Goal: Task Accomplishment & Management: Use online tool/utility

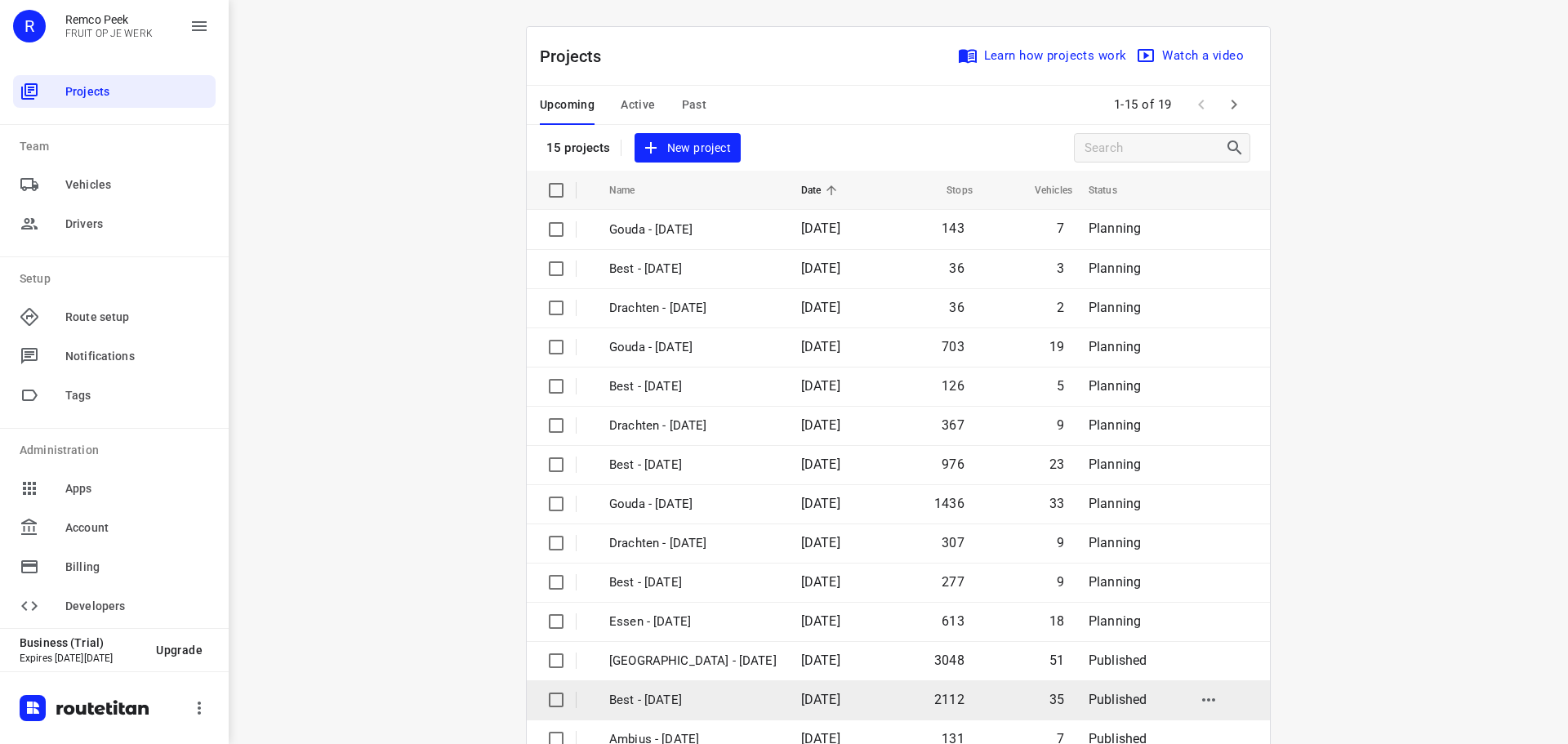
click at [634, 695] on p "Best - [DATE]" at bounding box center [693, 701] width 168 height 19
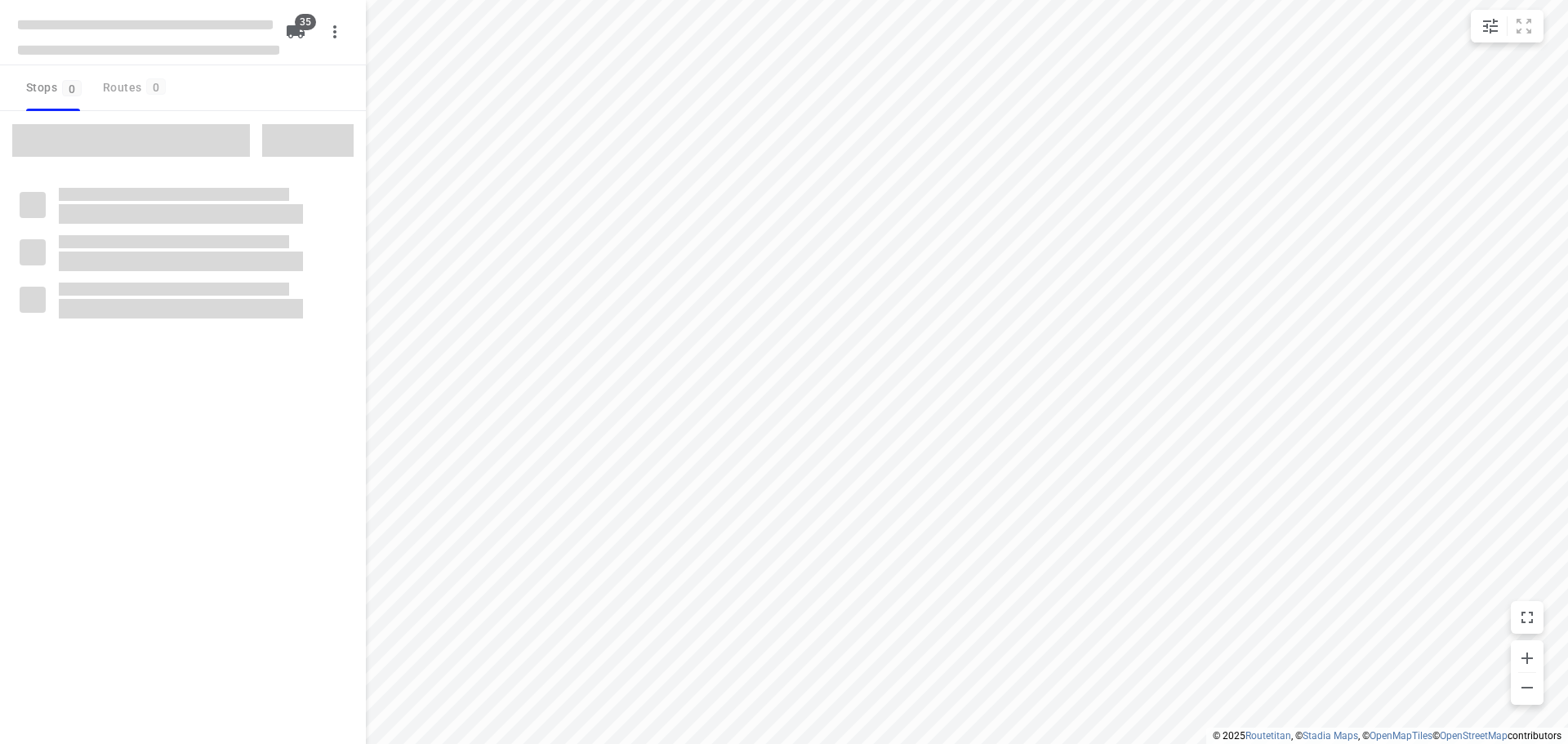
checkbox input "true"
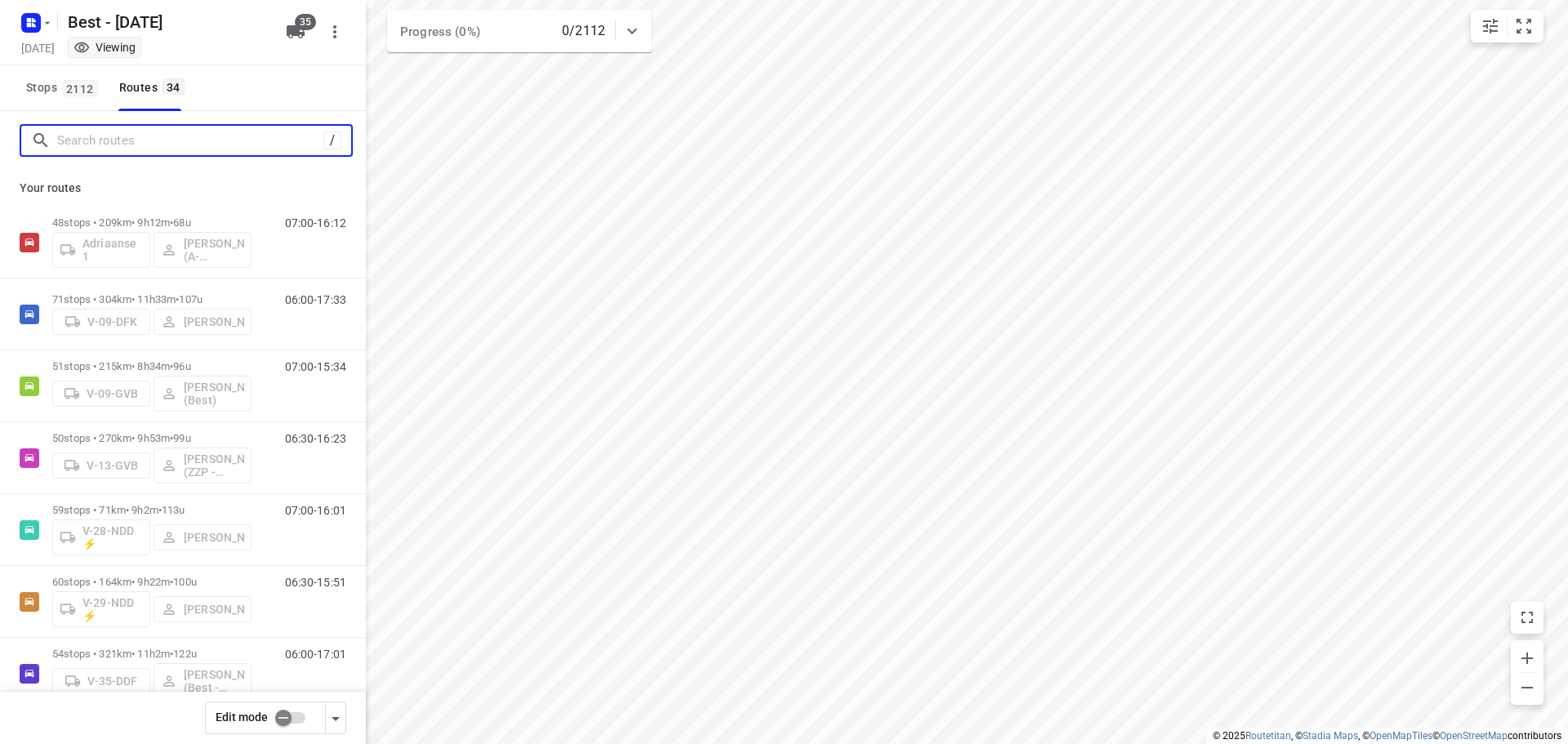
click at [249, 140] on input "Search routes" at bounding box center [190, 141] width 267 height 25
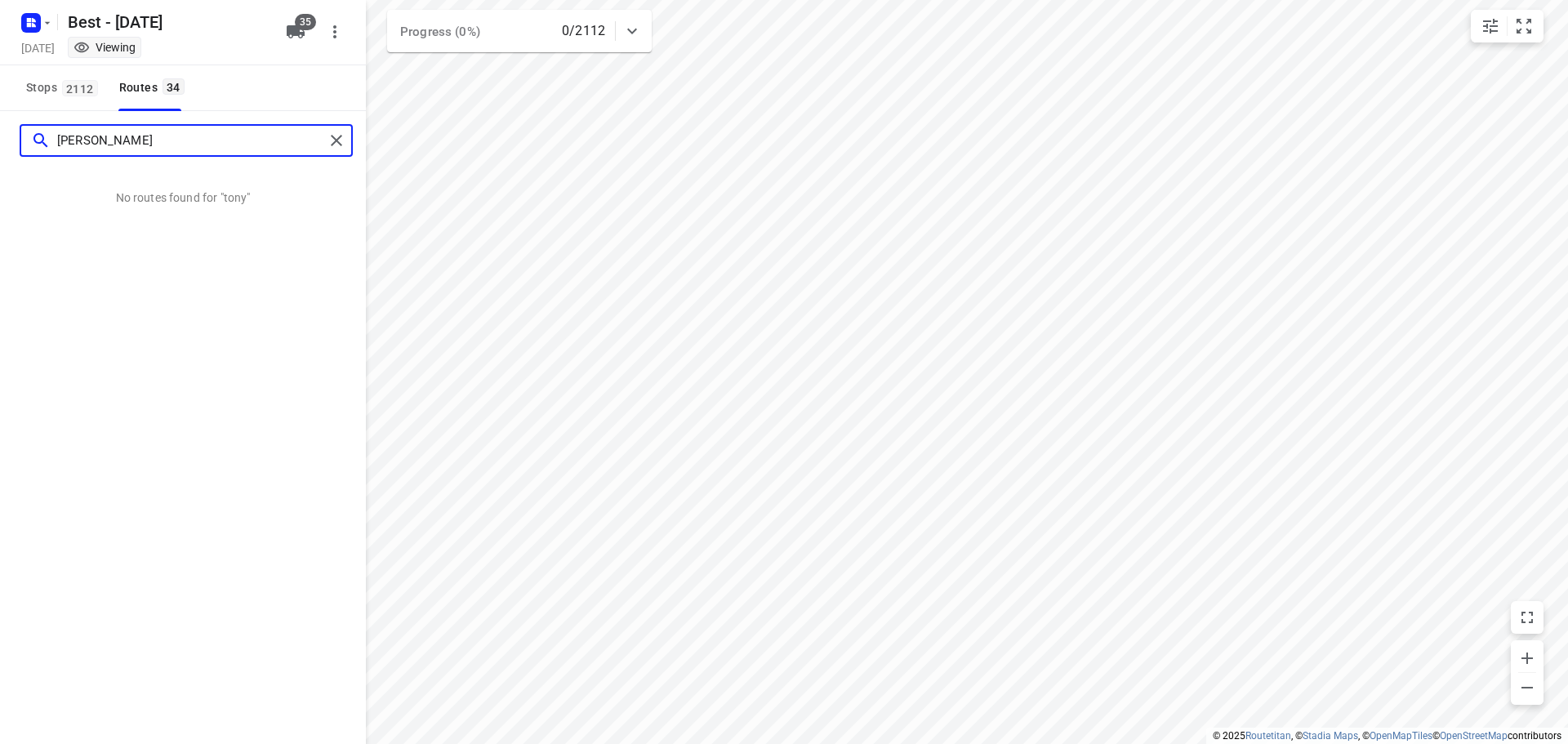
type input "m"
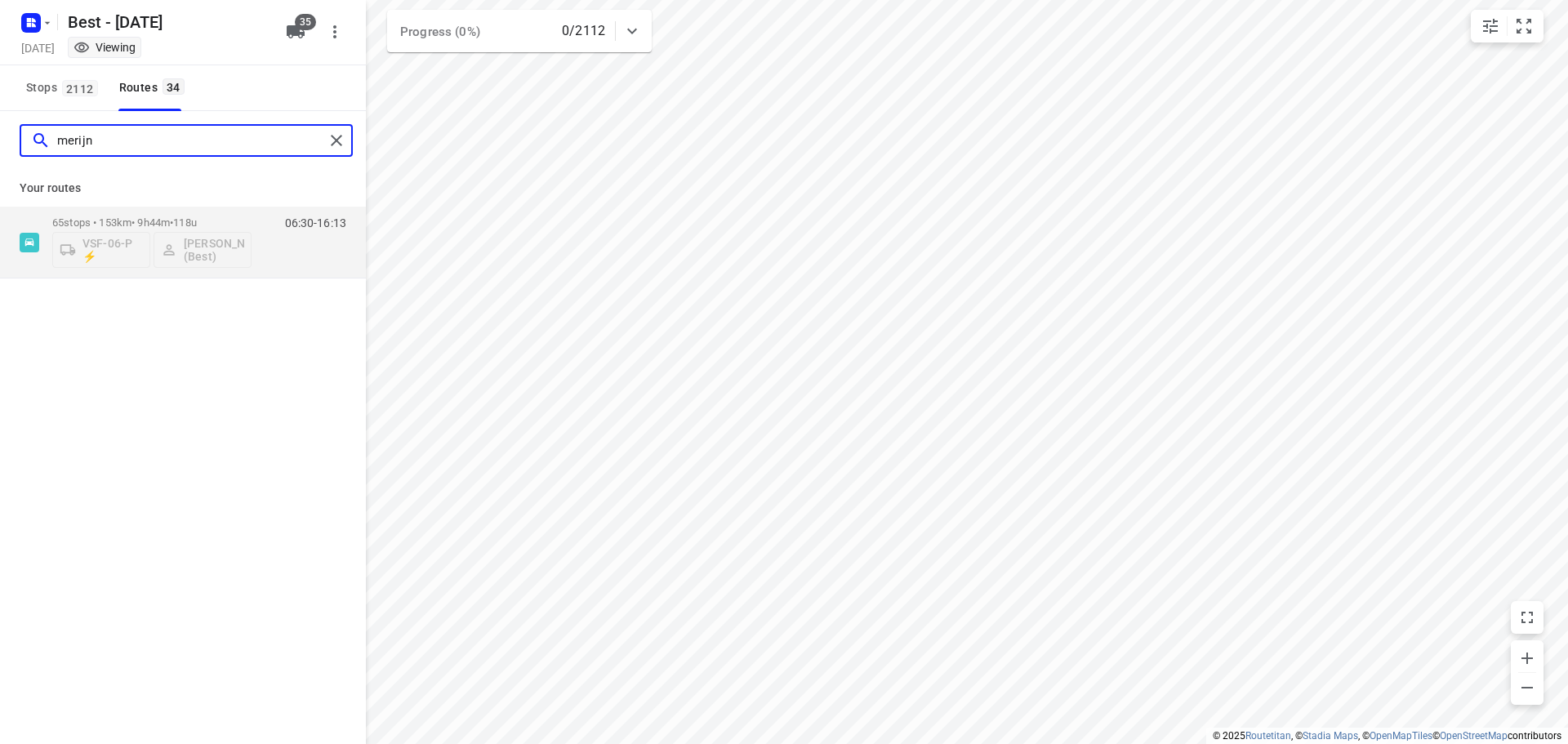
type input "merijn"
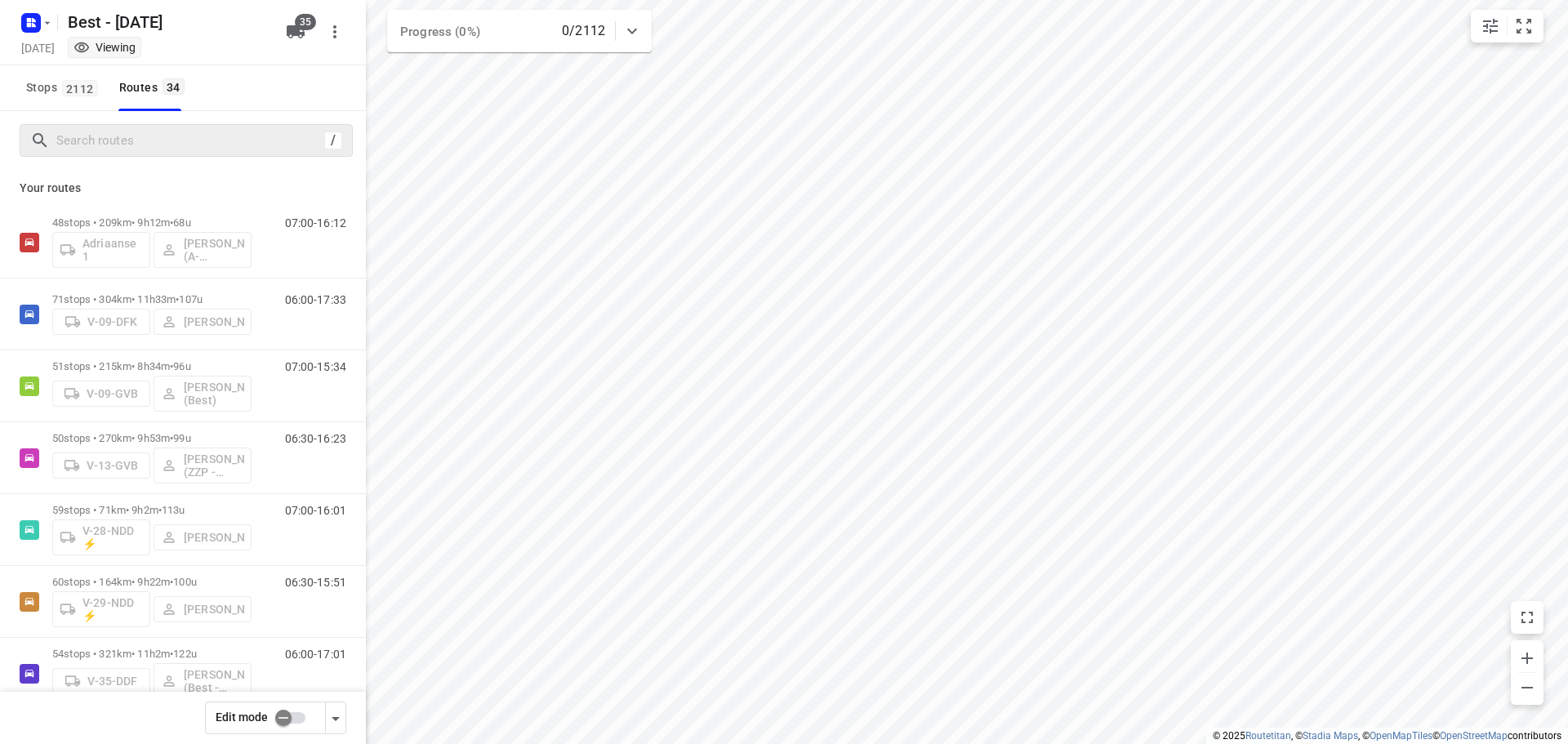
click at [282, 719] on input "checkbox" at bounding box center [283, 718] width 93 height 31
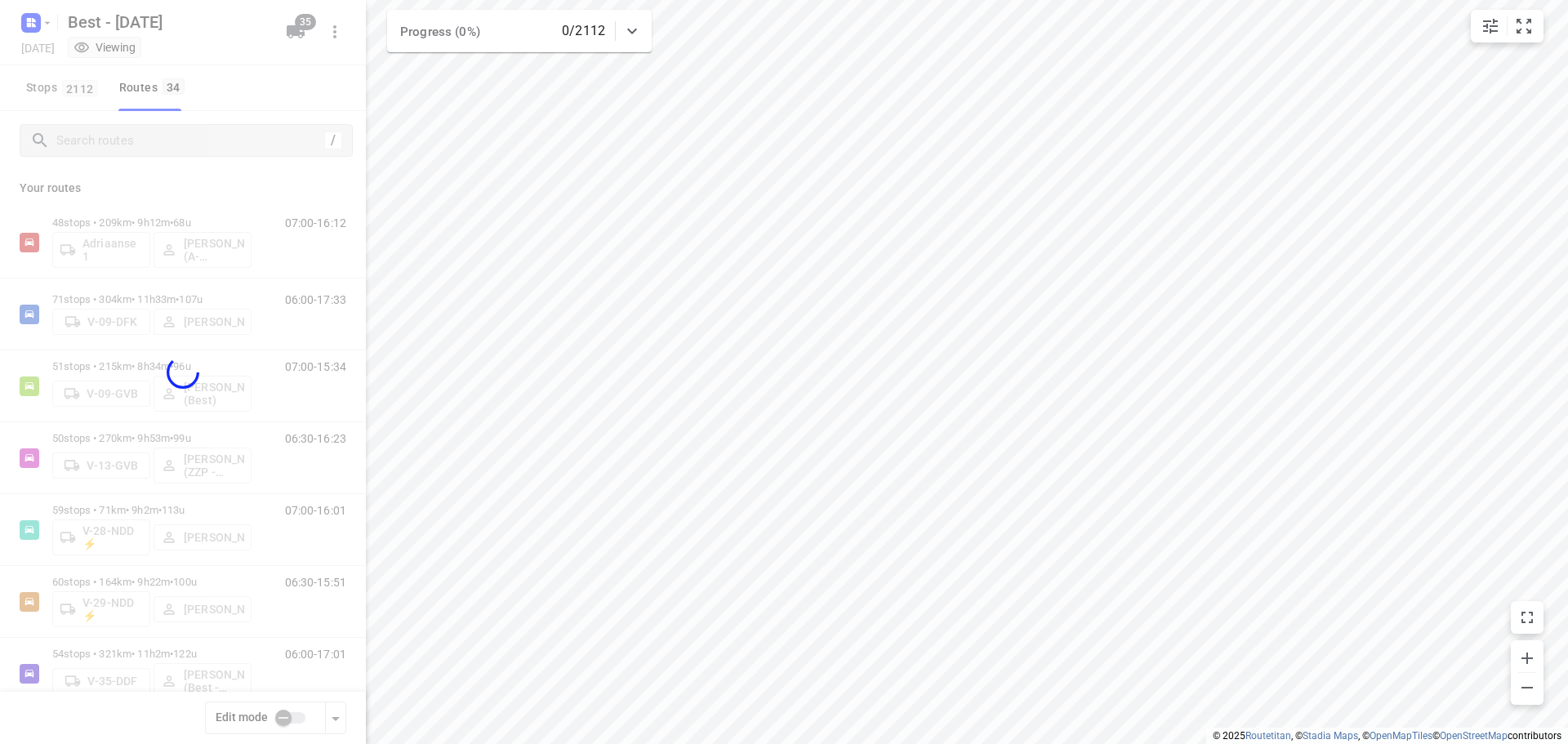
checkbox input "true"
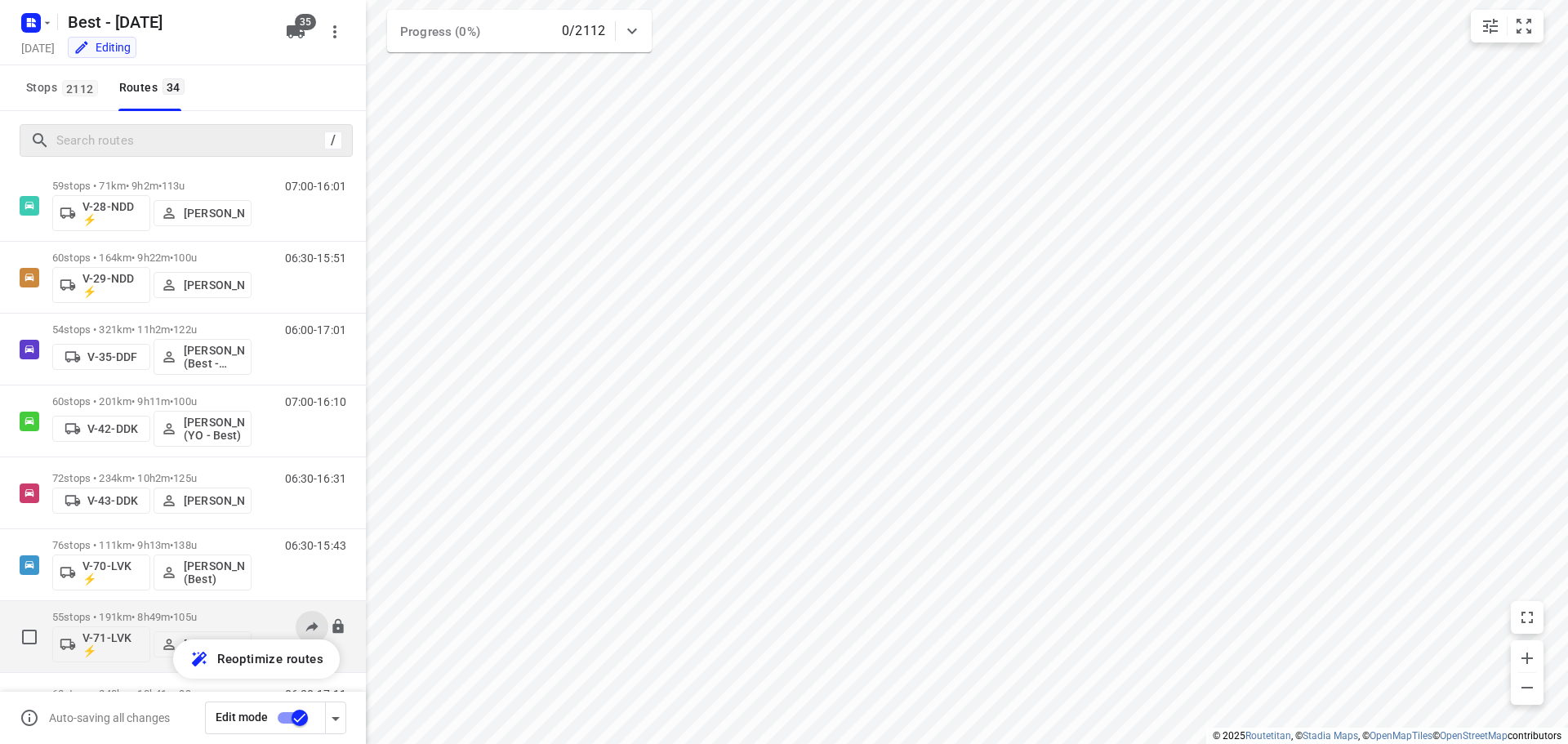
scroll to position [654, 0]
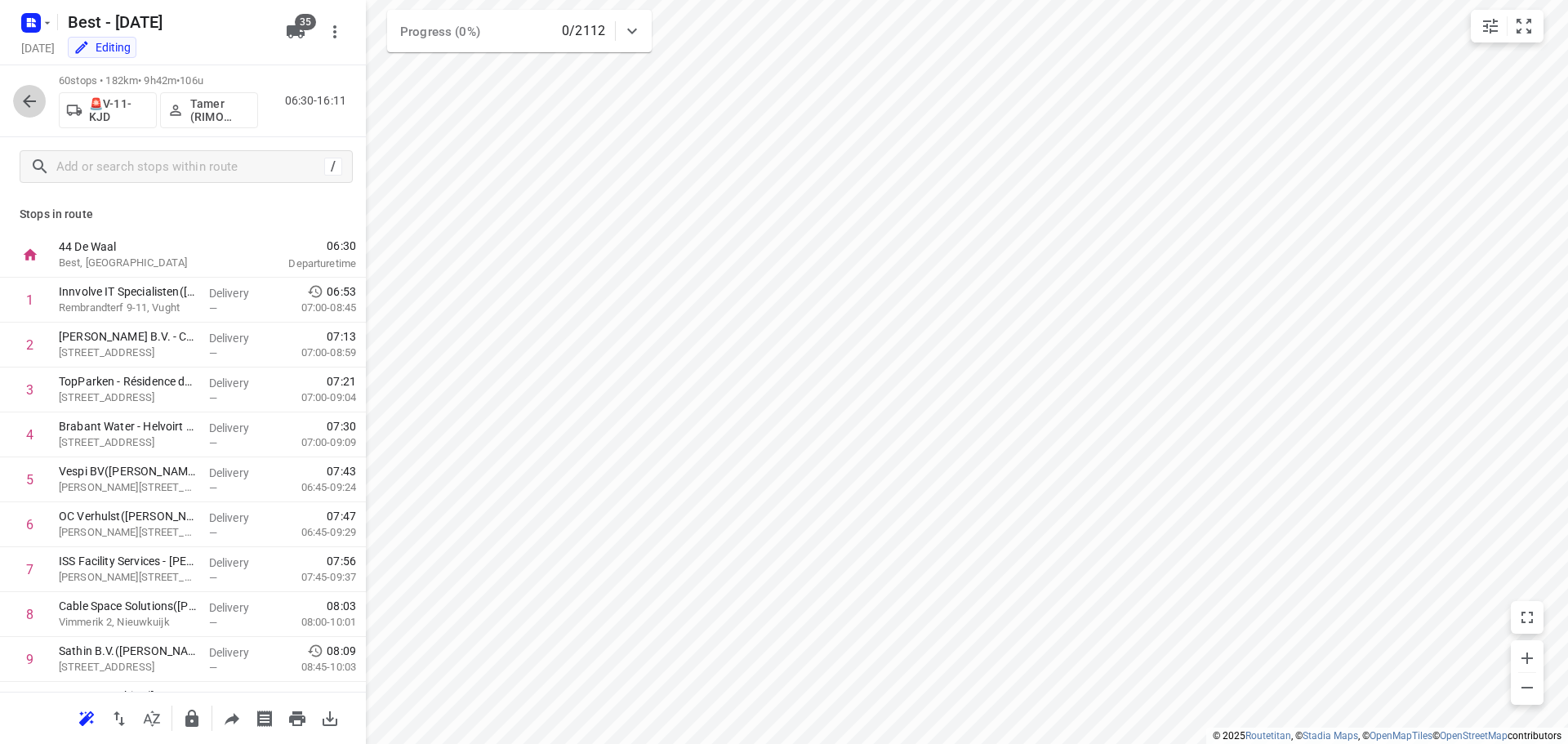
click at [43, 102] on button "button" at bounding box center [30, 102] width 33 height 33
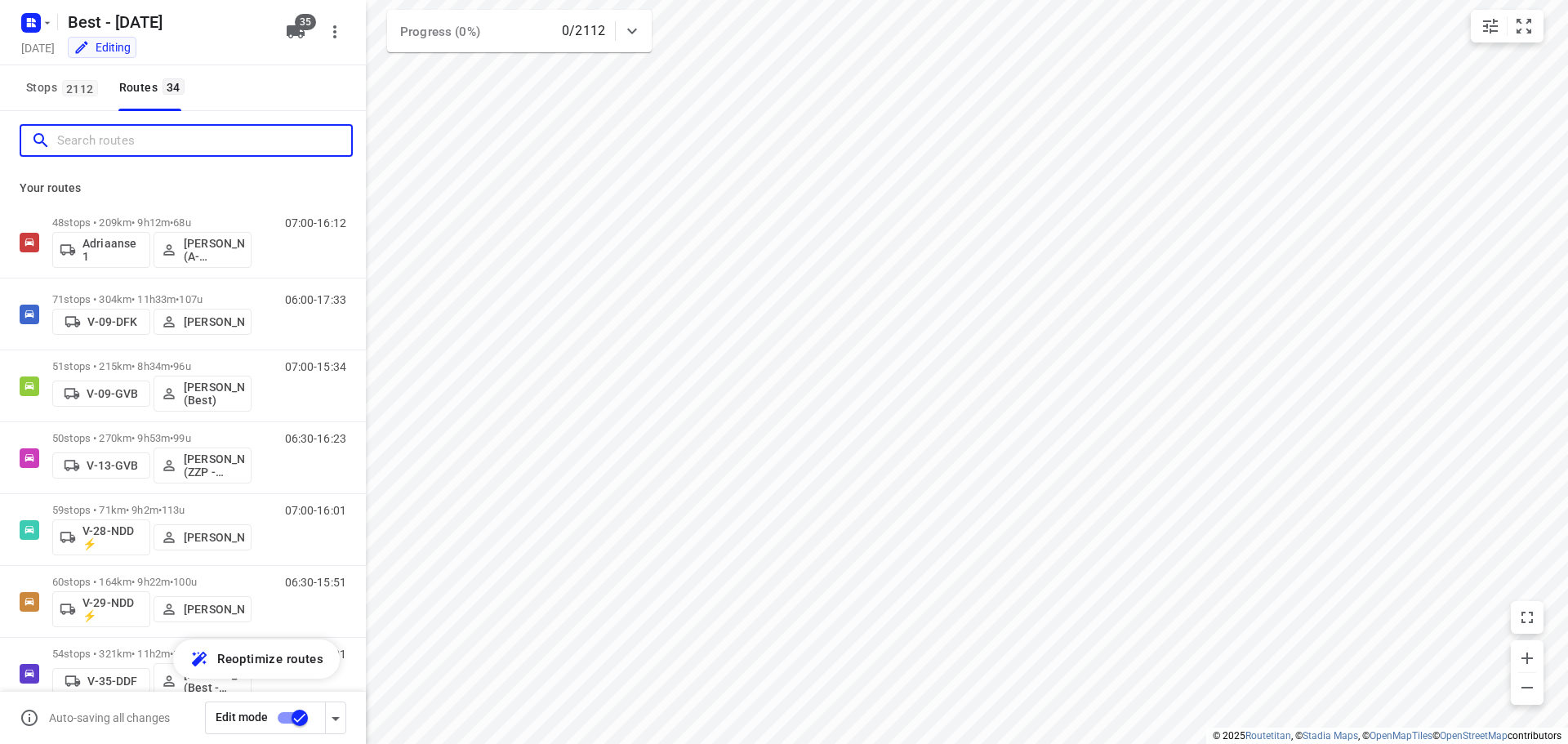
click at [222, 138] on input "Search routes" at bounding box center [204, 141] width 294 height 25
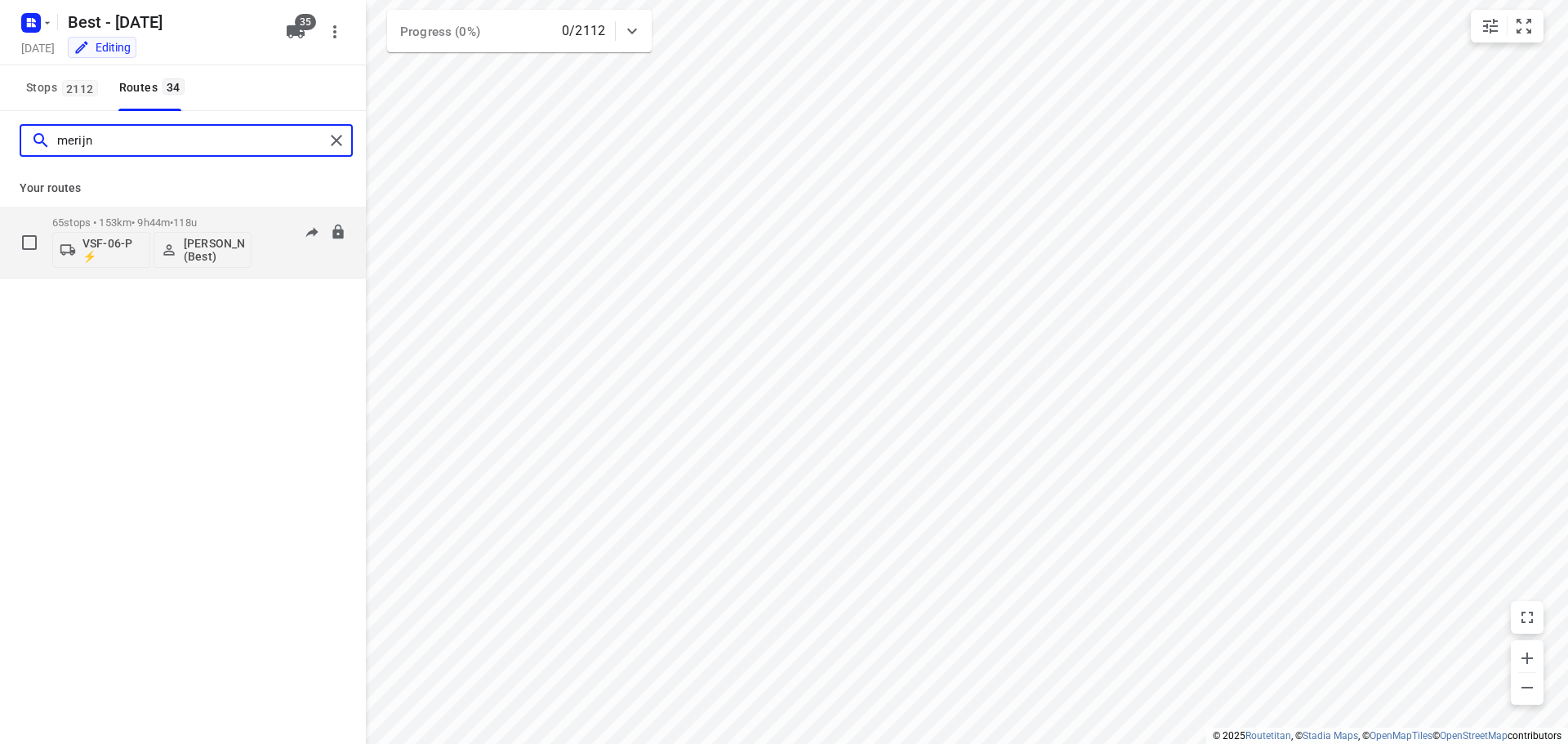
type input "merijn"
click at [196, 249] on p "Merijn Janssen (Best)" at bounding box center [214, 250] width 61 height 26
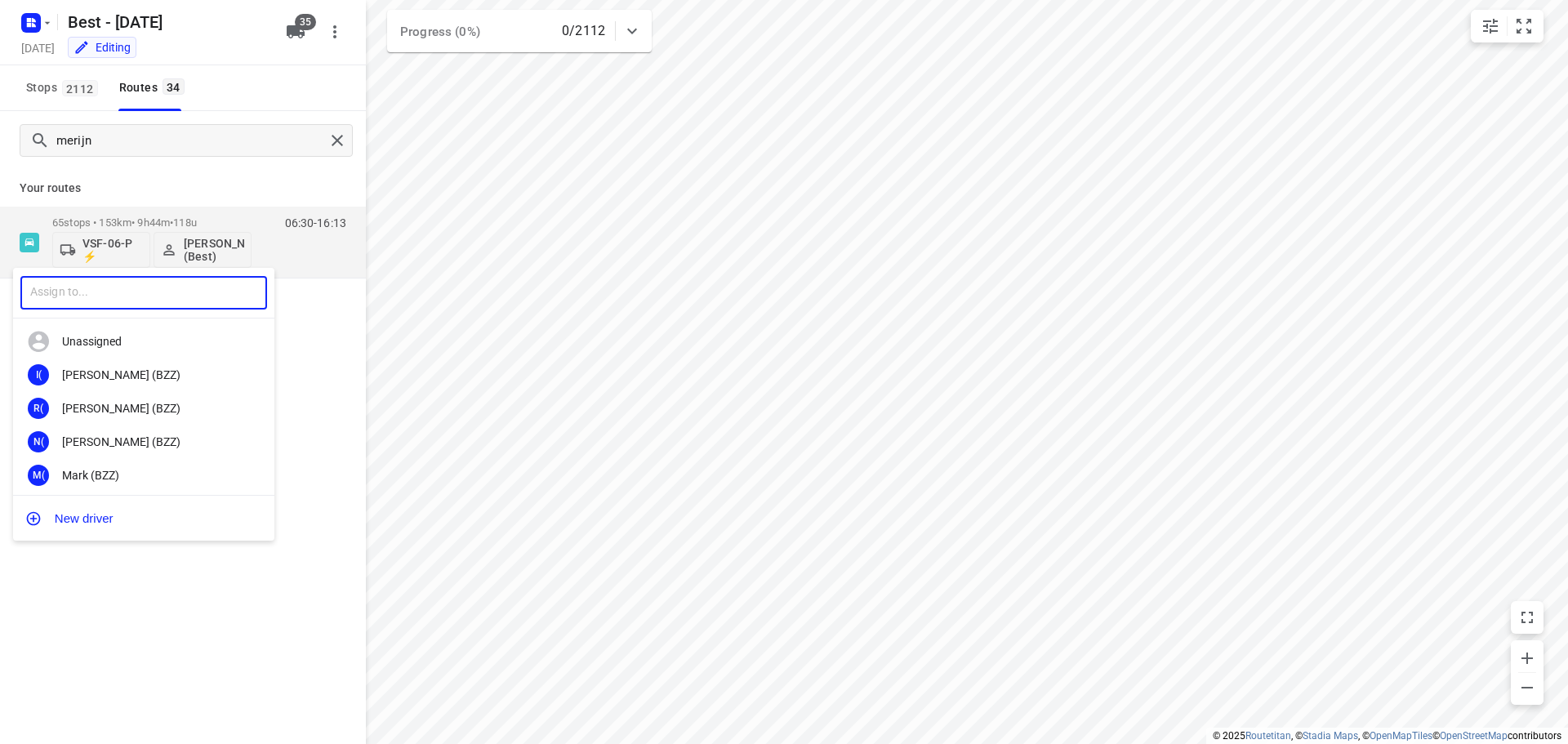
click at [172, 287] on input "text" at bounding box center [144, 293] width 247 height 34
type input "tony"
click at [116, 403] on div "Tony van Doren (Best)" at bounding box center [148, 408] width 172 height 13
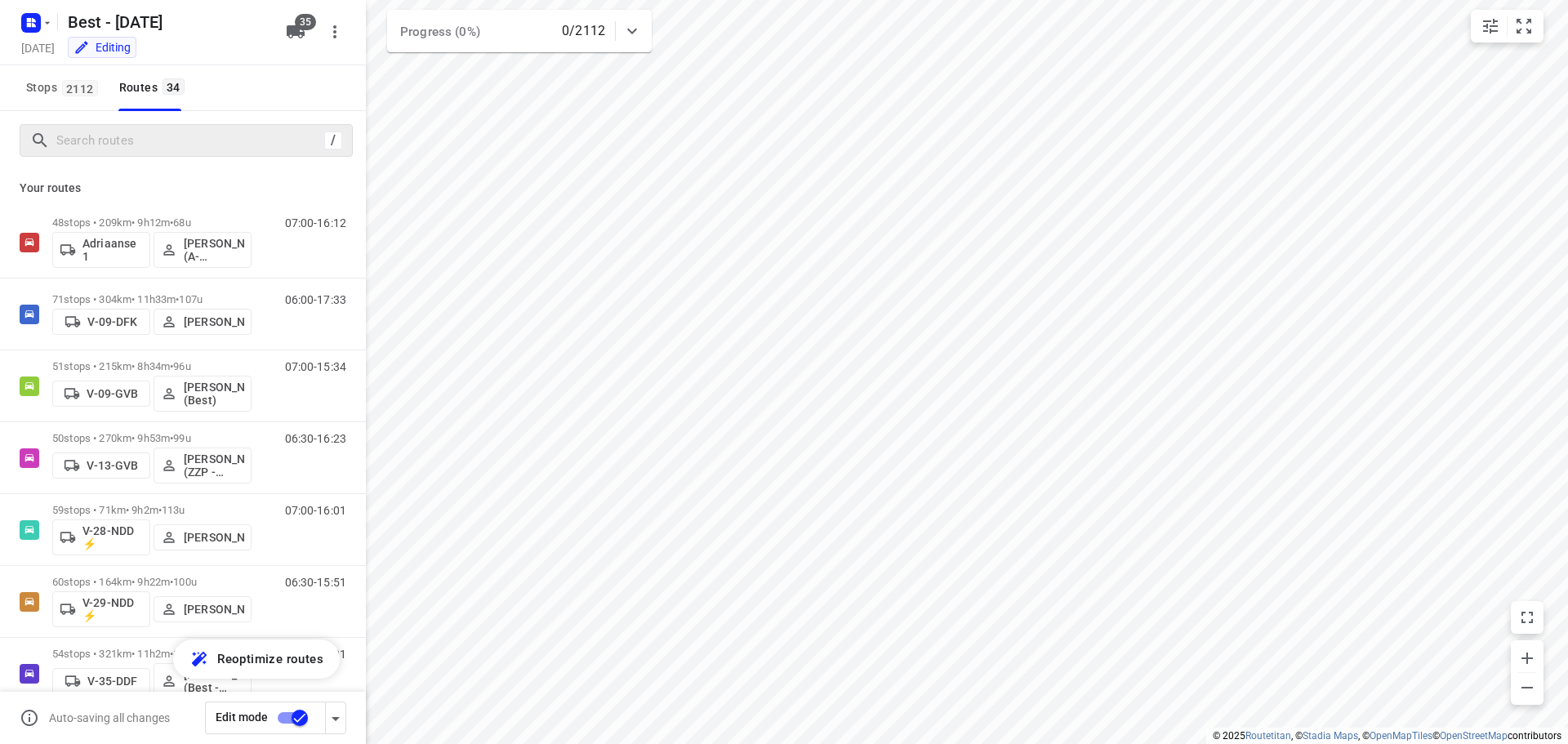
click at [185, 123] on div "/" at bounding box center [182, 141] width 366 height 59
click at [185, 142] on input "Search routes" at bounding box center [190, 141] width 267 height 25
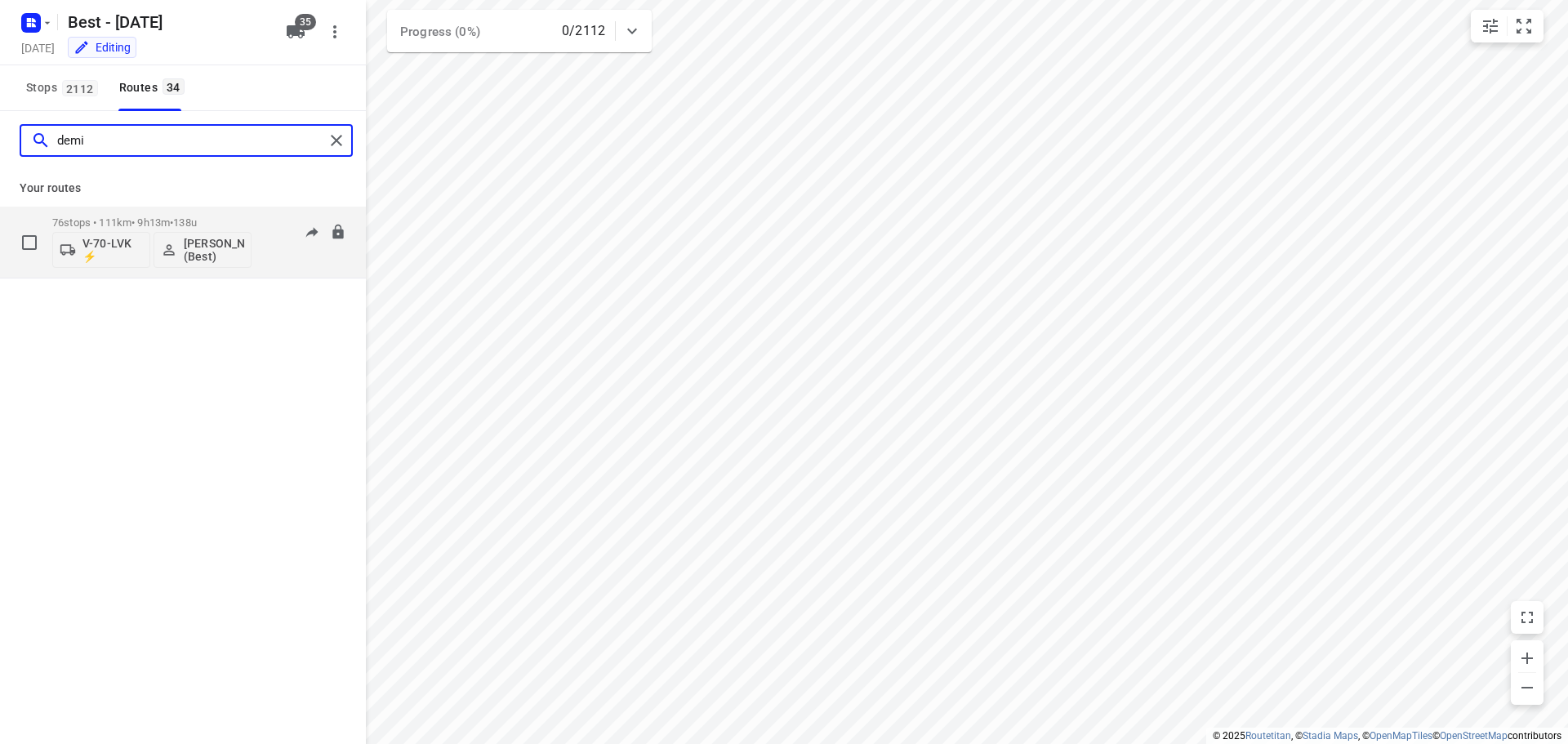
type input "demi"
click at [132, 217] on p "76 stops • 111km • 9h13m • 138u" at bounding box center [152, 222] width 200 height 12
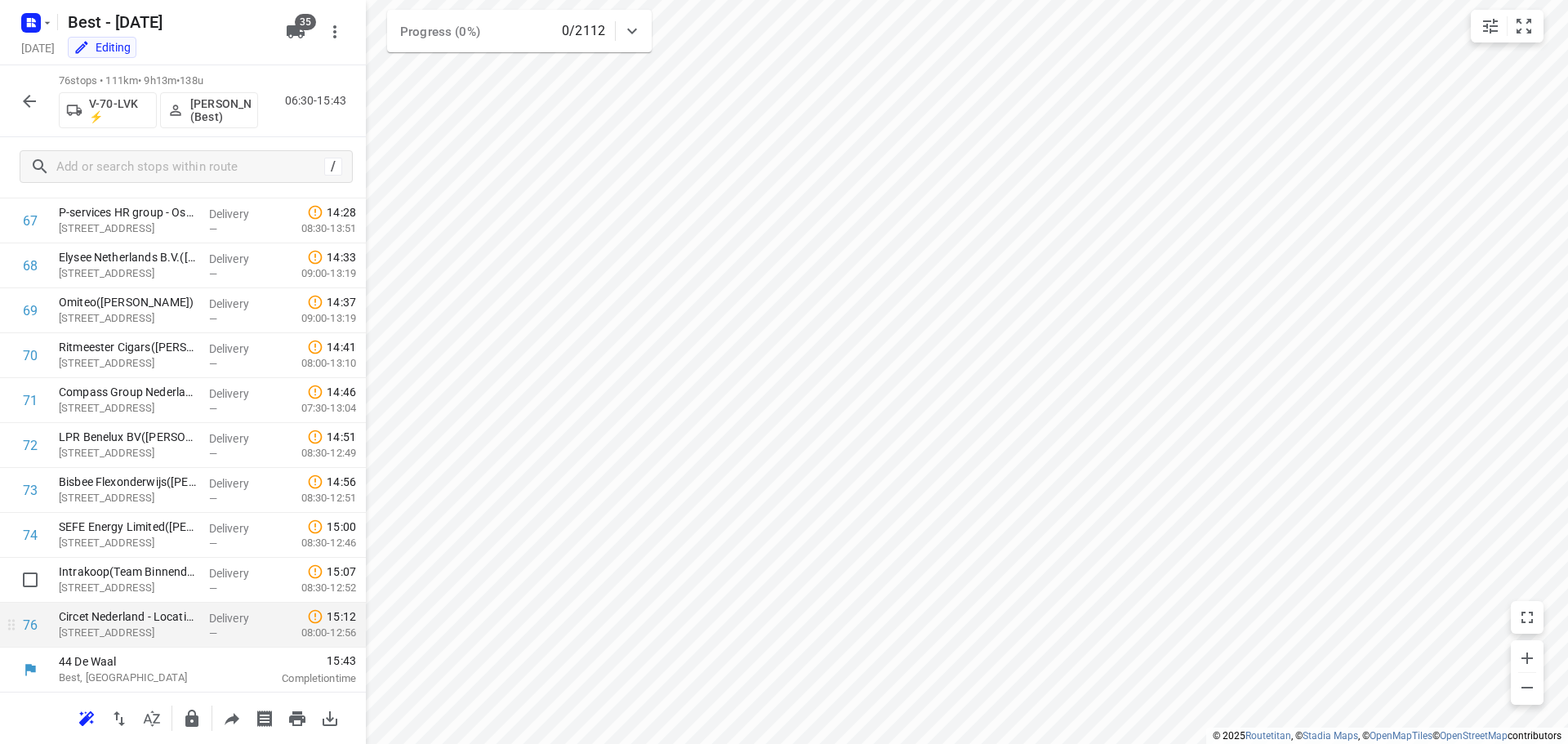
scroll to position [3045, 0]
click at [27, 622] on input "checkbox" at bounding box center [30, 624] width 33 height 33
checkbox input "true"
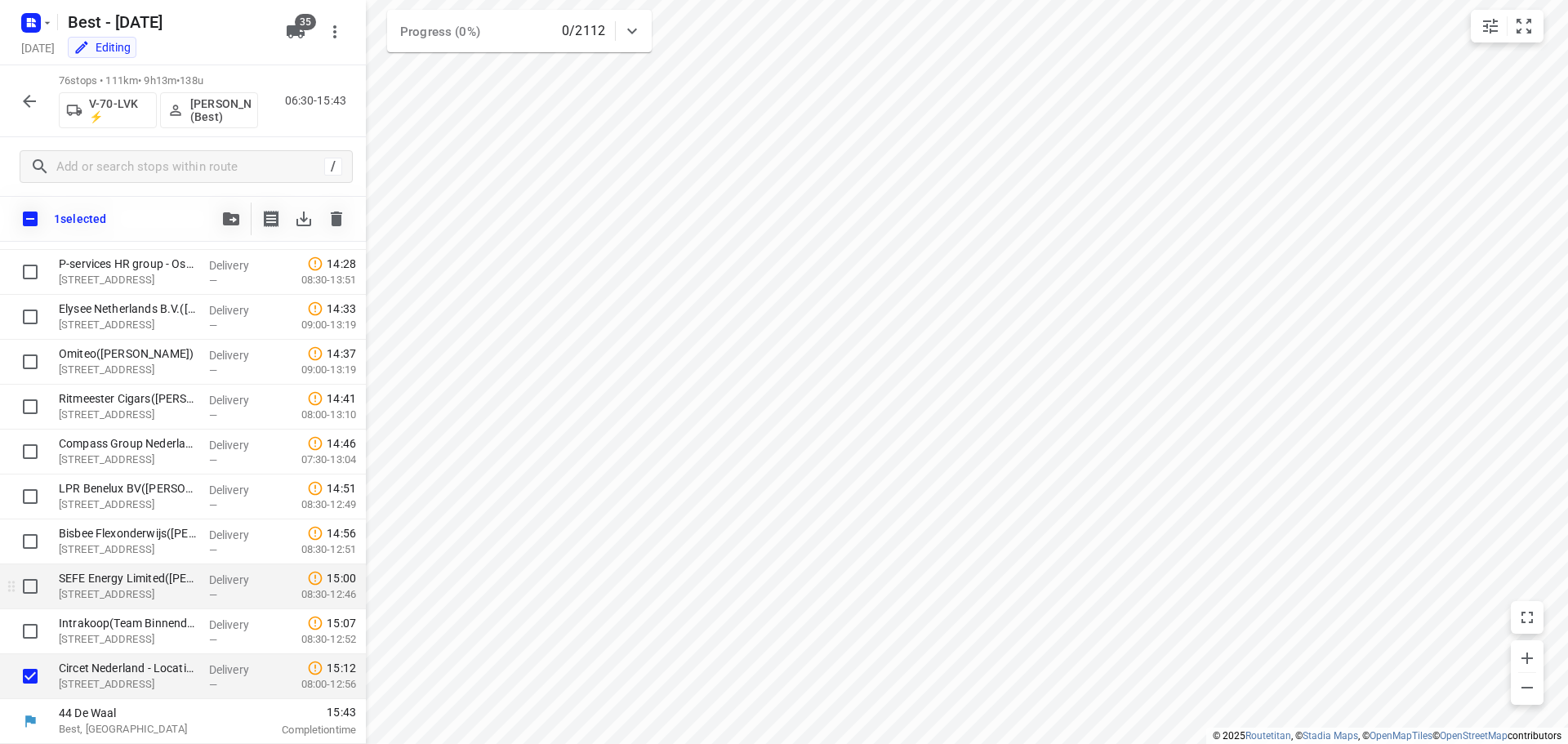
scroll to position [3038, 0]
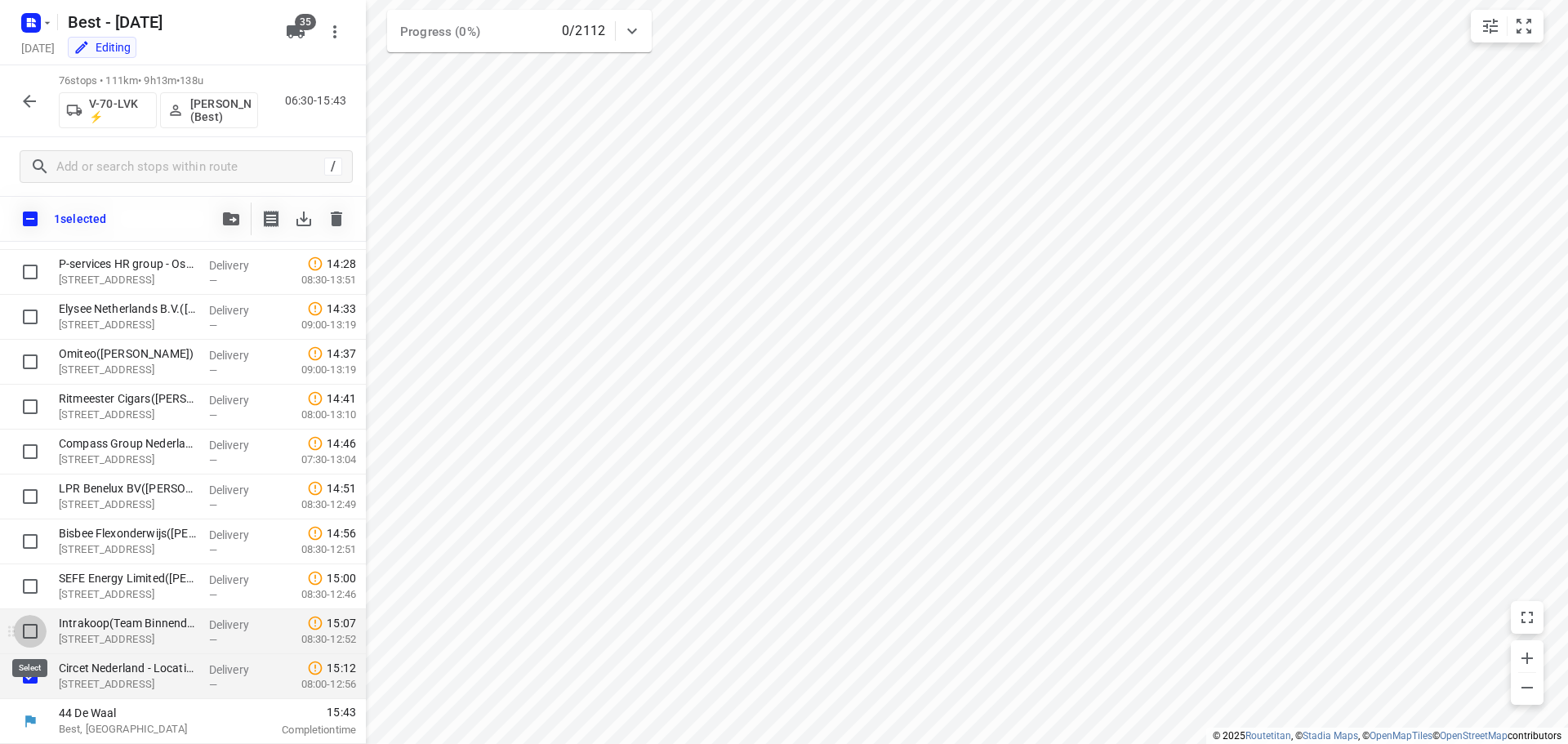
click at [26, 622] on input "checkbox" at bounding box center [30, 631] width 33 height 33
checkbox input "true"
click at [34, 597] on input "checkbox" at bounding box center [30, 587] width 33 height 33
checkbox input "true"
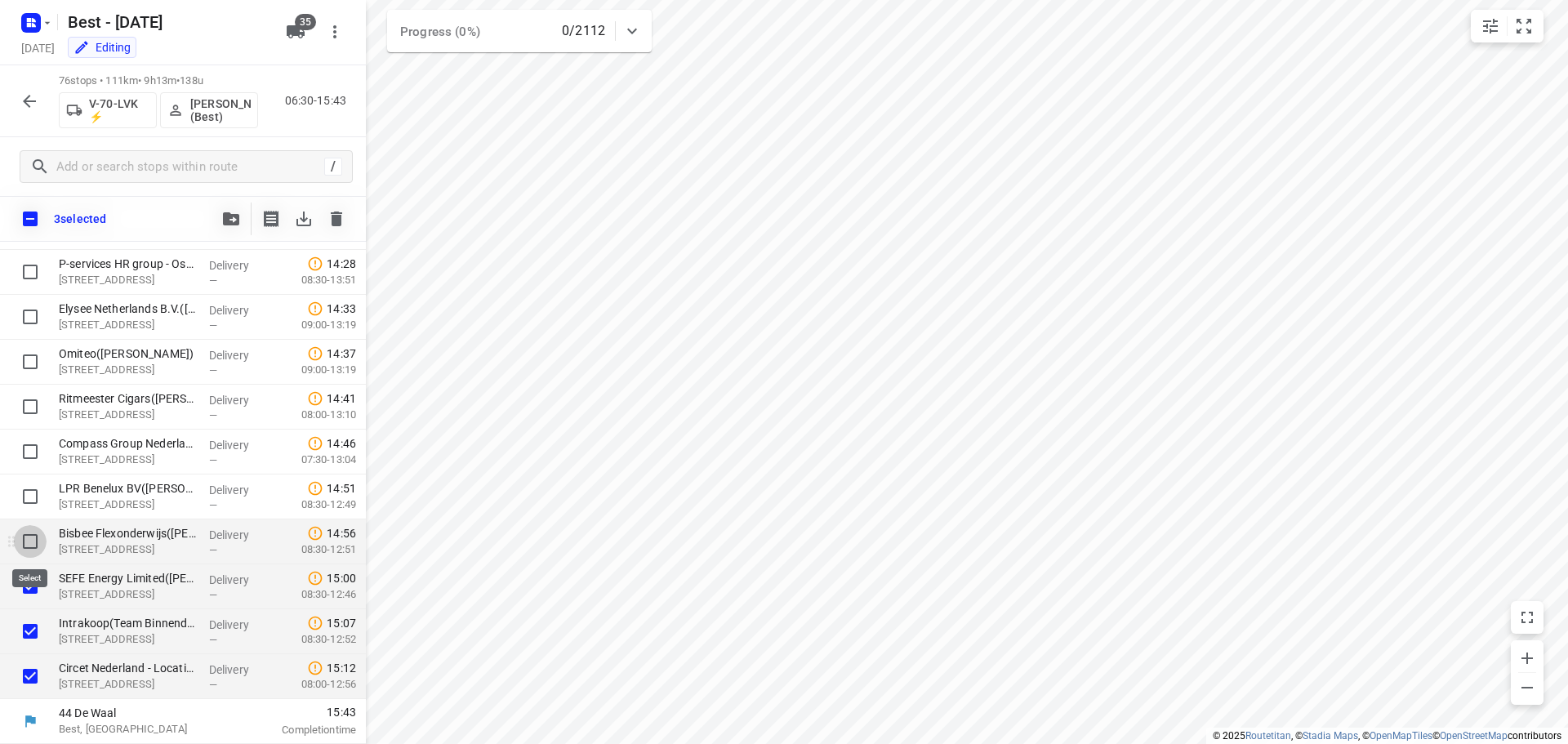
click at [33, 537] on input "checkbox" at bounding box center [30, 542] width 33 height 33
checkbox input "true"
click at [36, 502] on input "checkbox" at bounding box center [30, 497] width 33 height 33
checkbox input "true"
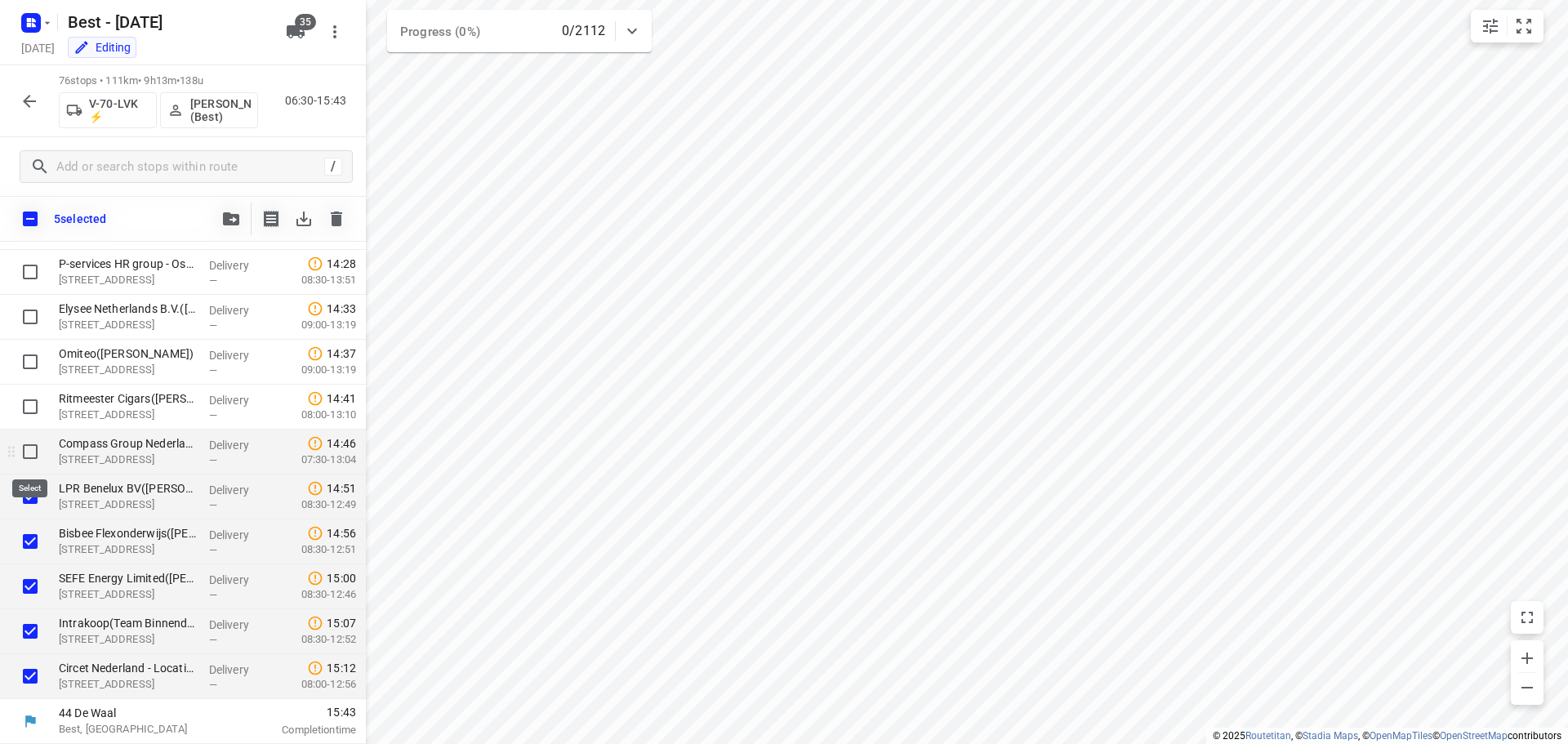
click at [30, 455] on input "checkbox" at bounding box center [30, 451] width 33 height 33
checkbox input "true"
click at [237, 230] on button "button" at bounding box center [231, 219] width 33 height 33
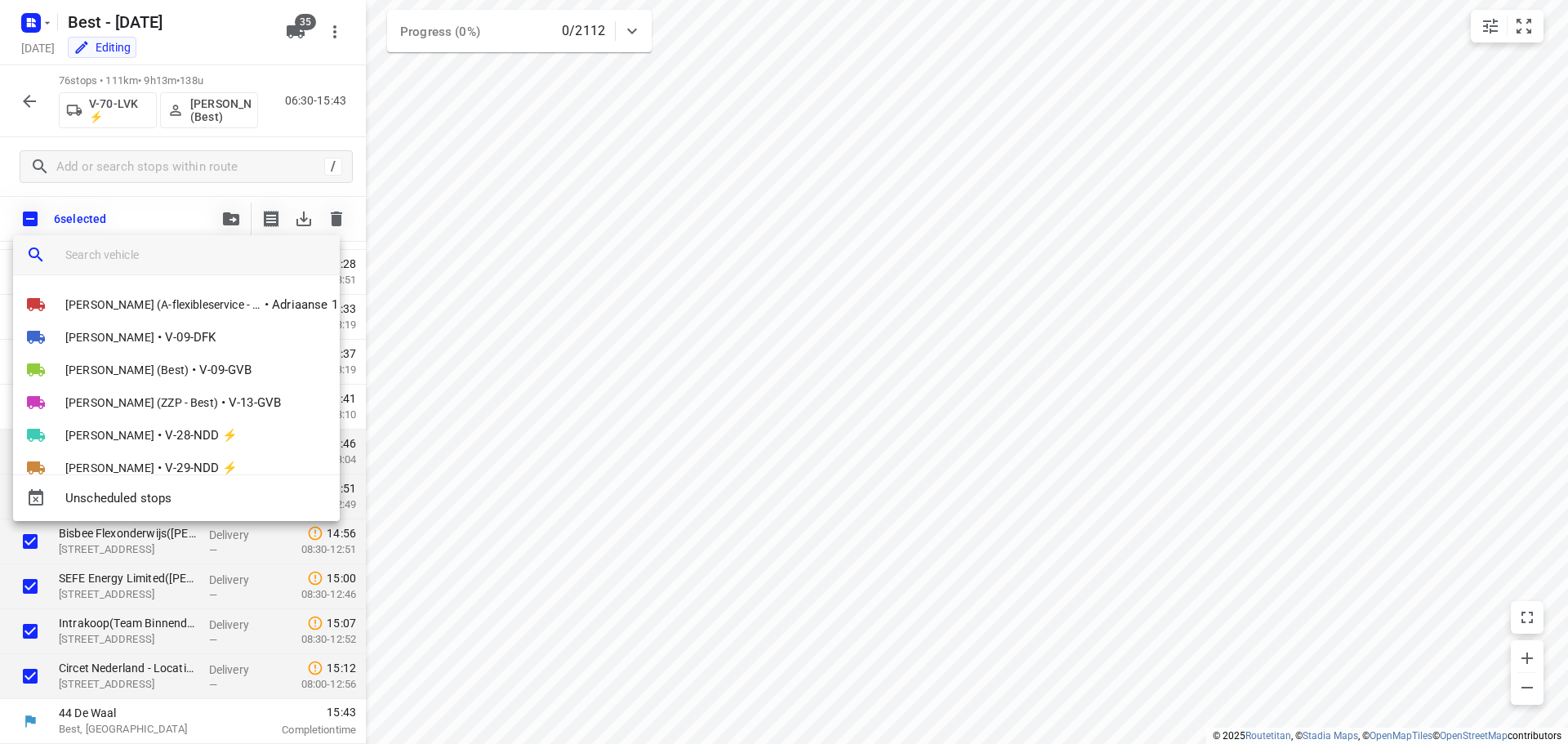
click at [112, 253] on input "search vehicle" at bounding box center [195, 254] width 261 height 24
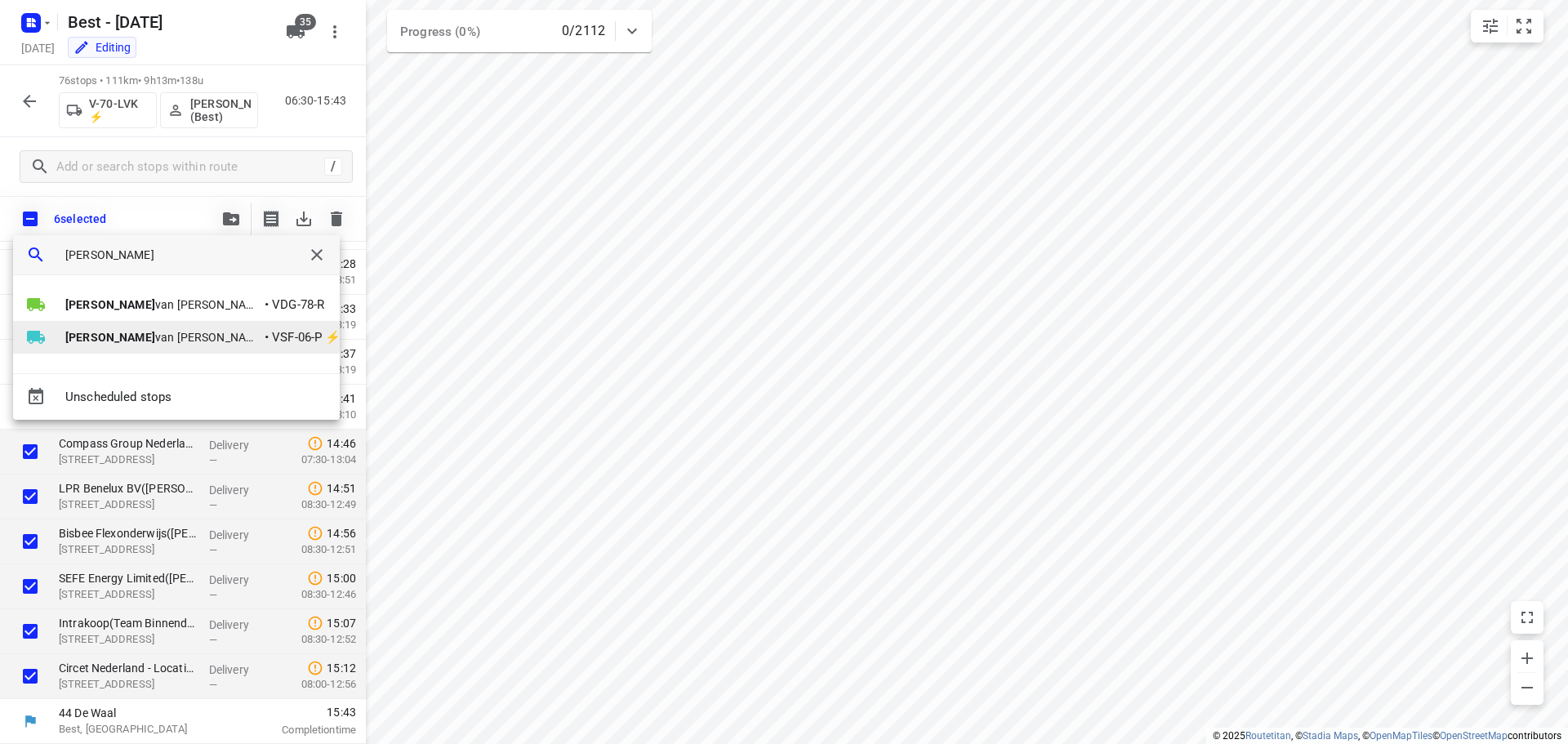
type input "tony"
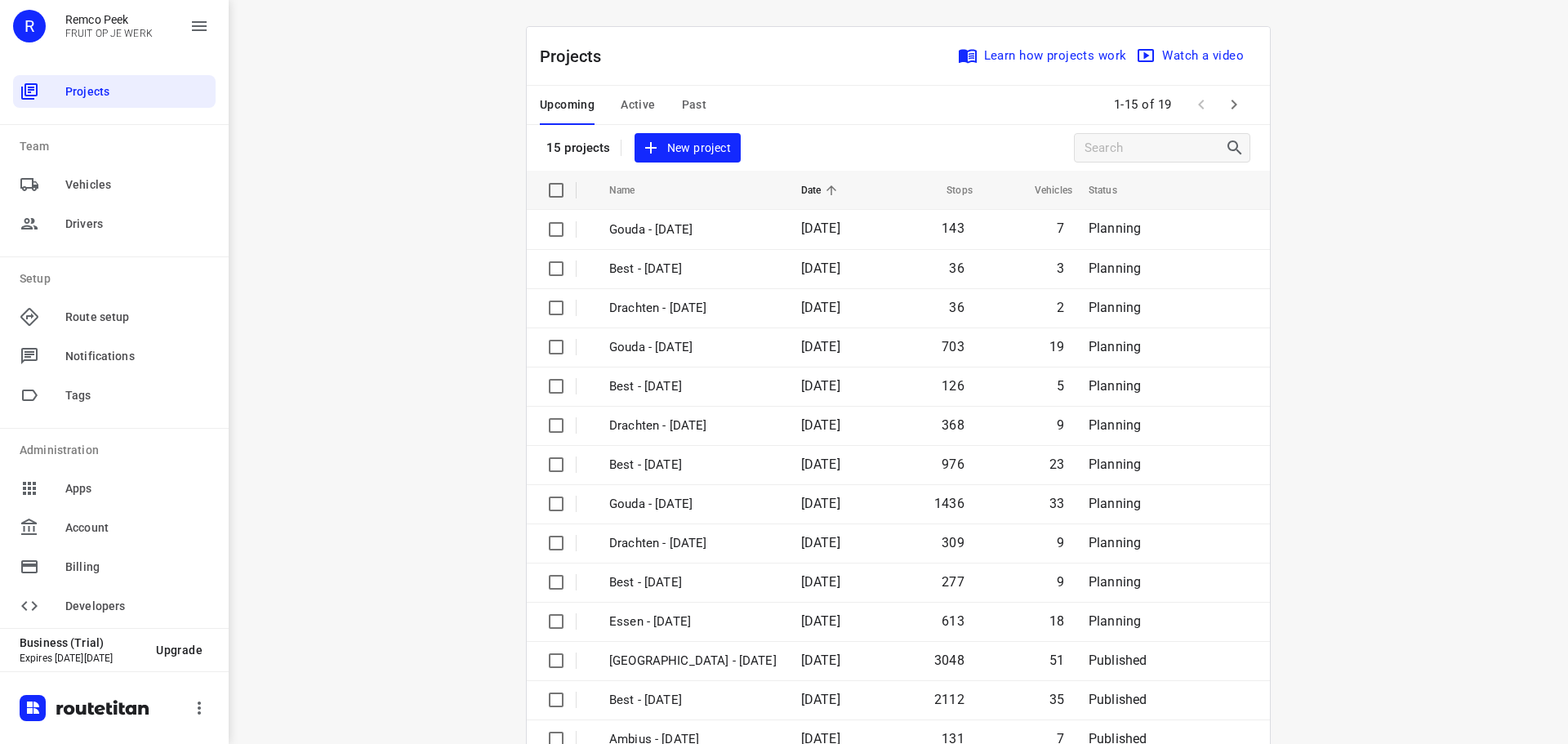
click at [1481, 330] on div "i © 2025 Routetitan , © Stadia Maps , © OpenMapTiles © OpenStreetMap contributo…" at bounding box center [898, 372] width 1340 height 744
drag, startPoint x: 1472, startPoint y: 117, endPoint x: 1506, endPoint y: 106, distance: 35.7
click at [1474, 122] on div "i © 2025 Routetitan , © Stadia Maps , © OpenMapTiles © OpenStreetMap contributo…" at bounding box center [898, 372] width 1340 height 744
click at [1526, 131] on div "i © 2025 Routetitan , © Stadia Maps , © OpenMapTiles © OpenStreetMap contributo…" at bounding box center [898, 372] width 1340 height 744
click at [1475, 273] on div "i © 2025 Routetitan , © Stadia Maps , © OpenMapTiles © OpenStreetMap contributo…" at bounding box center [898, 372] width 1340 height 744
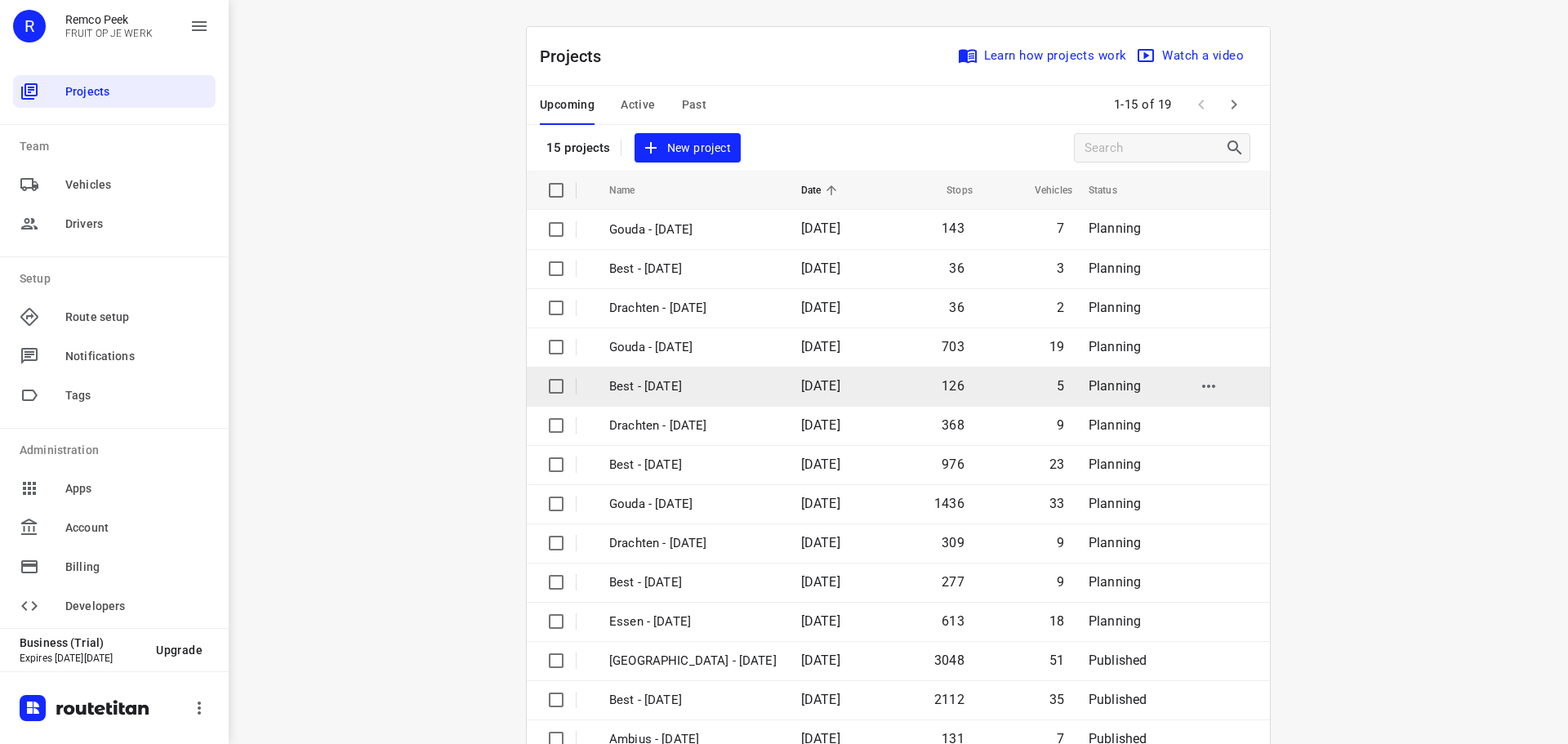
scroll to position [82, 0]
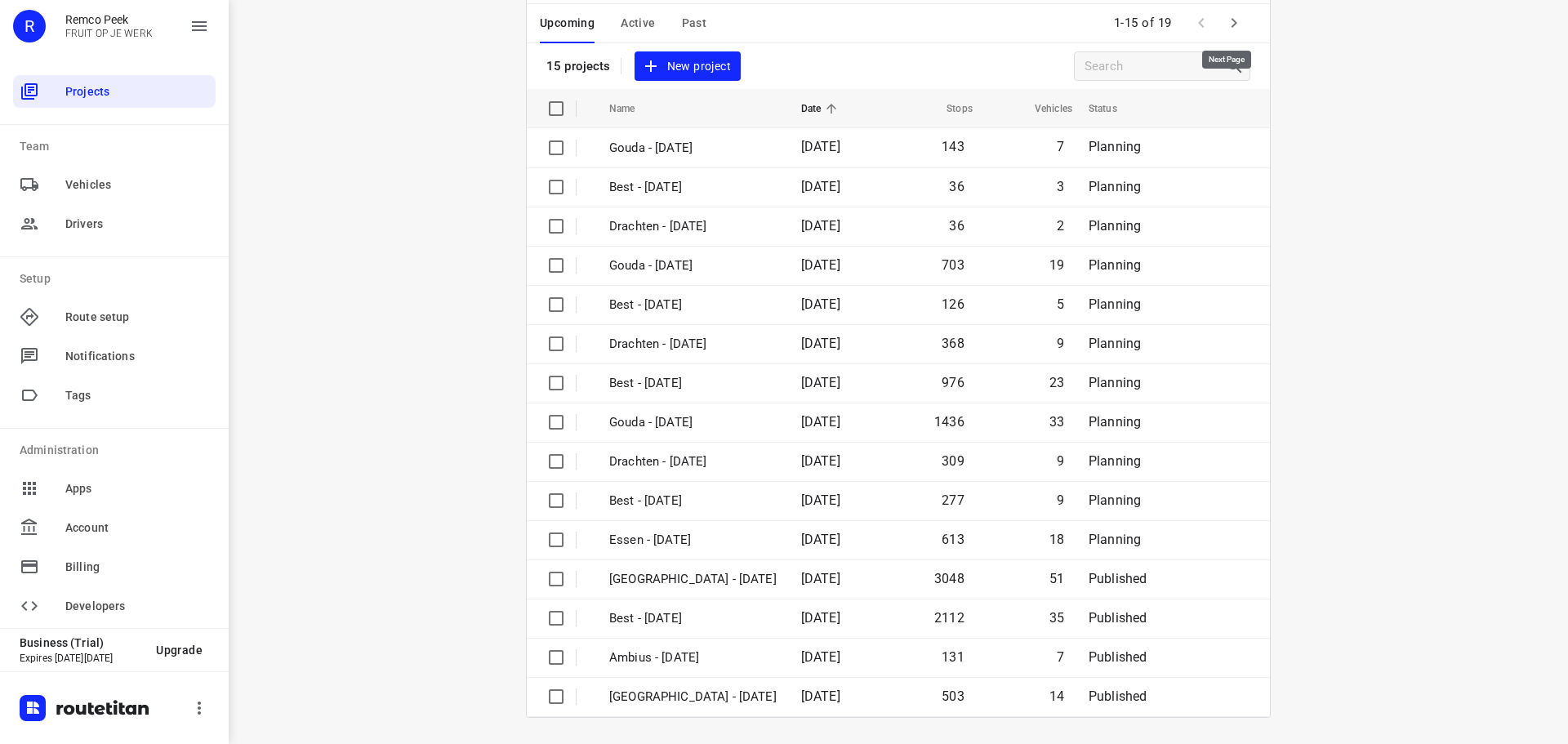
click at [1229, 30] on icon "button" at bounding box center [1234, 23] width 20 height 20
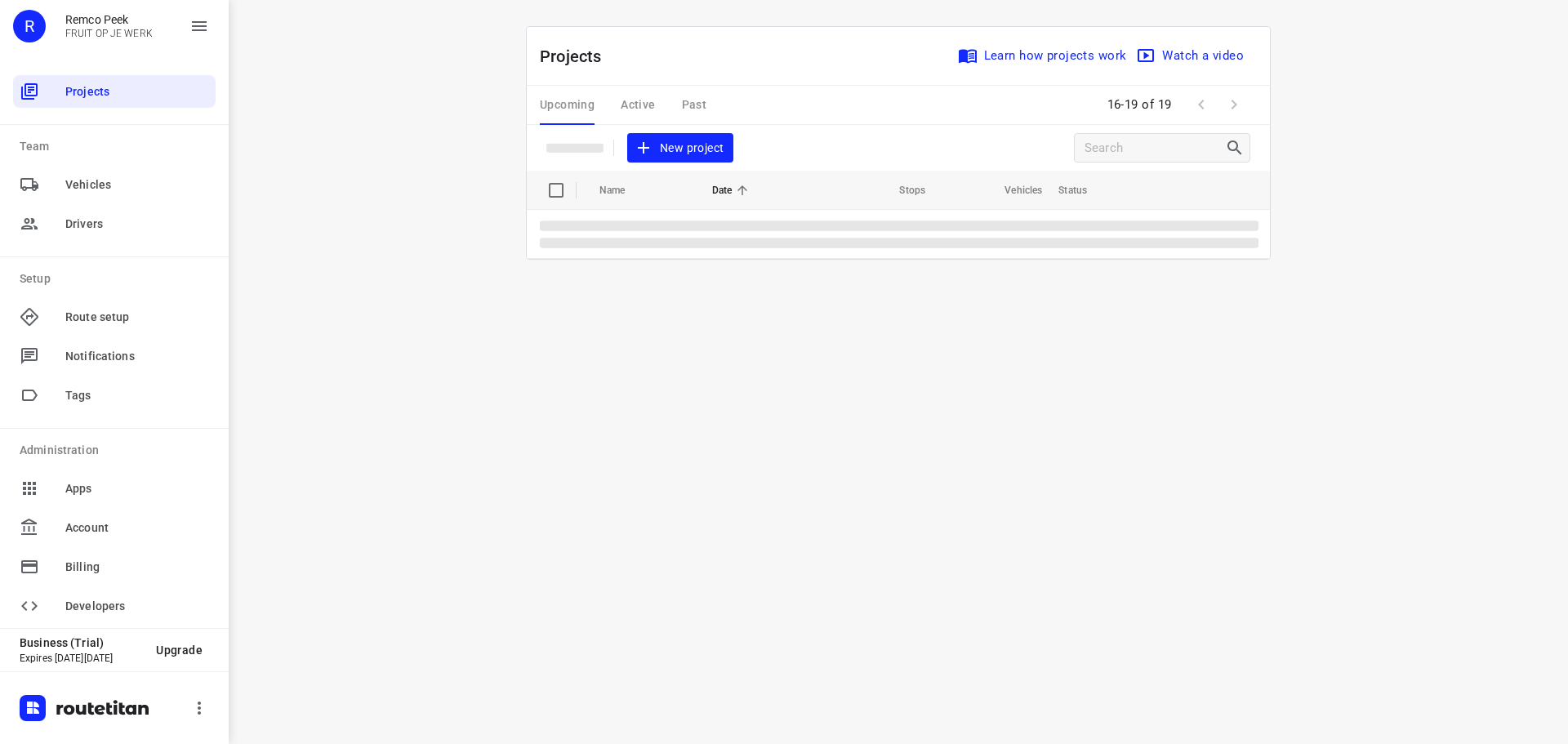
scroll to position [0, 0]
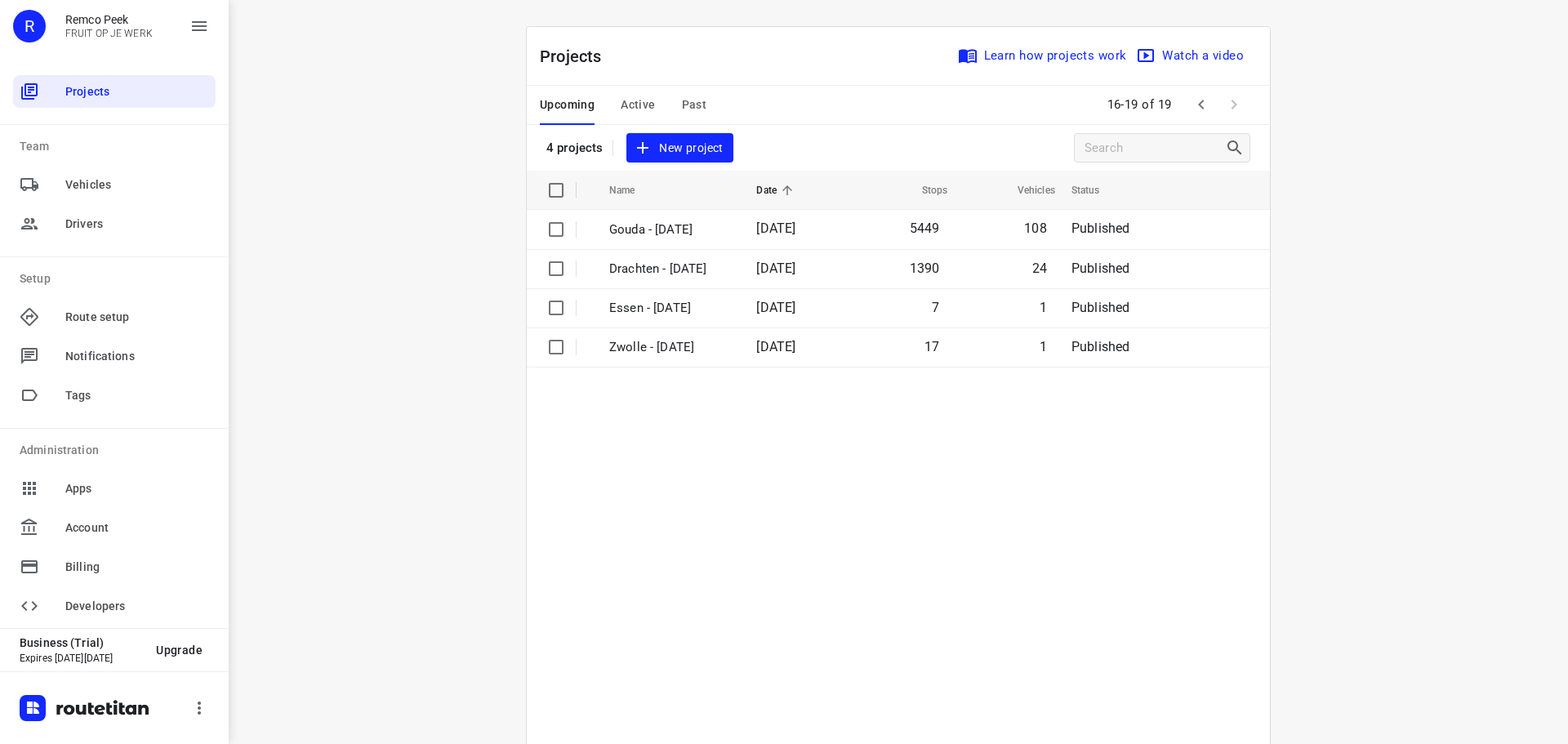
click at [718, 484] on table "Name Date Stops Vehicles Status Gouda - [DATE] 5449 108 Published Drachten - [D…" at bounding box center [899, 504] width 743 height 667
click at [1191, 102] on icon "button" at bounding box center [1201, 104] width 20 height 20
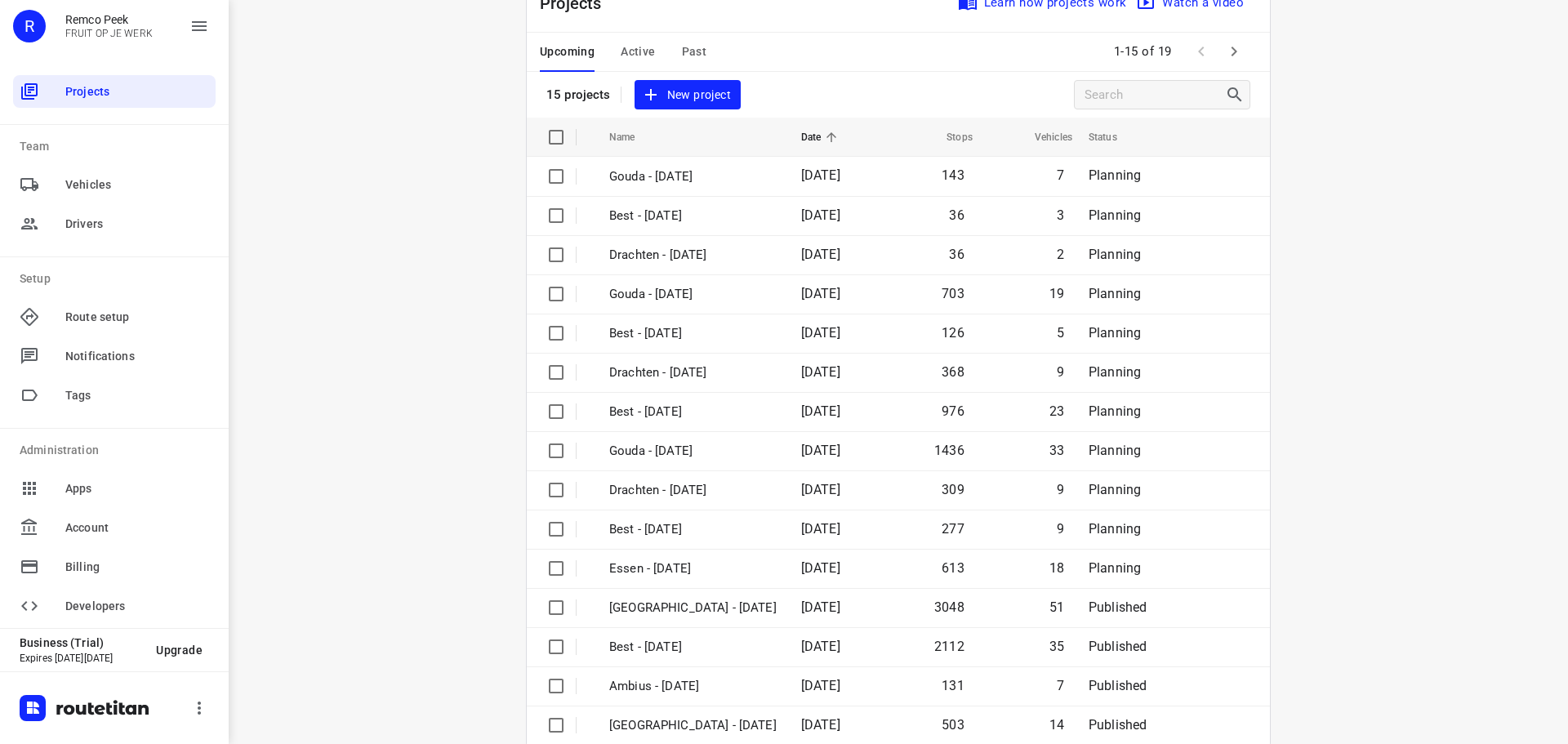
scroll to position [82, 0]
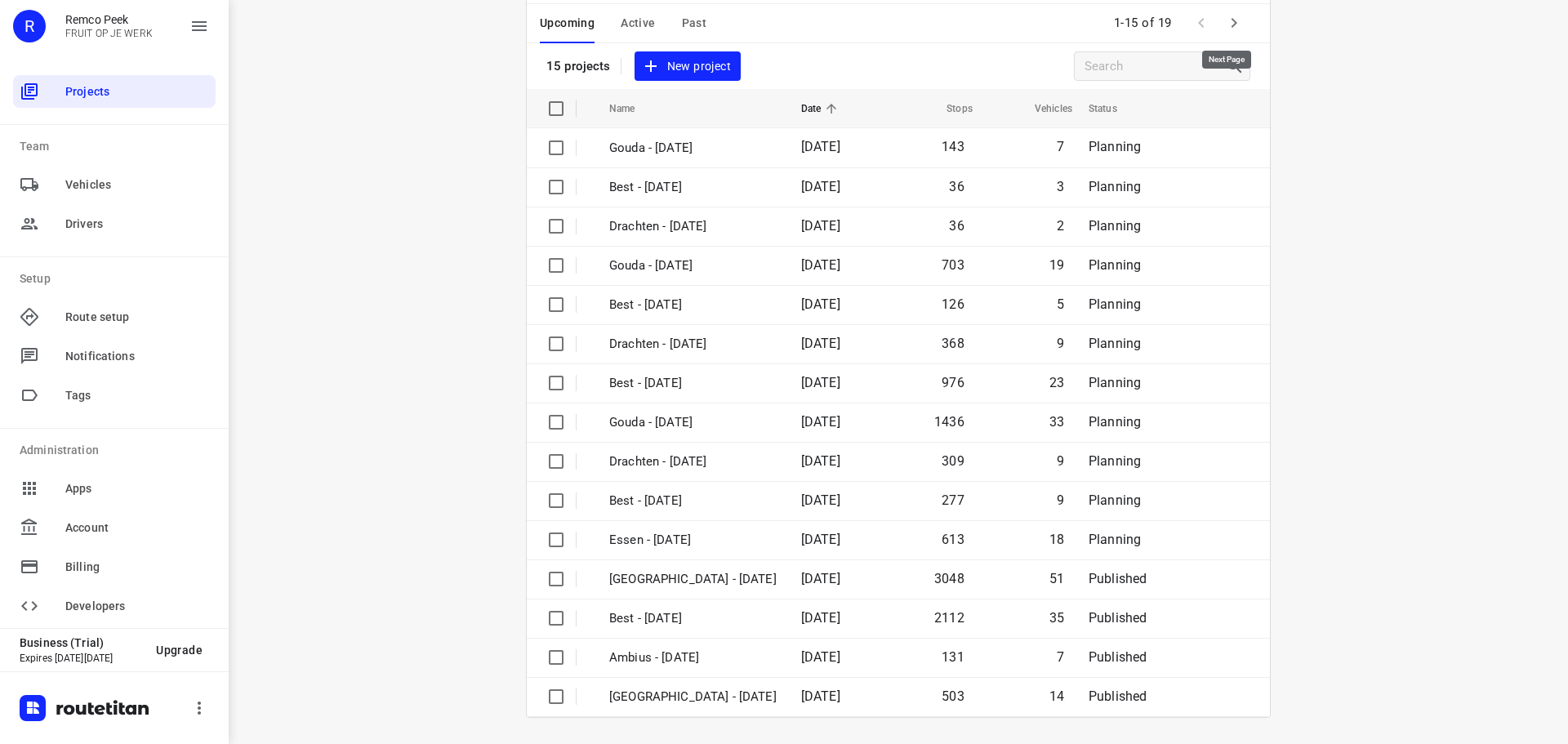
click at [1232, 14] on icon "button" at bounding box center [1234, 23] width 20 height 20
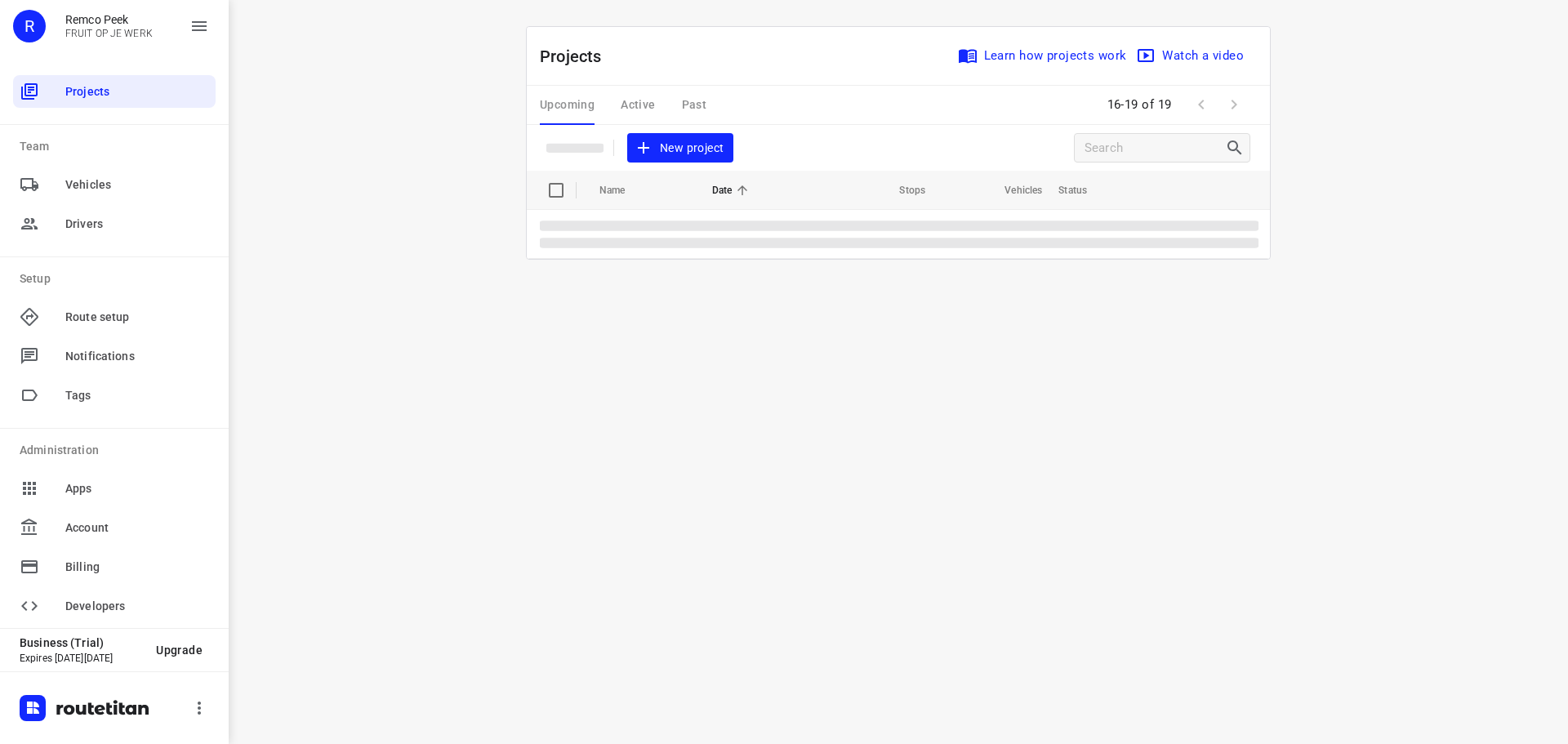
scroll to position [0, 0]
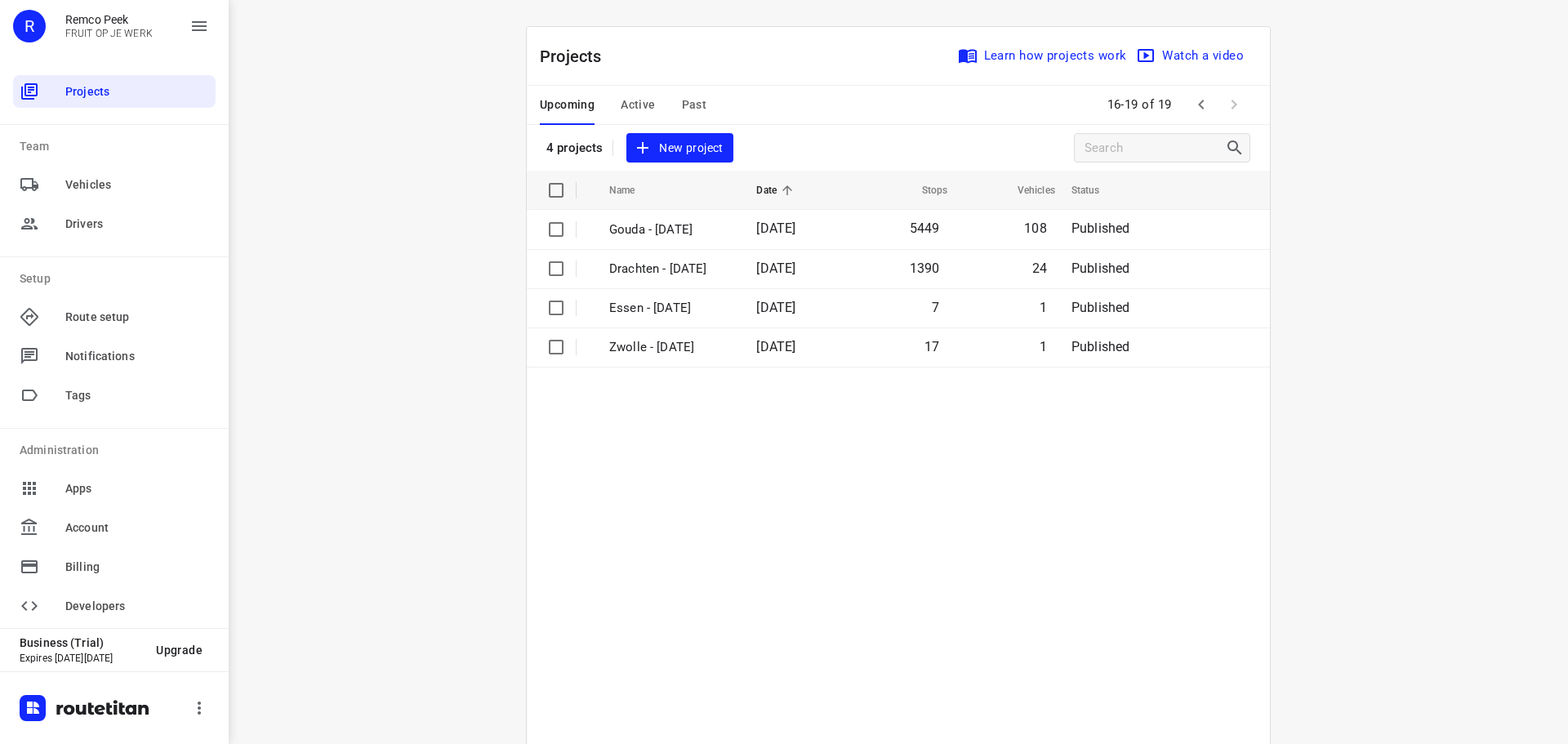
click at [661, 180] on th "Name" at bounding box center [668, 190] width 150 height 39
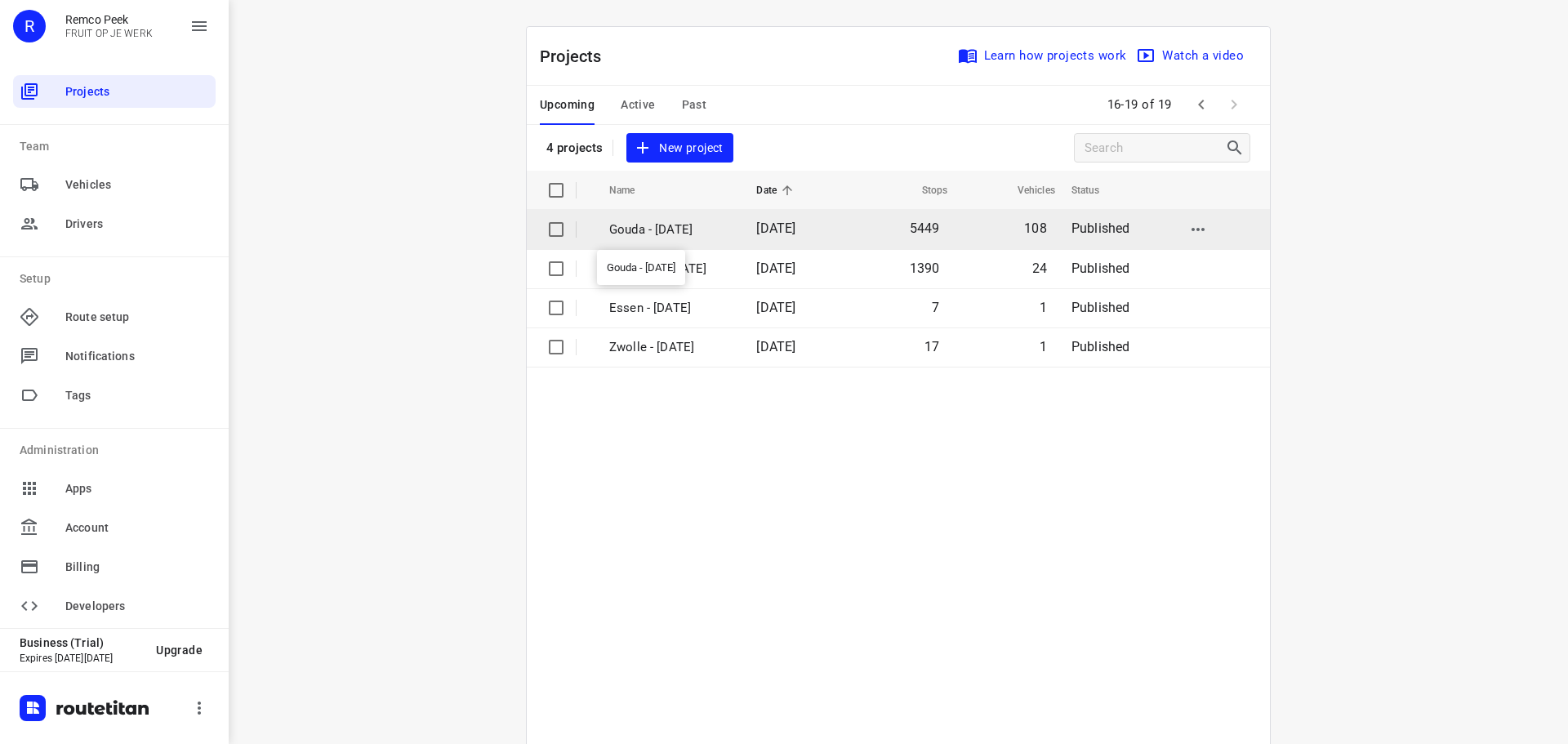
click at [661, 227] on p "Gouda - [DATE]" at bounding box center [670, 230] width 122 height 19
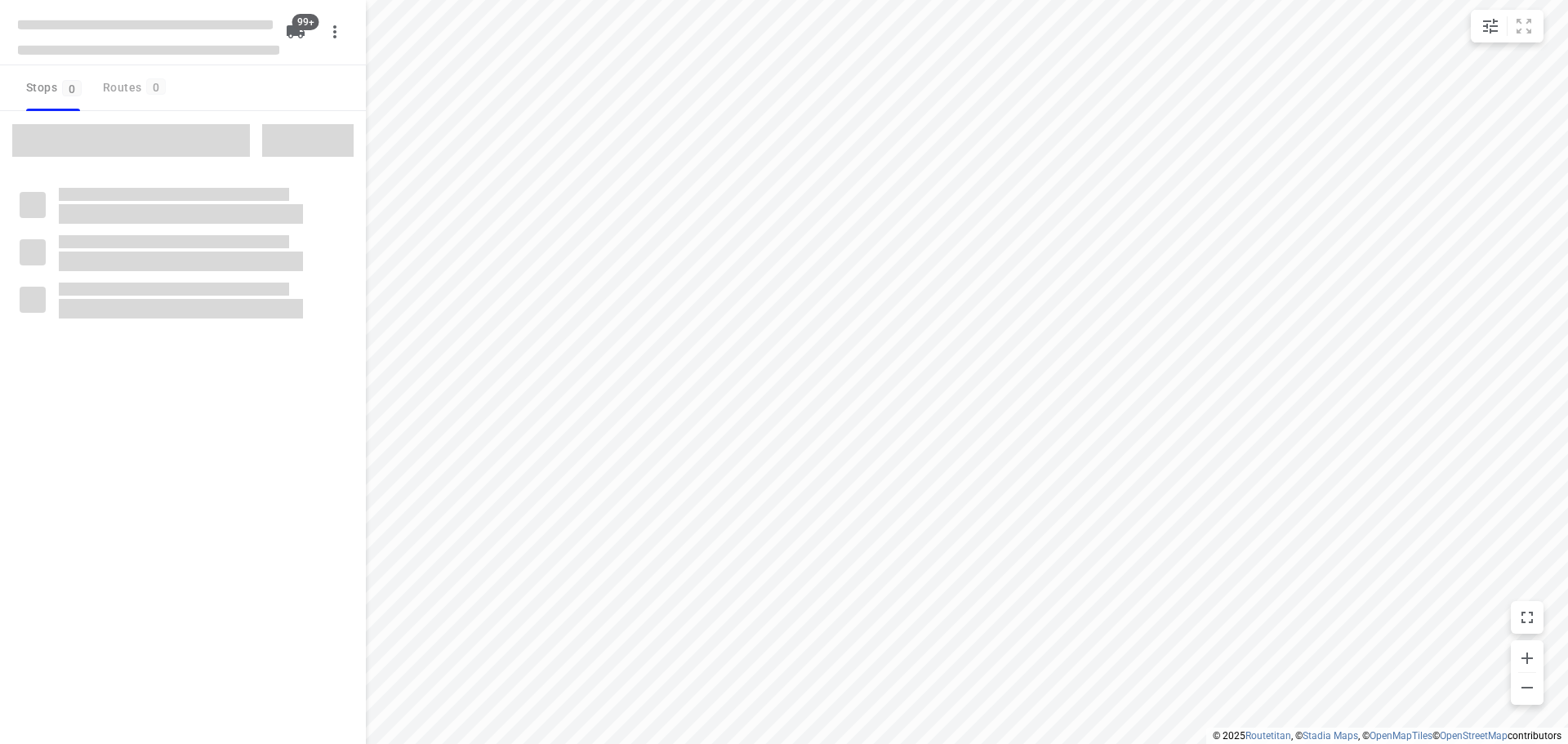
checkbox input "true"
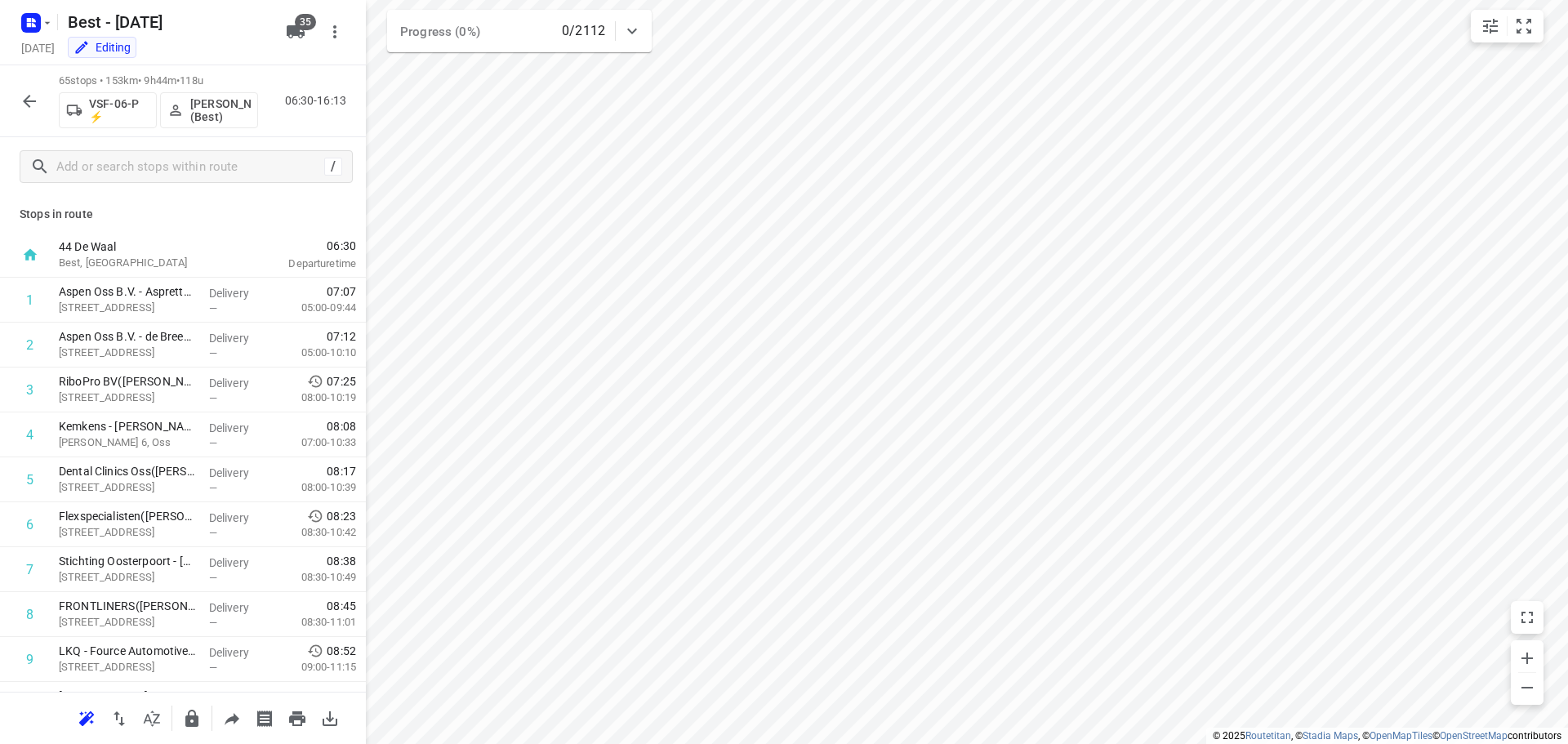
drag, startPoint x: 45, startPoint y: 105, endPoint x: 36, endPoint y: 103, distance: 9.2
click at [43, 103] on div "65 stops • 153km • 9h44m • 118u VSF-06-P ⚡ Tony van Doren (Best) 06:30-16:13" at bounding box center [182, 101] width 366 height 72
click at [29, 96] on icon "button" at bounding box center [29, 101] width 13 height 13
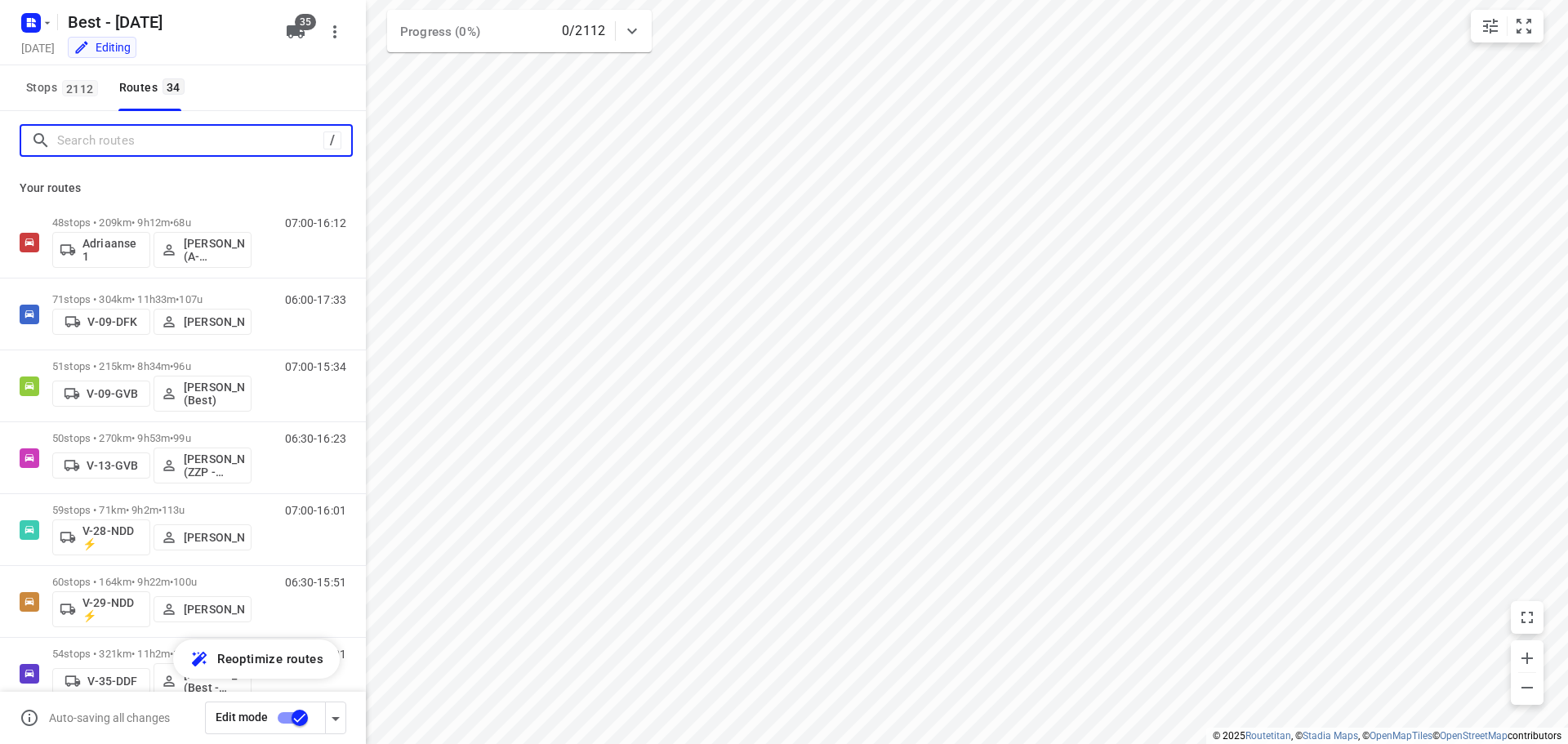
click at [103, 151] on input "Search routes" at bounding box center [190, 141] width 267 height 25
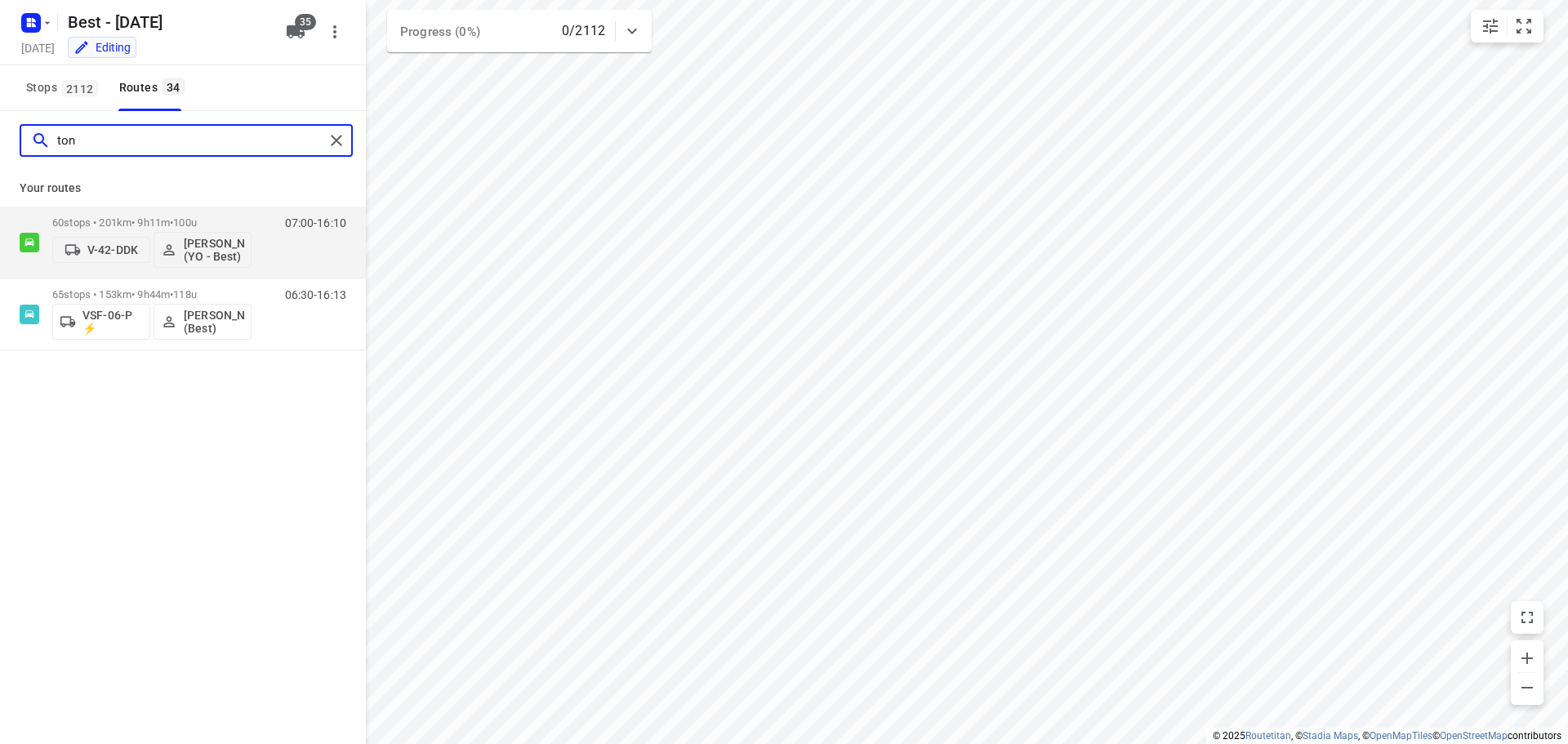
type input "tony"
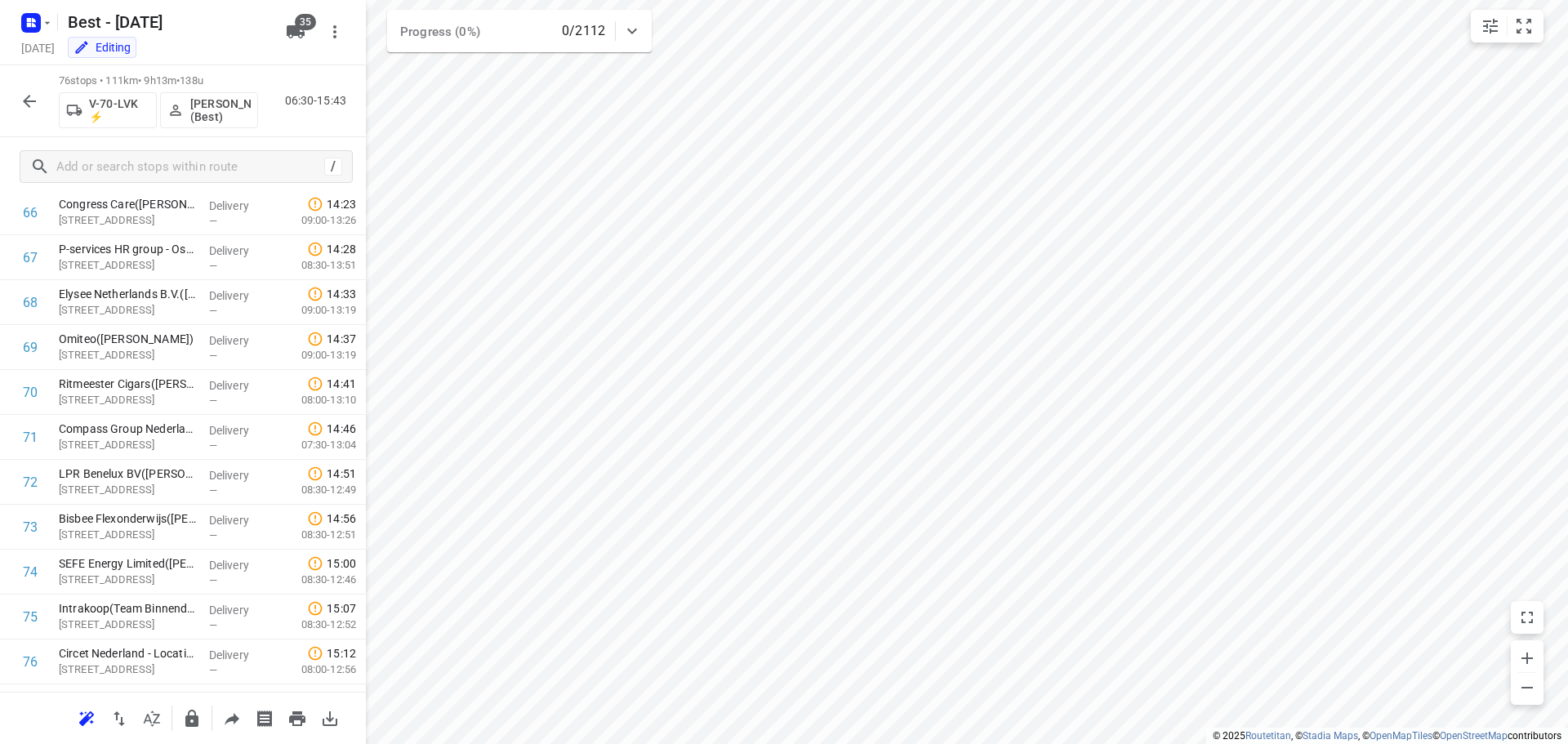
scroll to position [3045, 0]
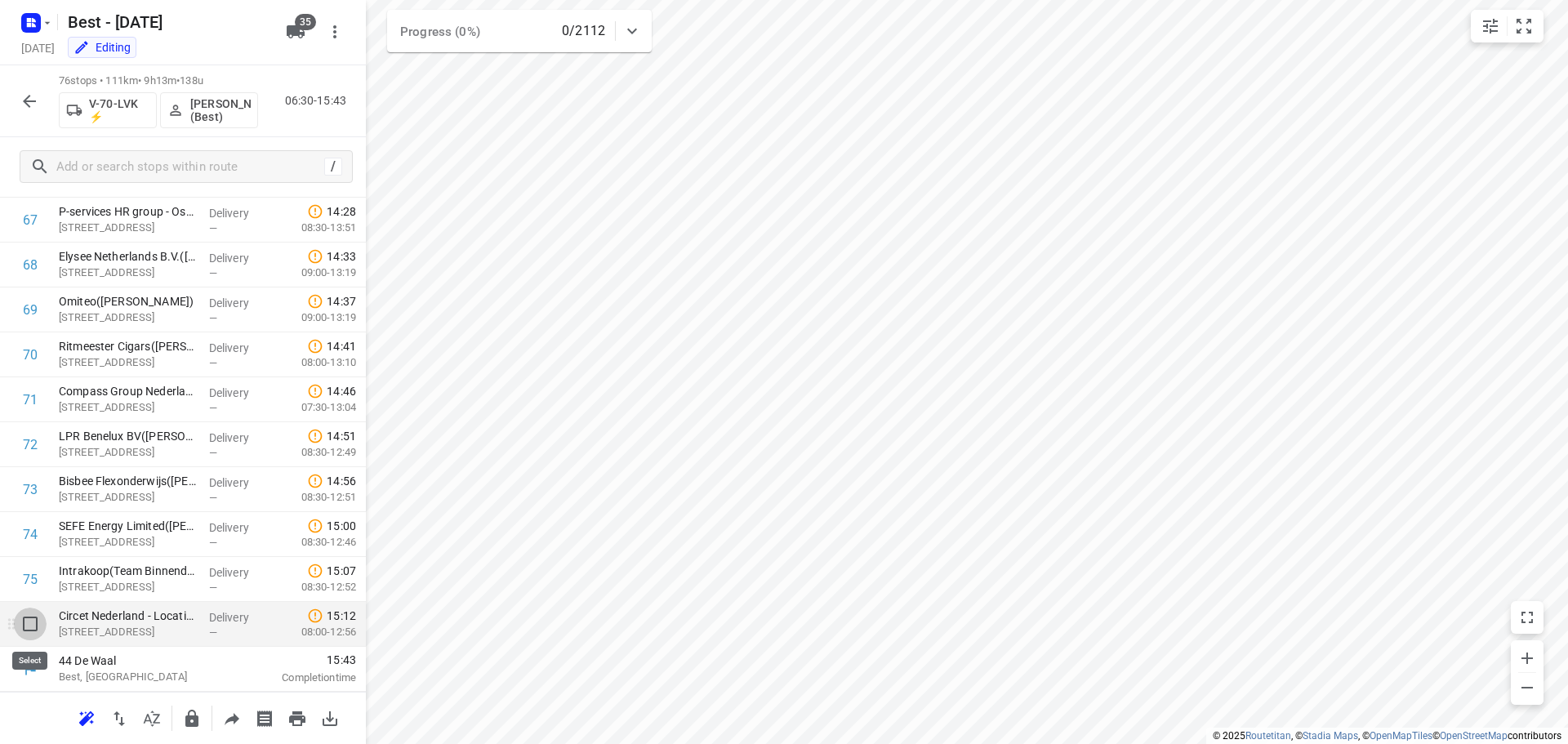
click at [40, 632] on input "checkbox" at bounding box center [30, 624] width 33 height 33
checkbox input "true"
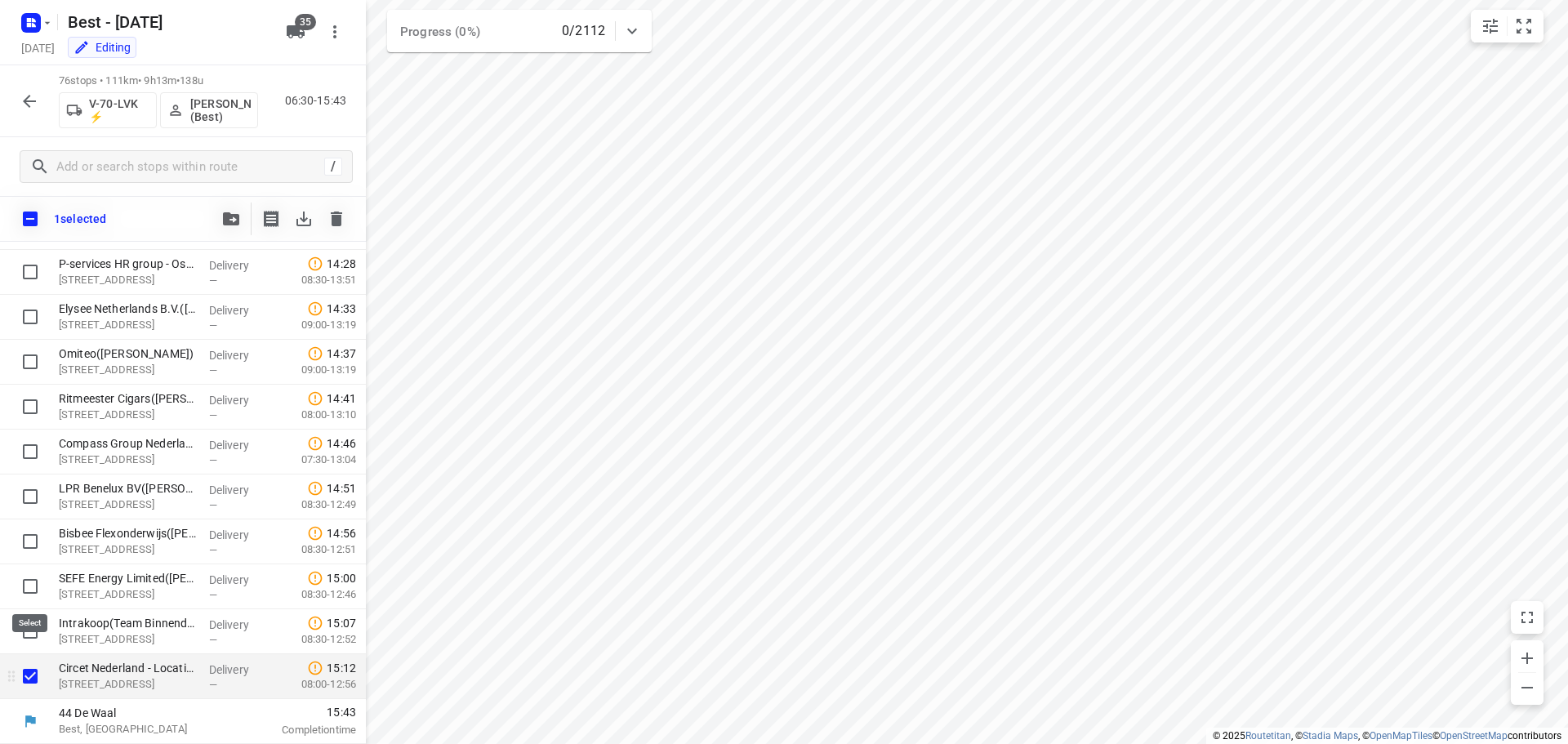
scroll to position [3038, 0]
click at [33, 617] on input "checkbox" at bounding box center [30, 631] width 33 height 33
checkbox input "true"
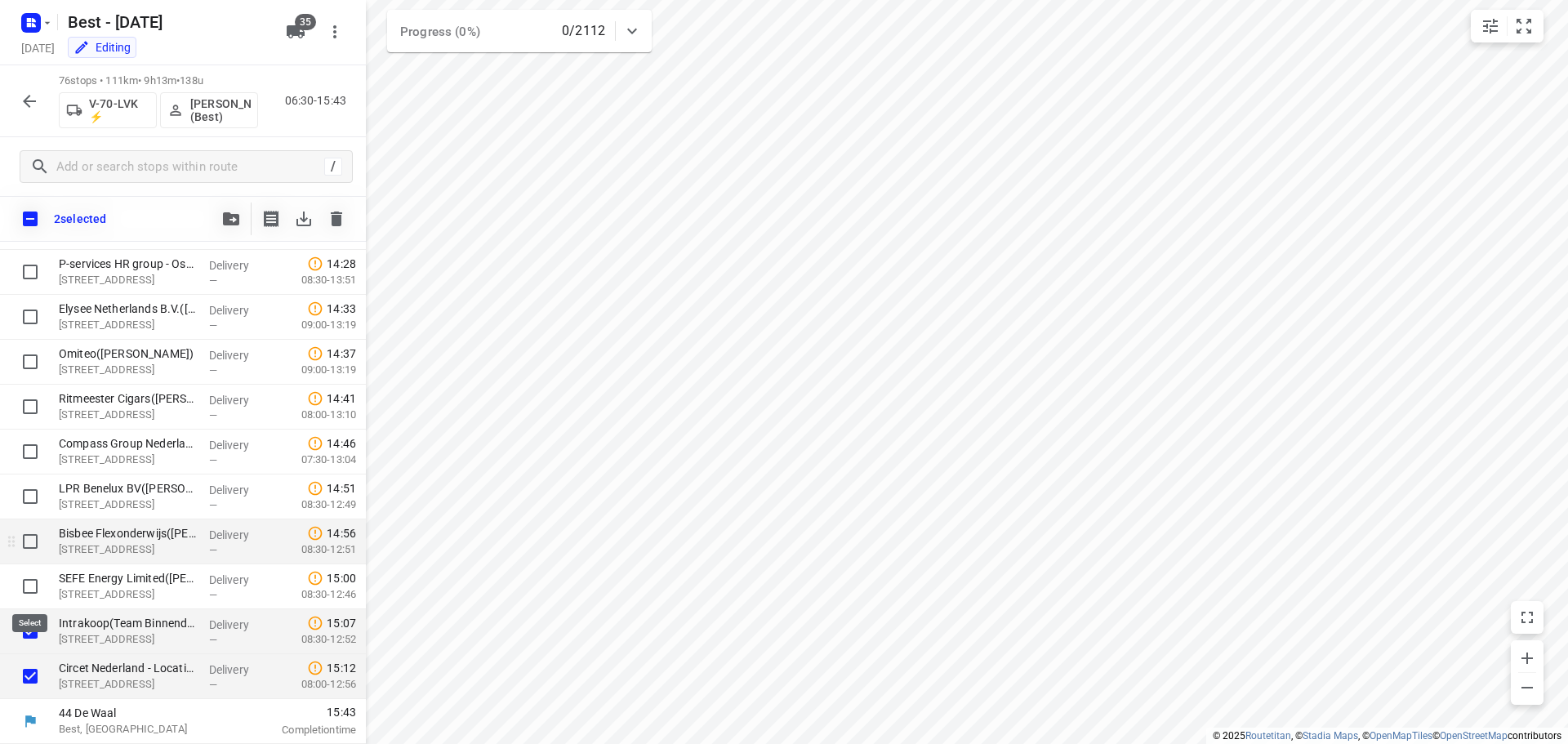
click at [32, 589] on input "checkbox" at bounding box center [30, 587] width 33 height 33
checkbox input "true"
click at [35, 539] on input "checkbox" at bounding box center [30, 542] width 33 height 33
checkbox input "true"
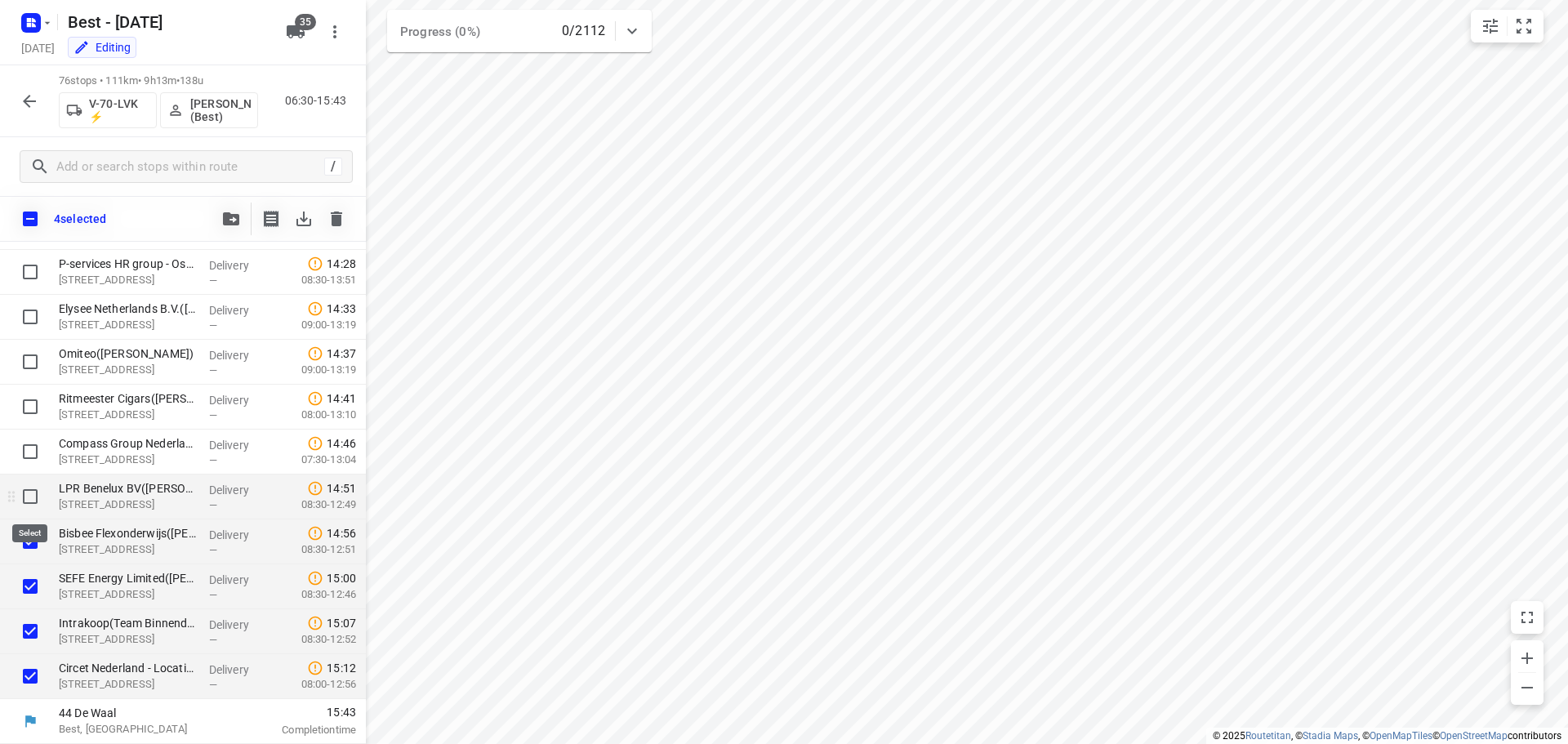
click at [30, 488] on input "checkbox" at bounding box center [30, 497] width 33 height 33
checkbox input "true"
click at [25, 460] on input "checkbox" at bounding box center [30, 451] width 33 height 33
checkbox input "true"
click at [225, 217] on icon "button" at bounding box center [231, 219] width 16 height 13
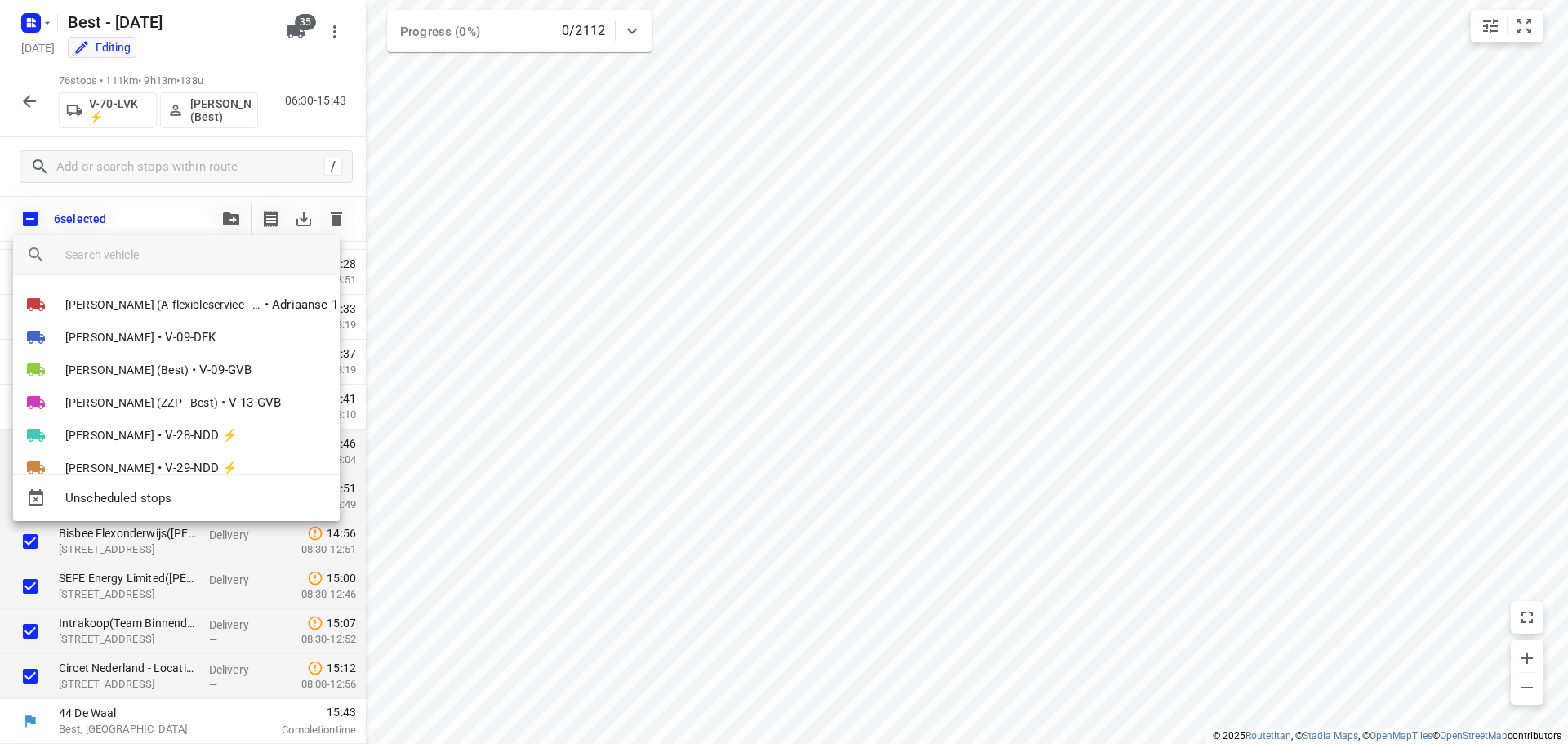
click at [119, 256] on input "search vehicle" at bounding box center [195, 254] width 261 height 24
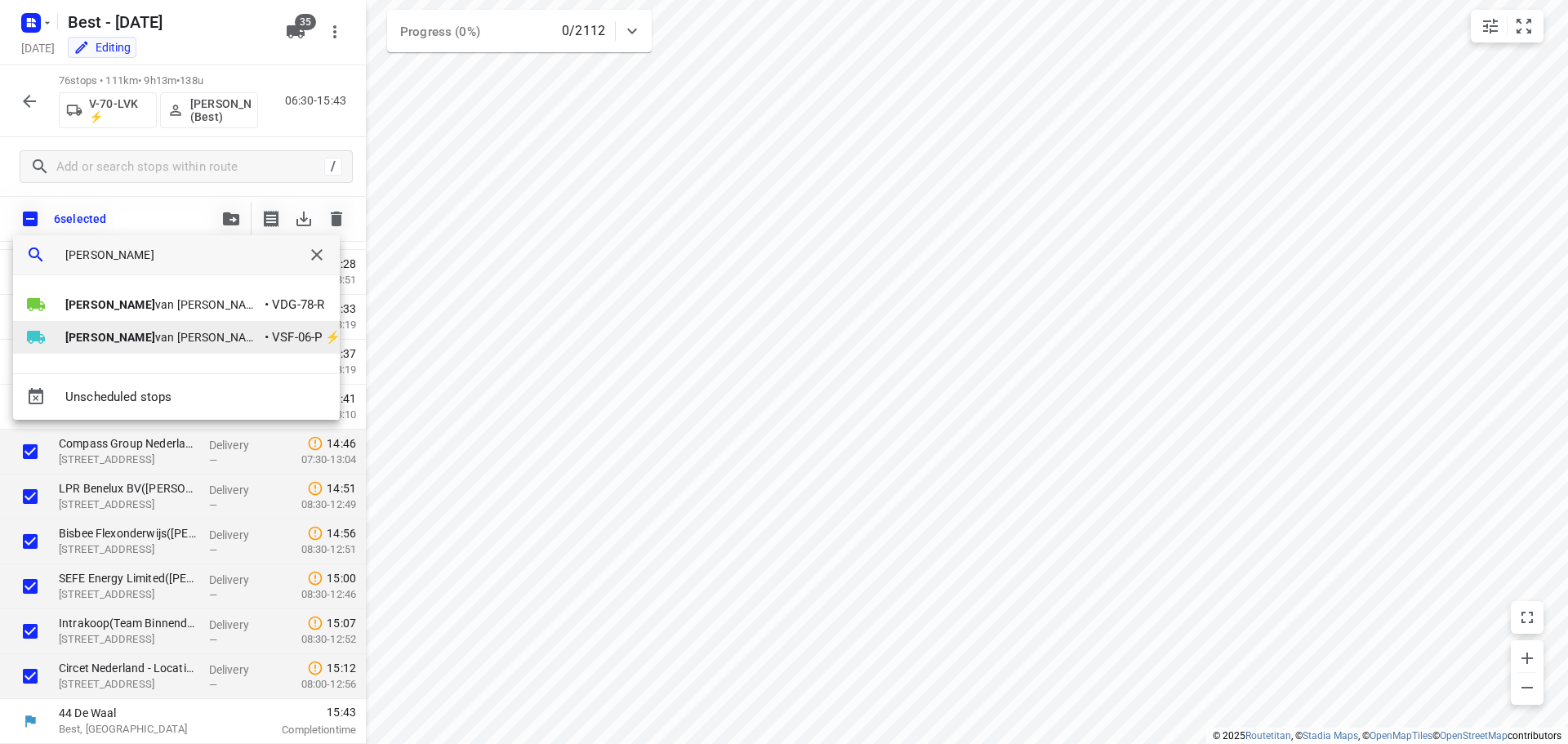
type input "tony"
click at [145, 339] on span "Tony van Doren (Best)" at bounding box center [163, 337] width 196 height 16
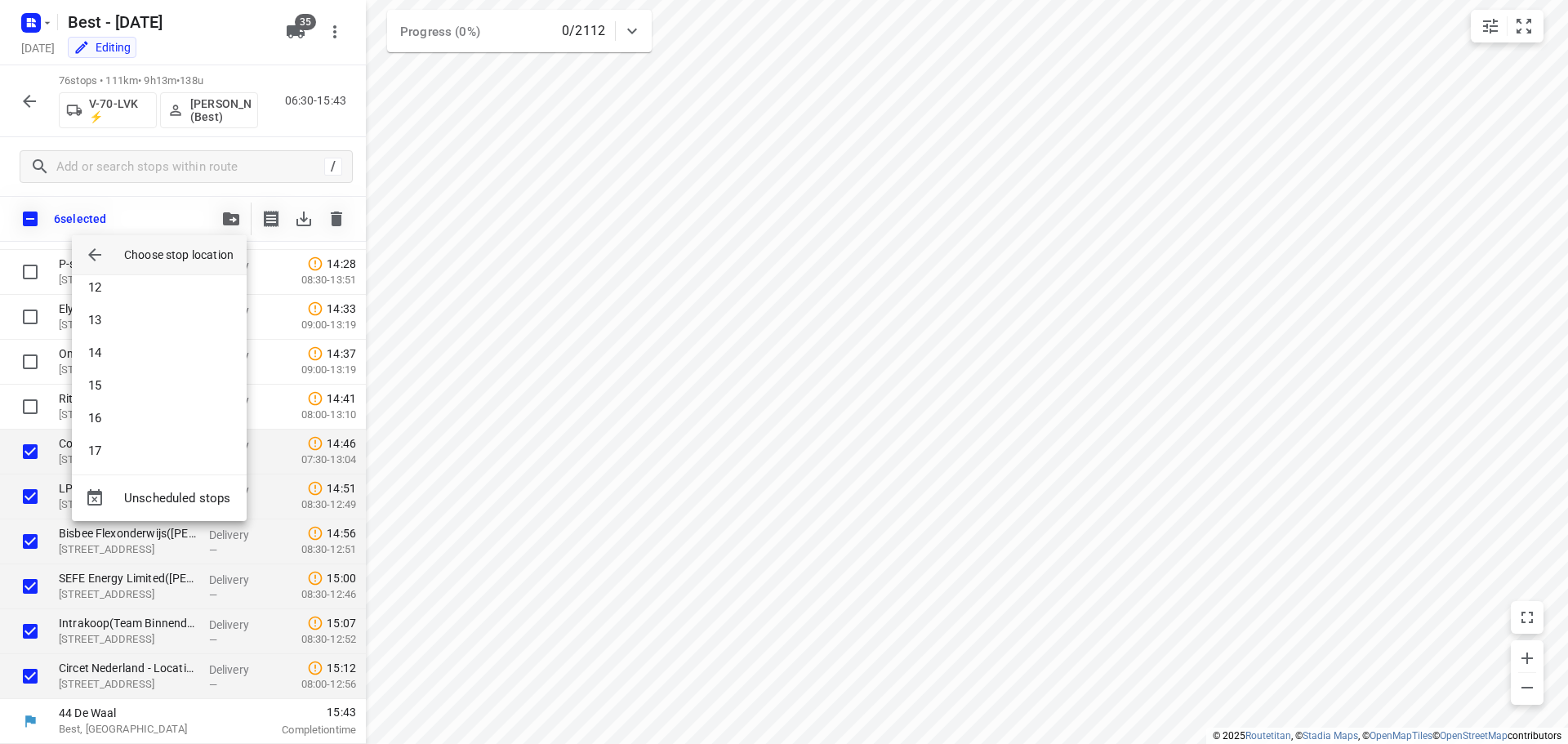
scroll to position [1944, 0]
click at [116, 444] on li "65" at bounding box center [159, 445] width 175 height 33
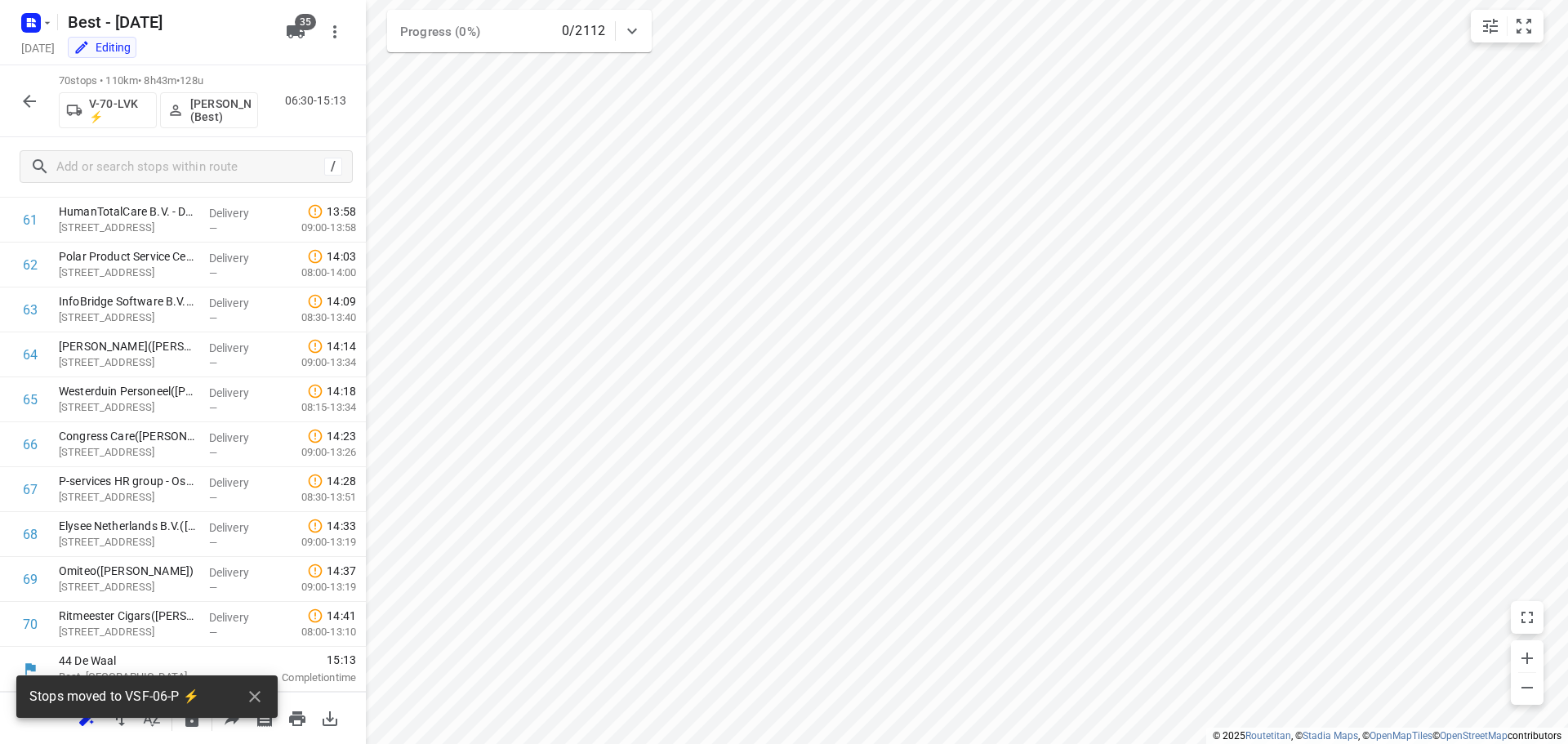
scroll to position [2775, 0]
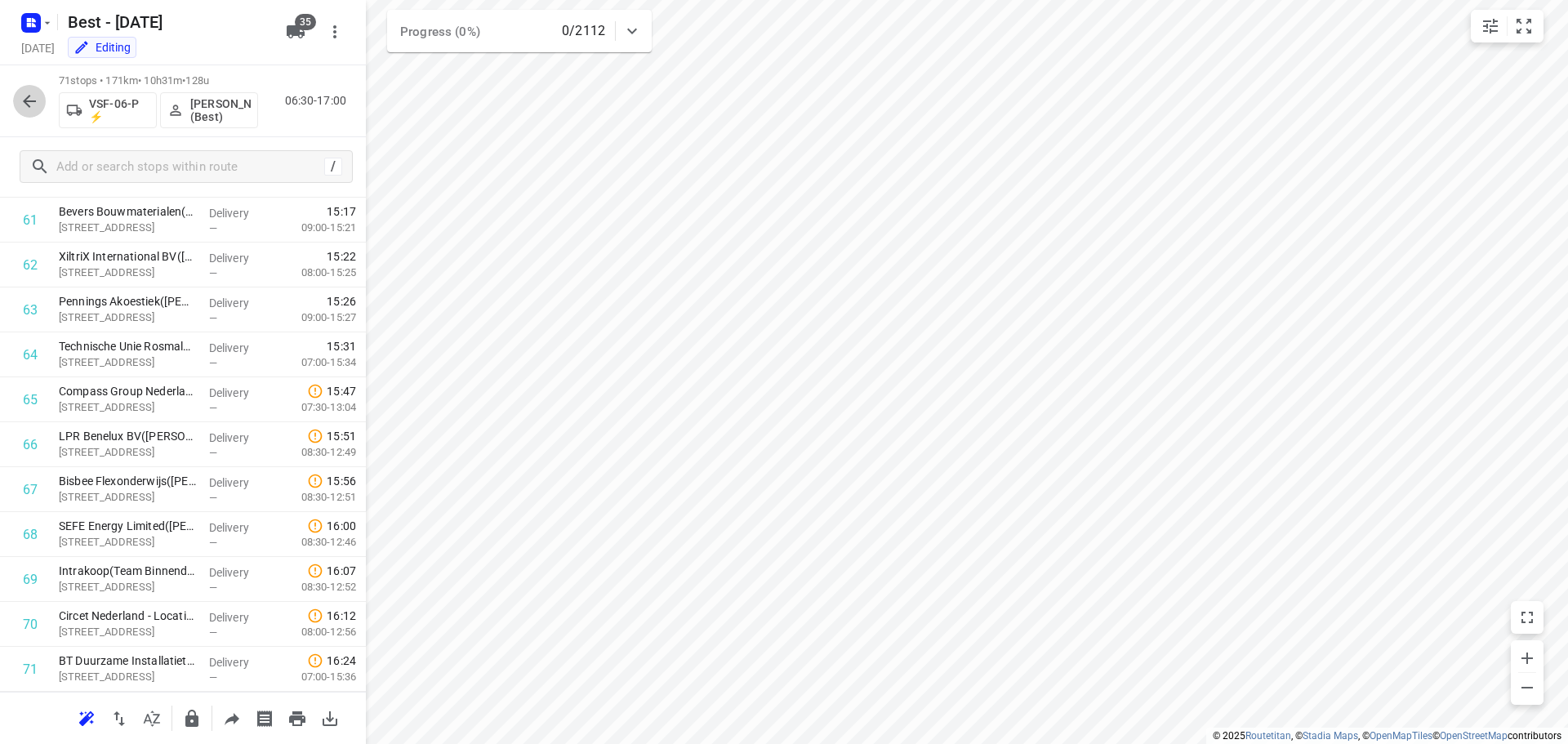
click at [30, 95] on icon "button" at bounding box center [29, 101] width 13 height 13
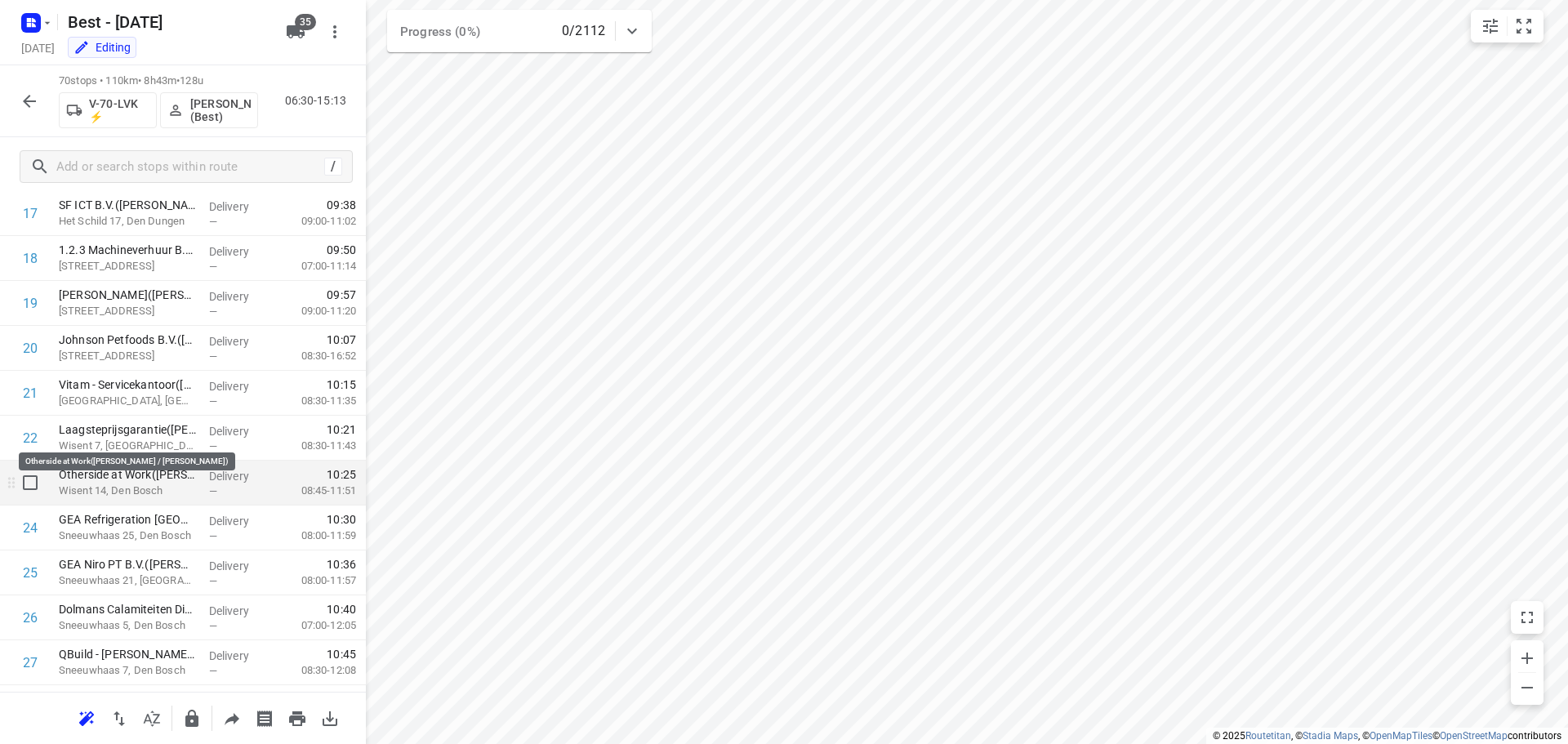
scroll to position [688, 0]
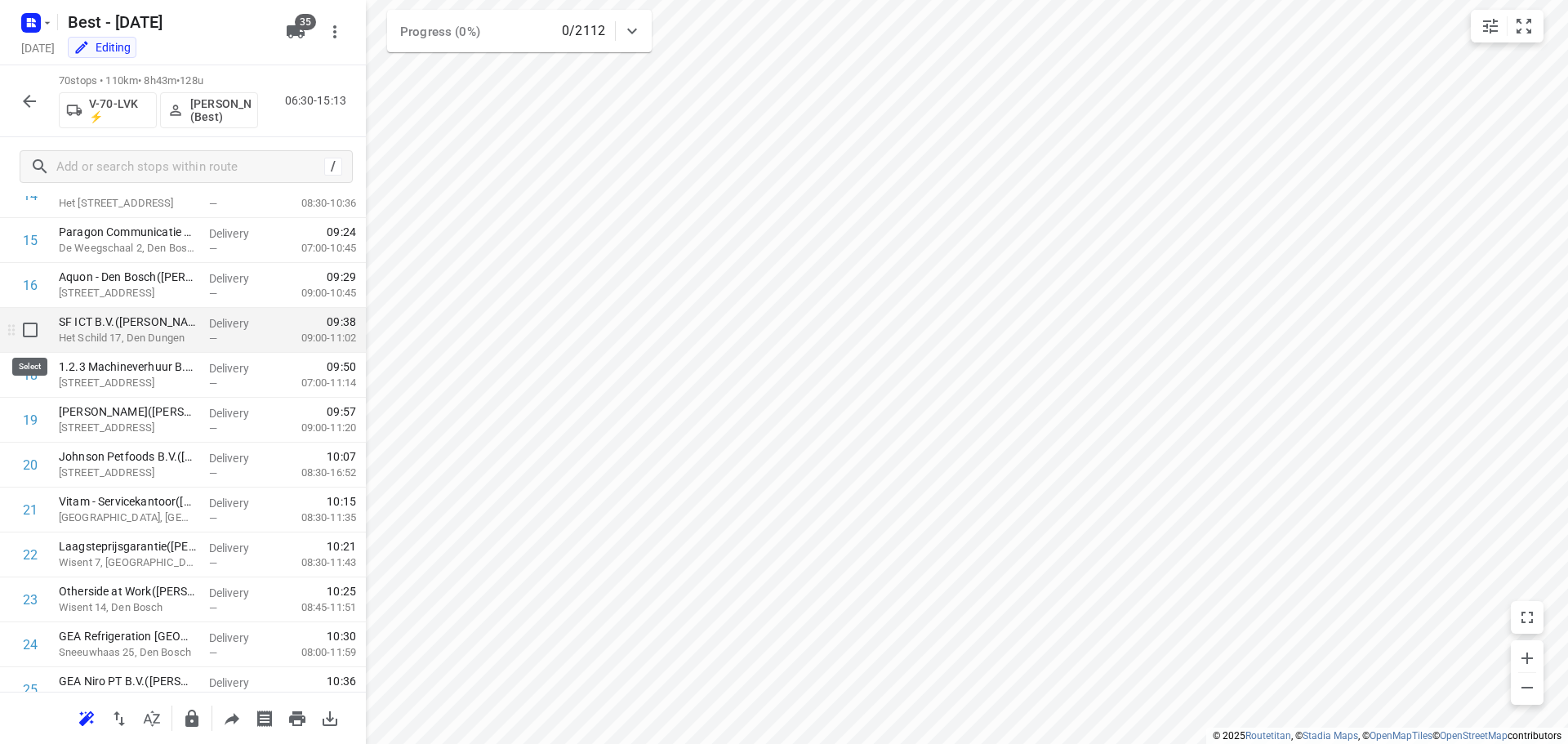
click at [32, 339] on input "checkbox" at bounding box center [30, 330] width 33 height 33
checkbox input "true"
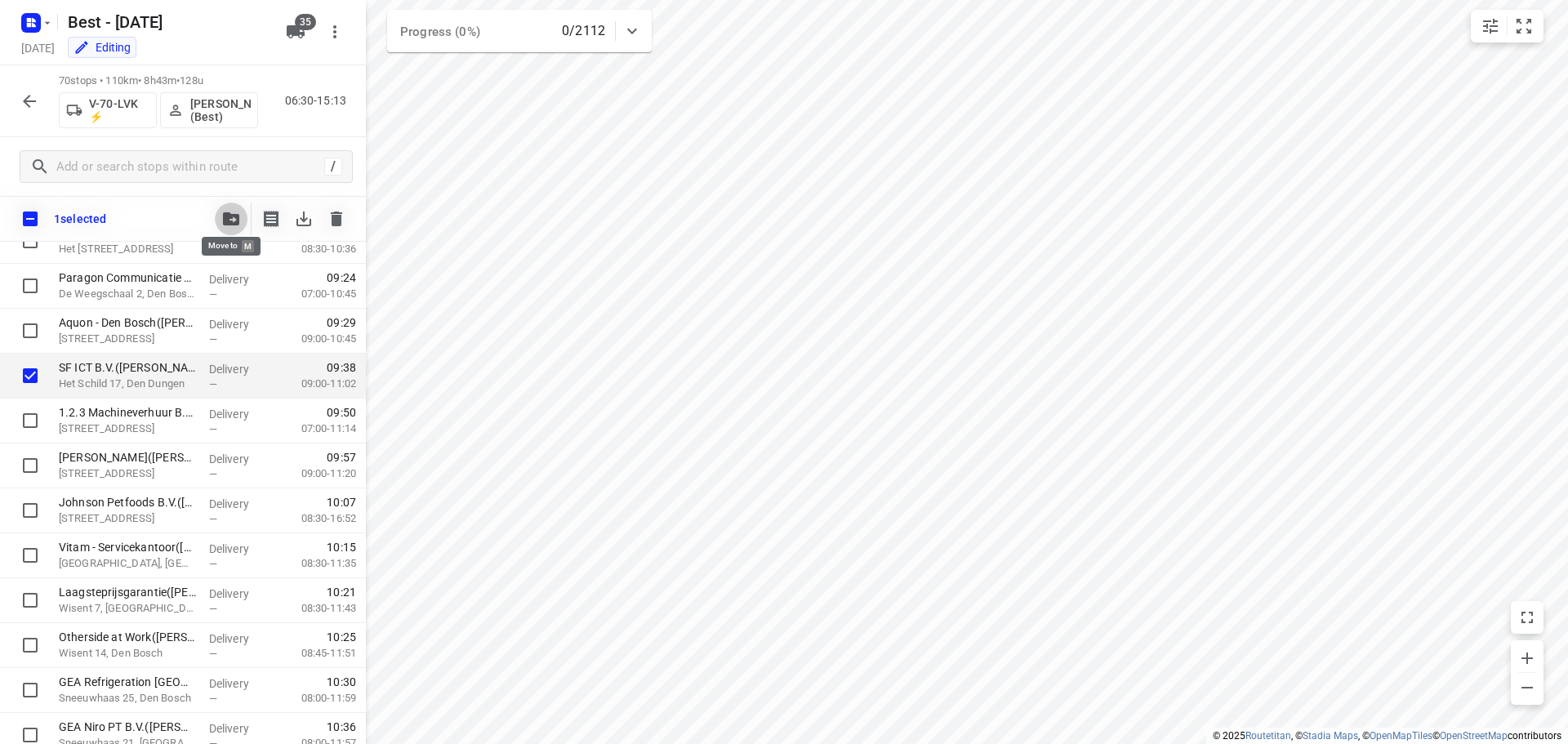
click at [239, 214] on icon "button" at bounding box center [231, 219] width 16 height 13
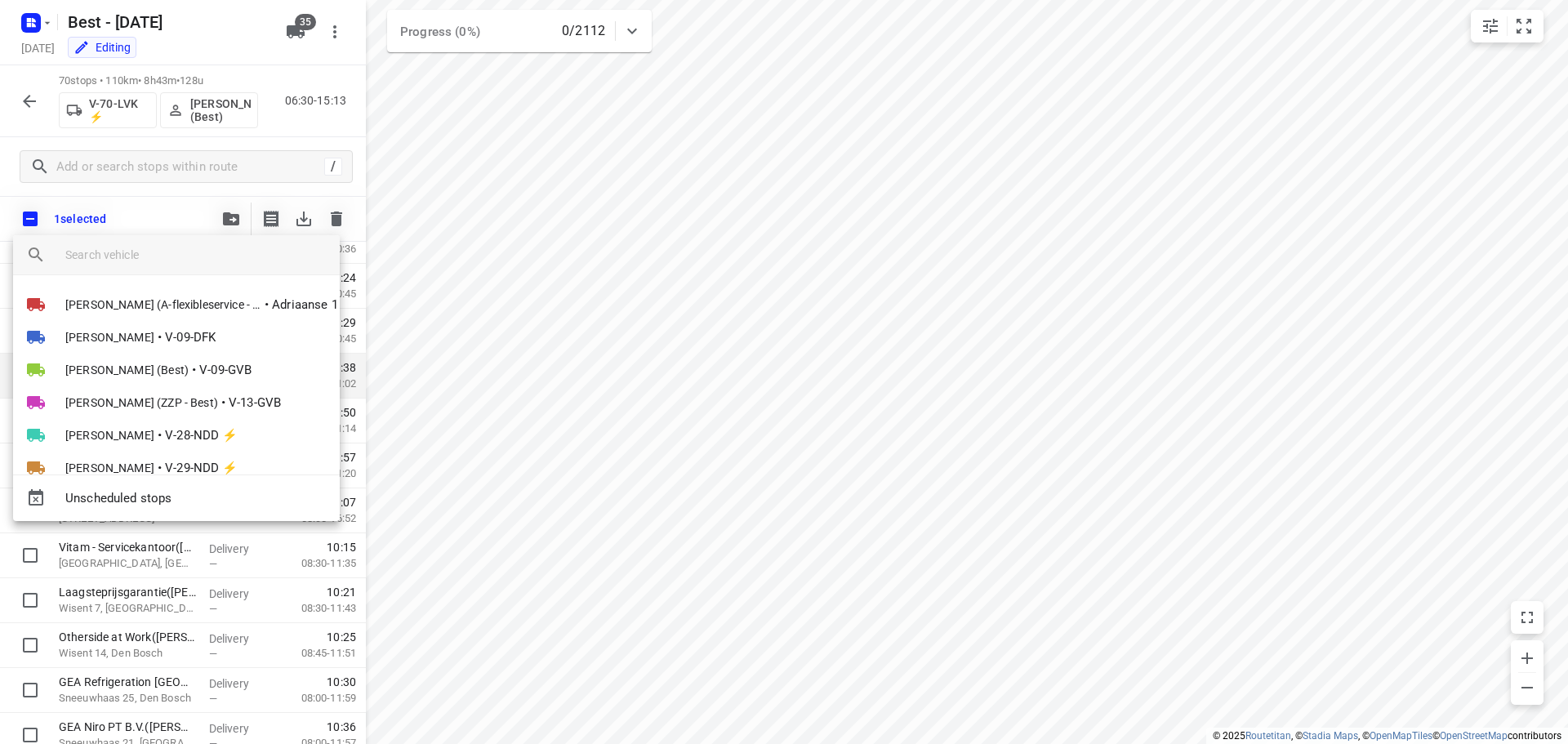
click at [186, 244] on input "search vehicle" at bounding box center [195, 254] width 261 height 24
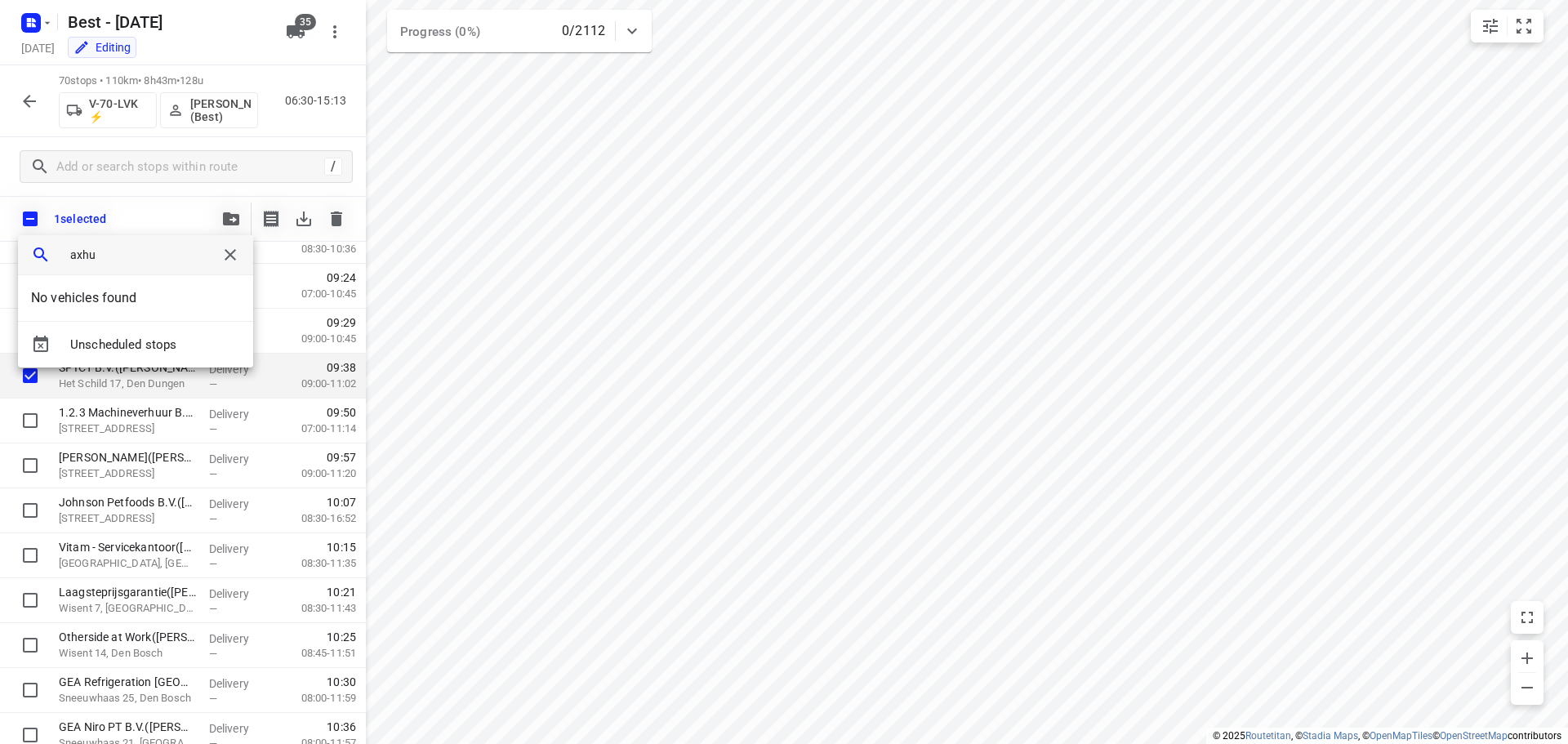
click at [165, 257] on input "axhu" at bounding box center [135, 254] width 131 height 24
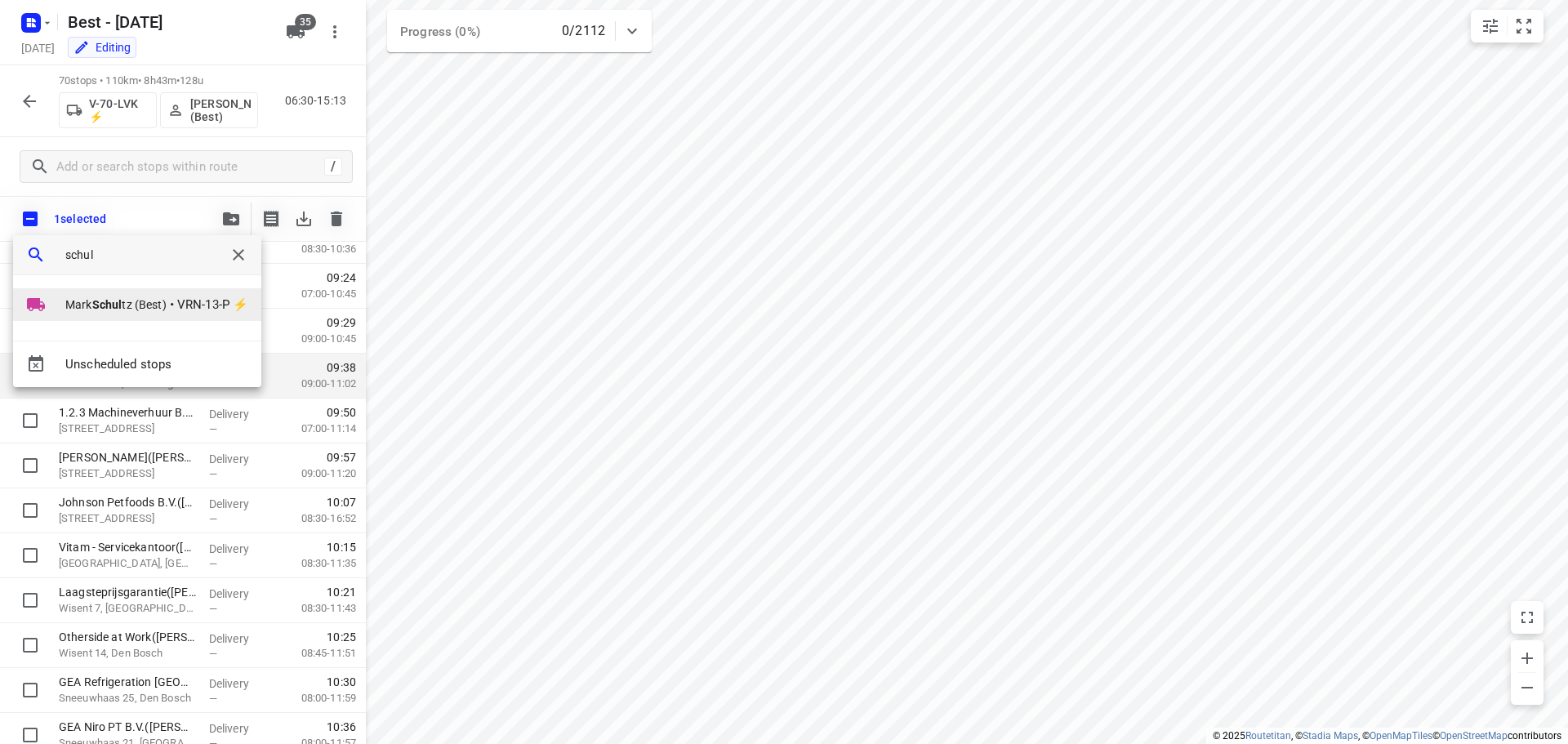
type input "schul"
click at [167, 311] on span "Mark Schul tz (Best)" at bounding box center [115, 304] width 102 height 16
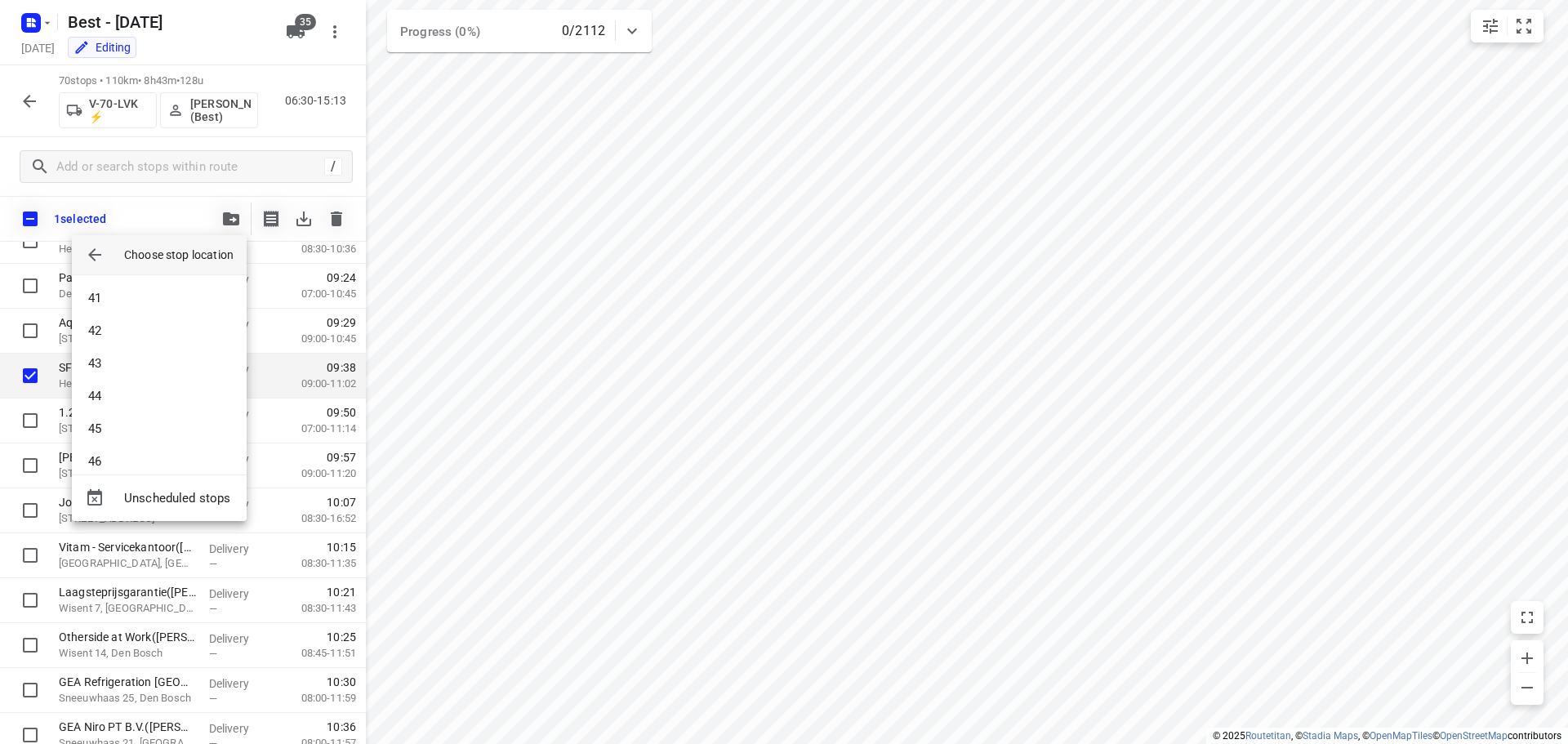
scroll to position [1421, 0]
click at [135, 444] on li "49" at bounding box center [159, 445] width 175 height 33
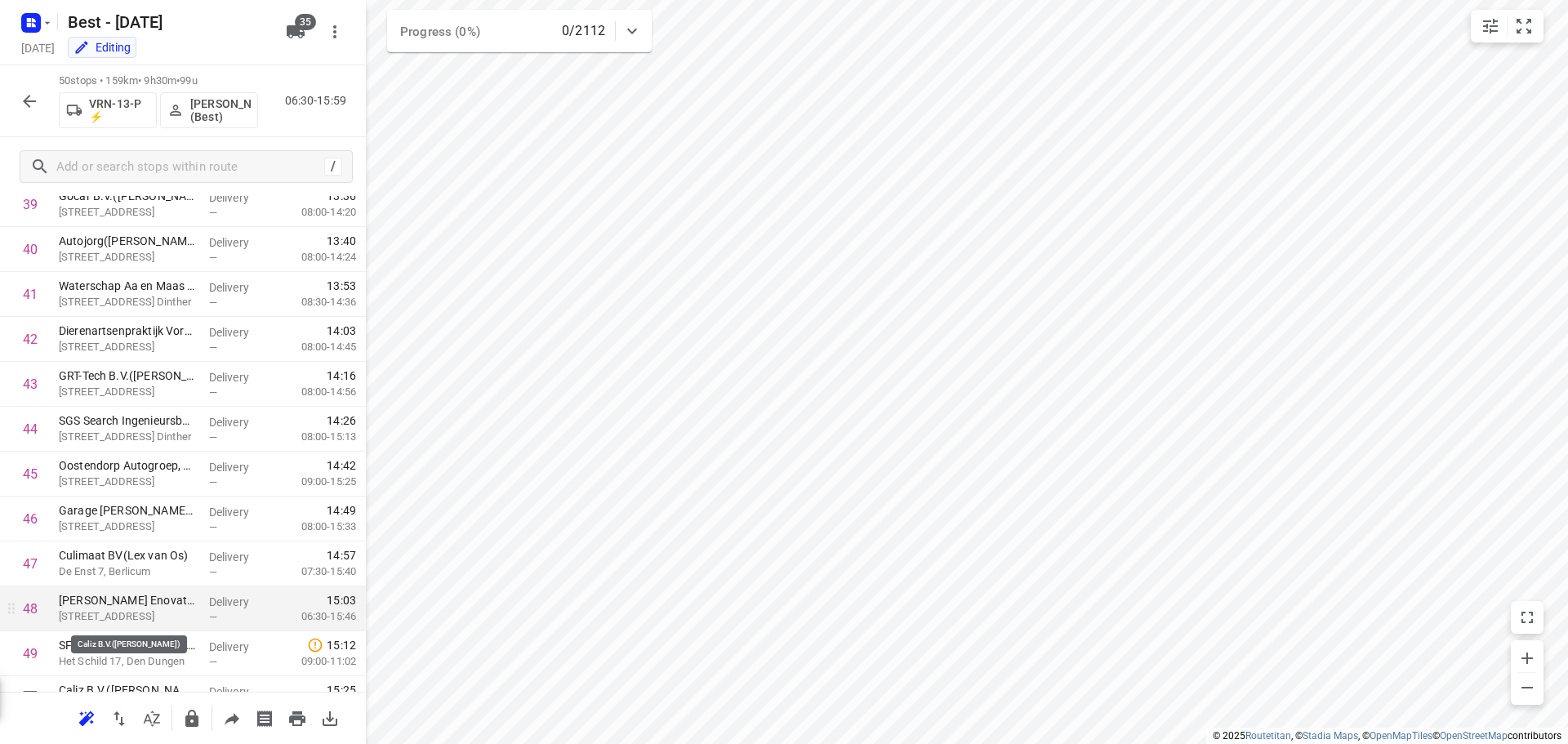
scroll to position [1877, 0]
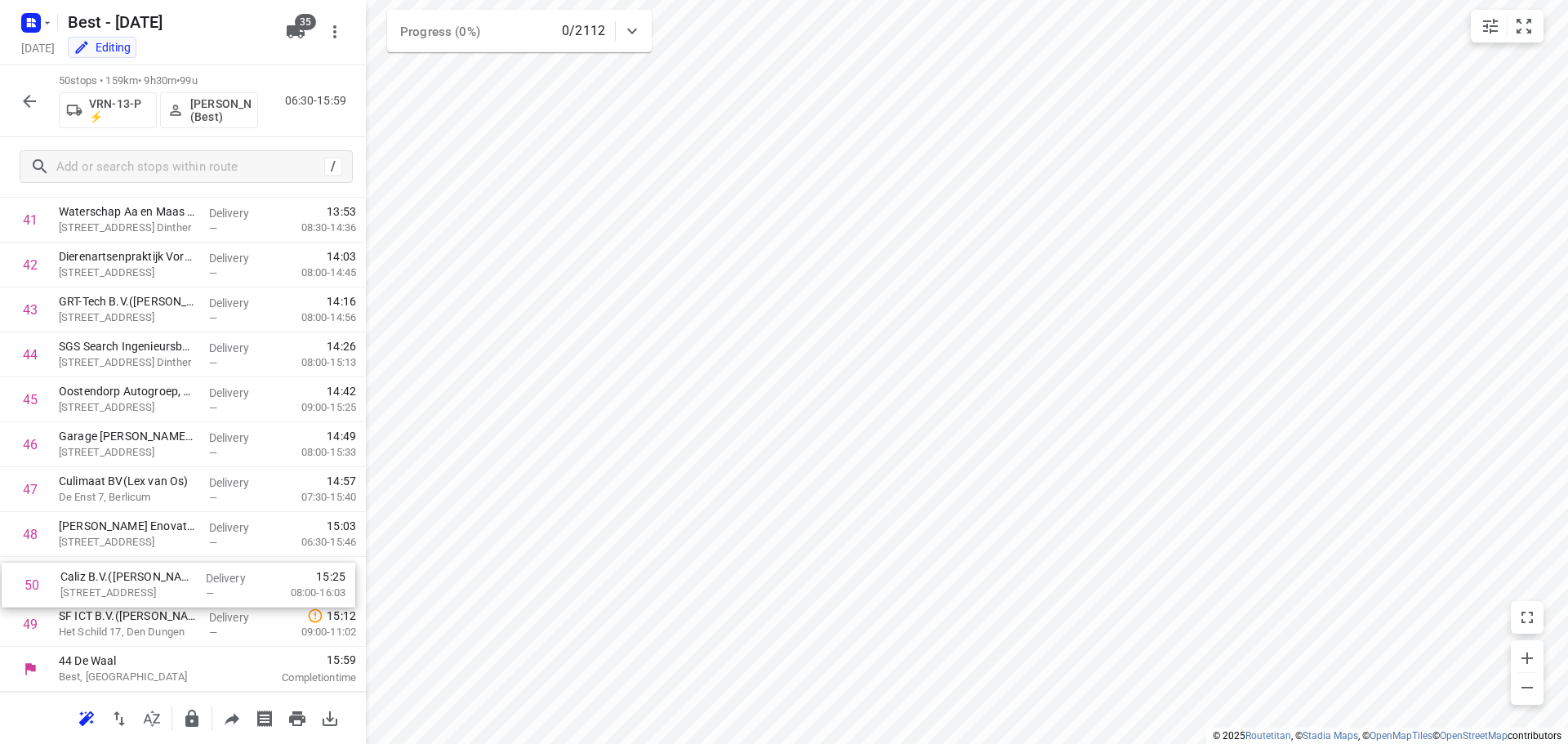
drag, startPoint x: 149, startPoint y: 631, endPoint x: 150, endPoint y: 587, distance: 44.0
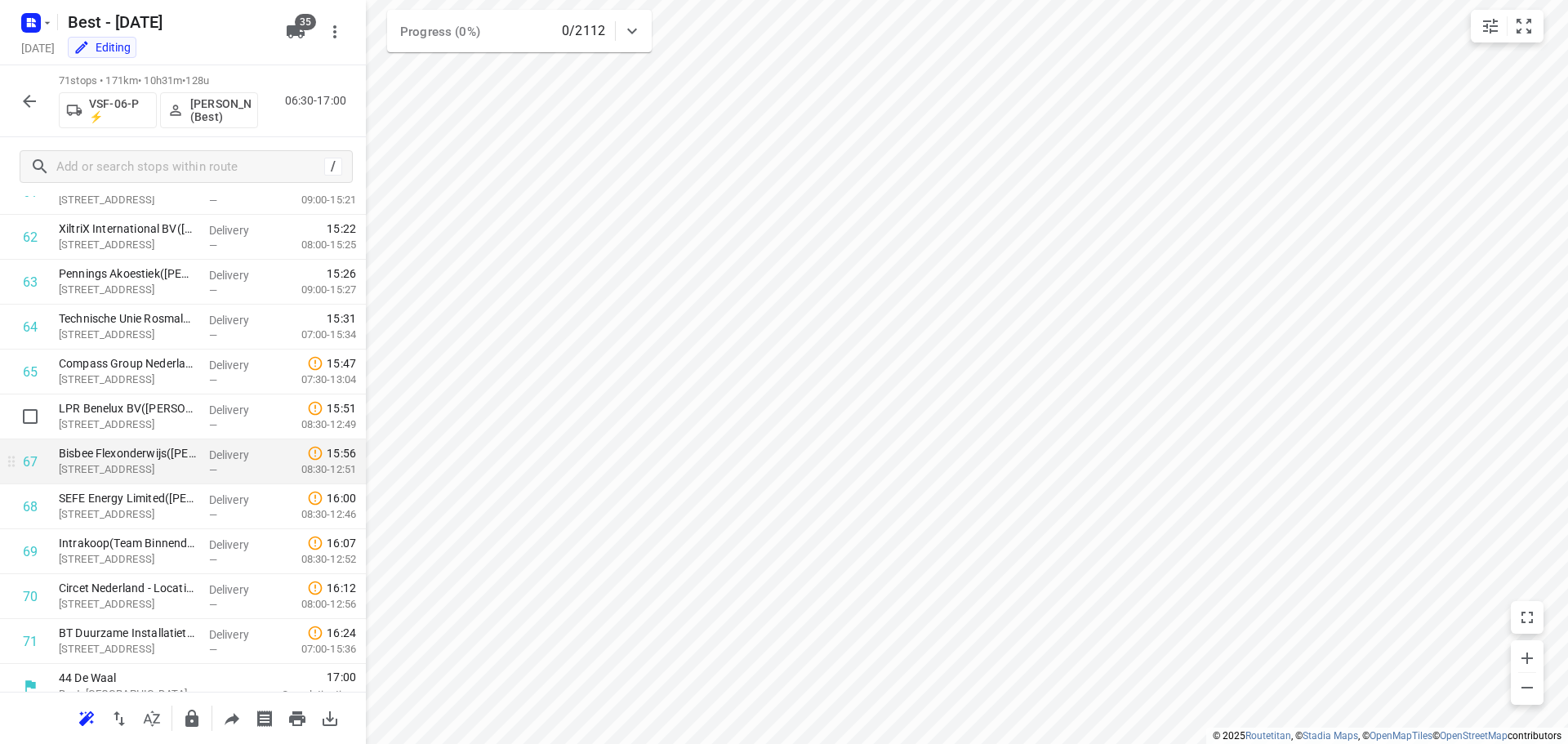
scroll to position [2820, 0]
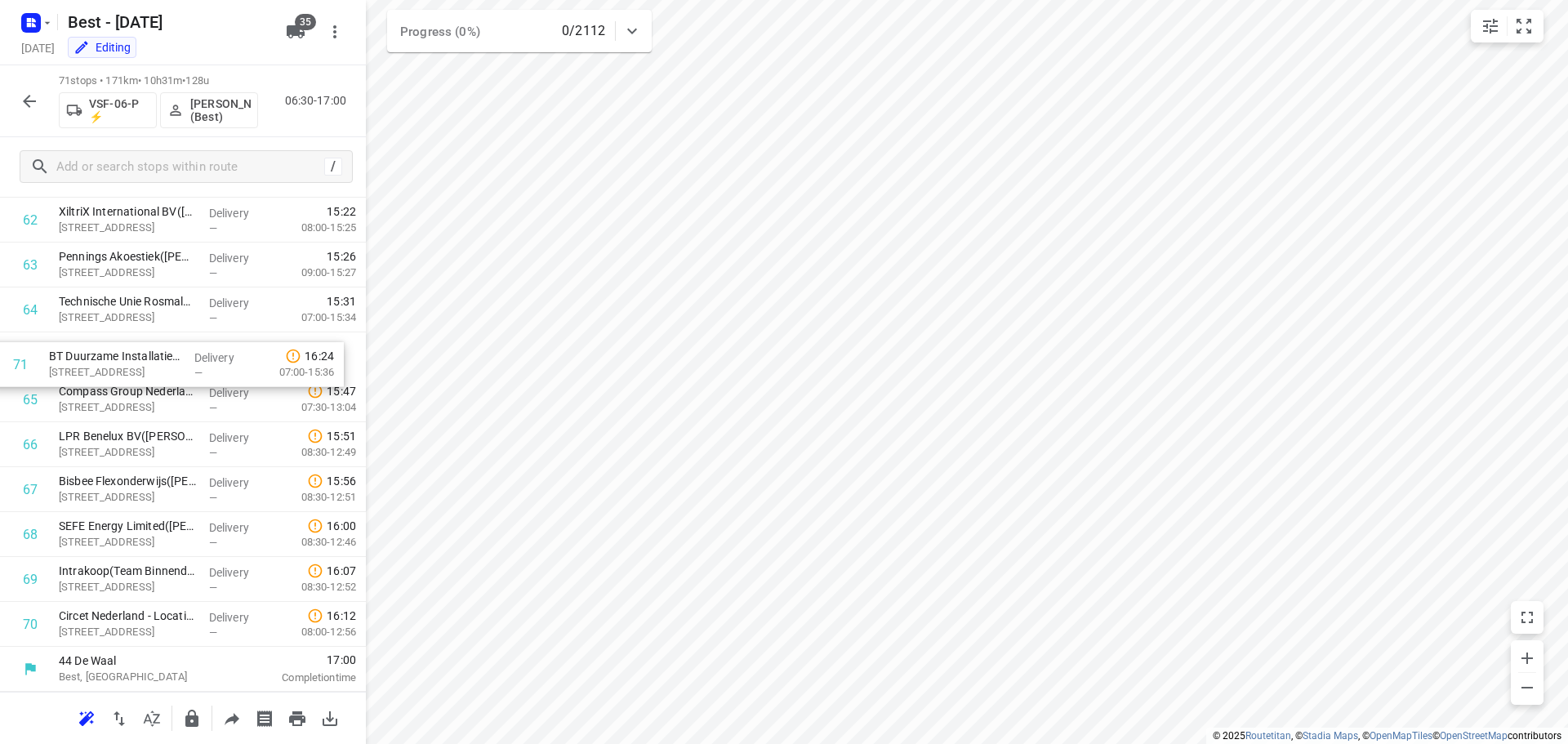
drag, startPoint x: 206, startPoint y: 633, endPoint x: 192, endPoint y: 363, distance: 270.4
click at [29, 103] on icon "button" at bounding box center [30, 101] width 20 height 20
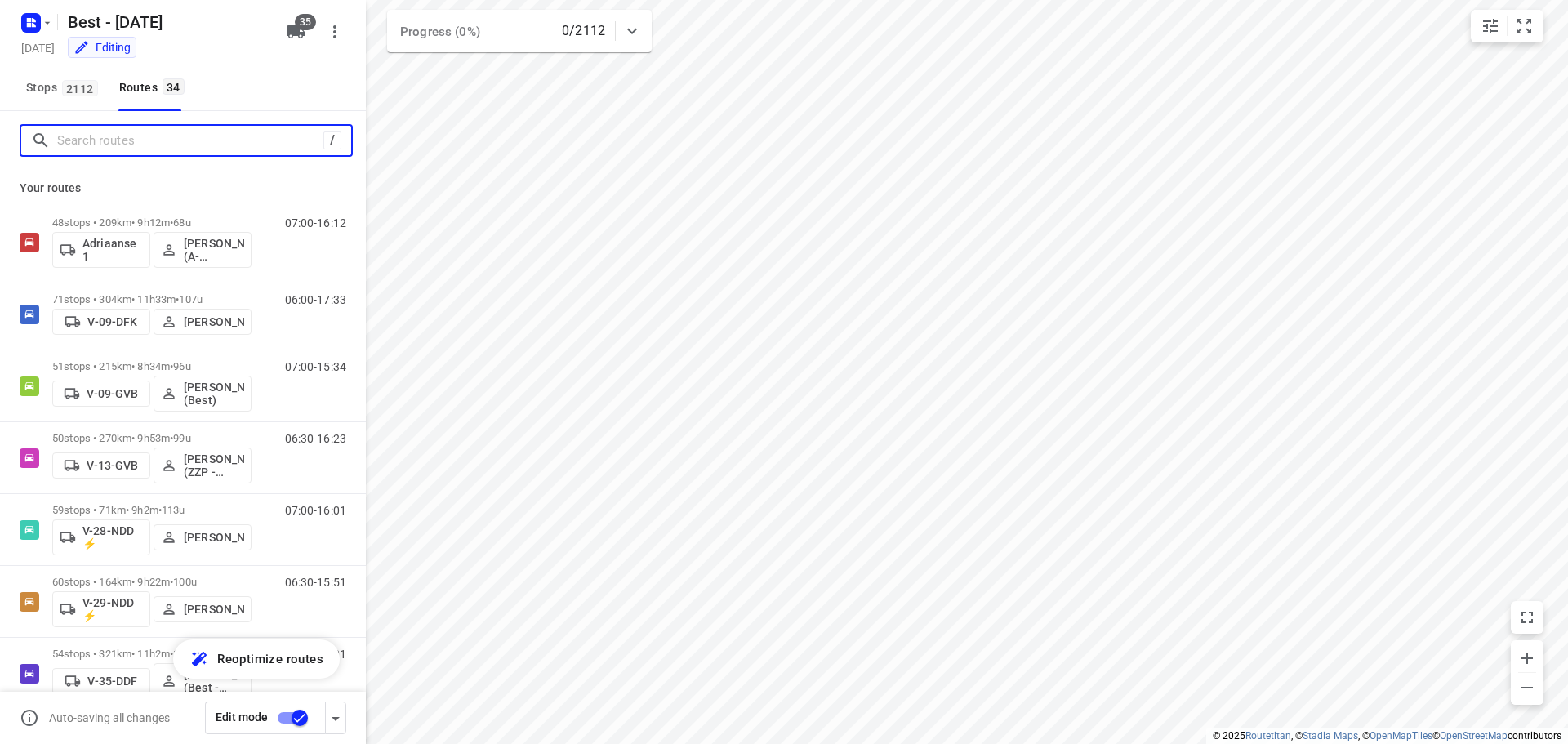
click at [188, 136] on input "Search routes" at bounding box center [190, 141] width 267 height 25
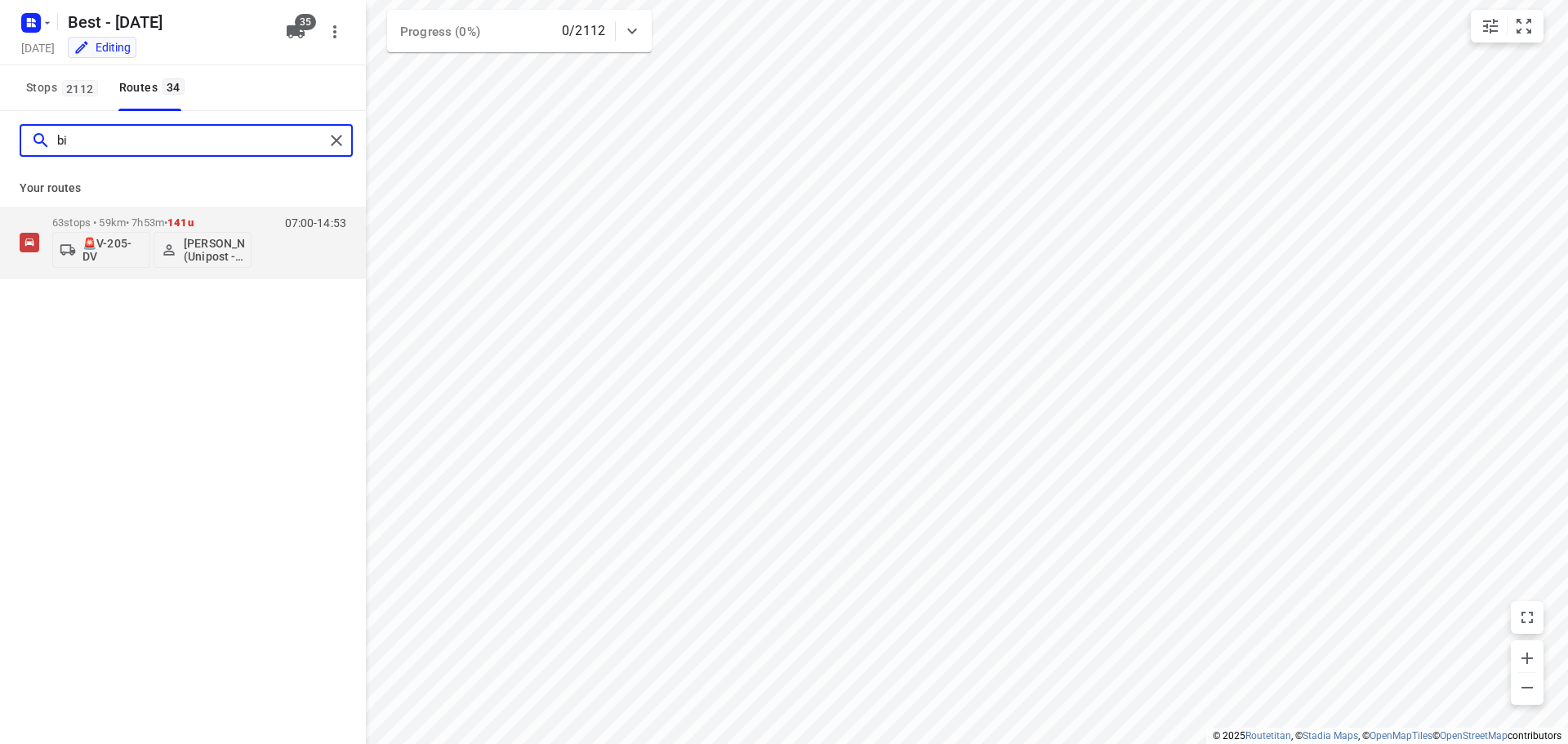
type input "b"
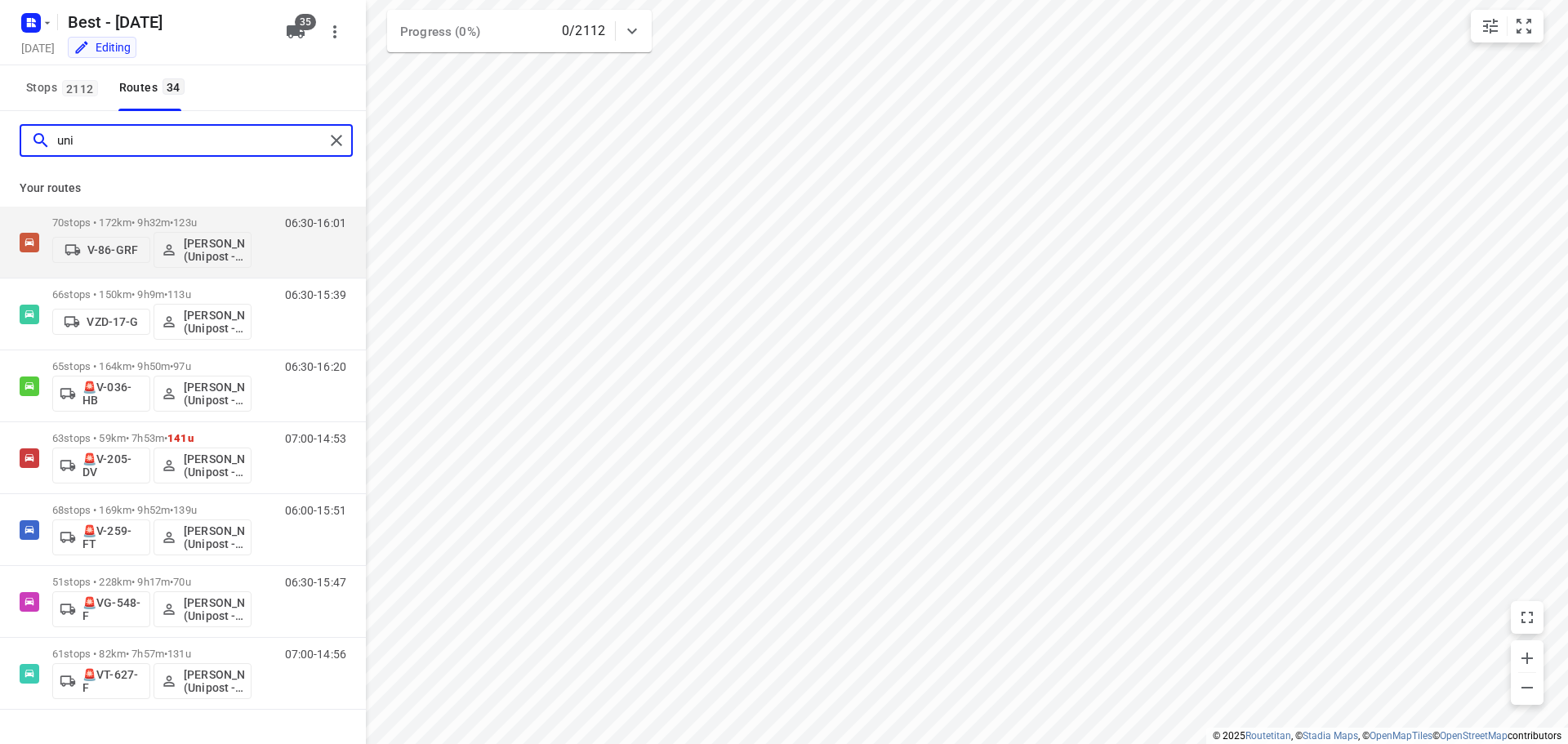
type input "uni"
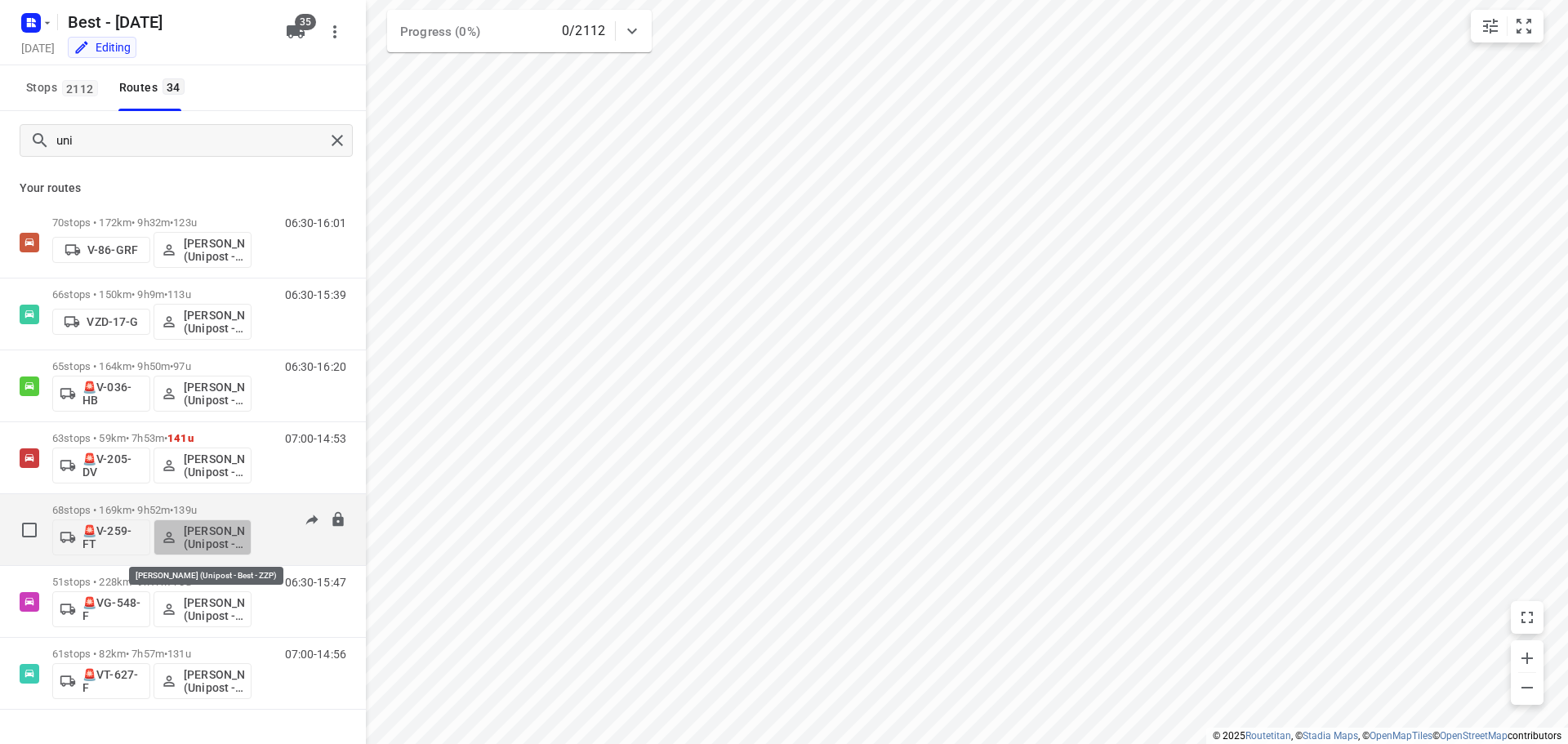
click at [213, 528] on p "Ahmad Abazid (Unipost - Best - ZZP)" at bounding box center [214, 537] width 61 height 26
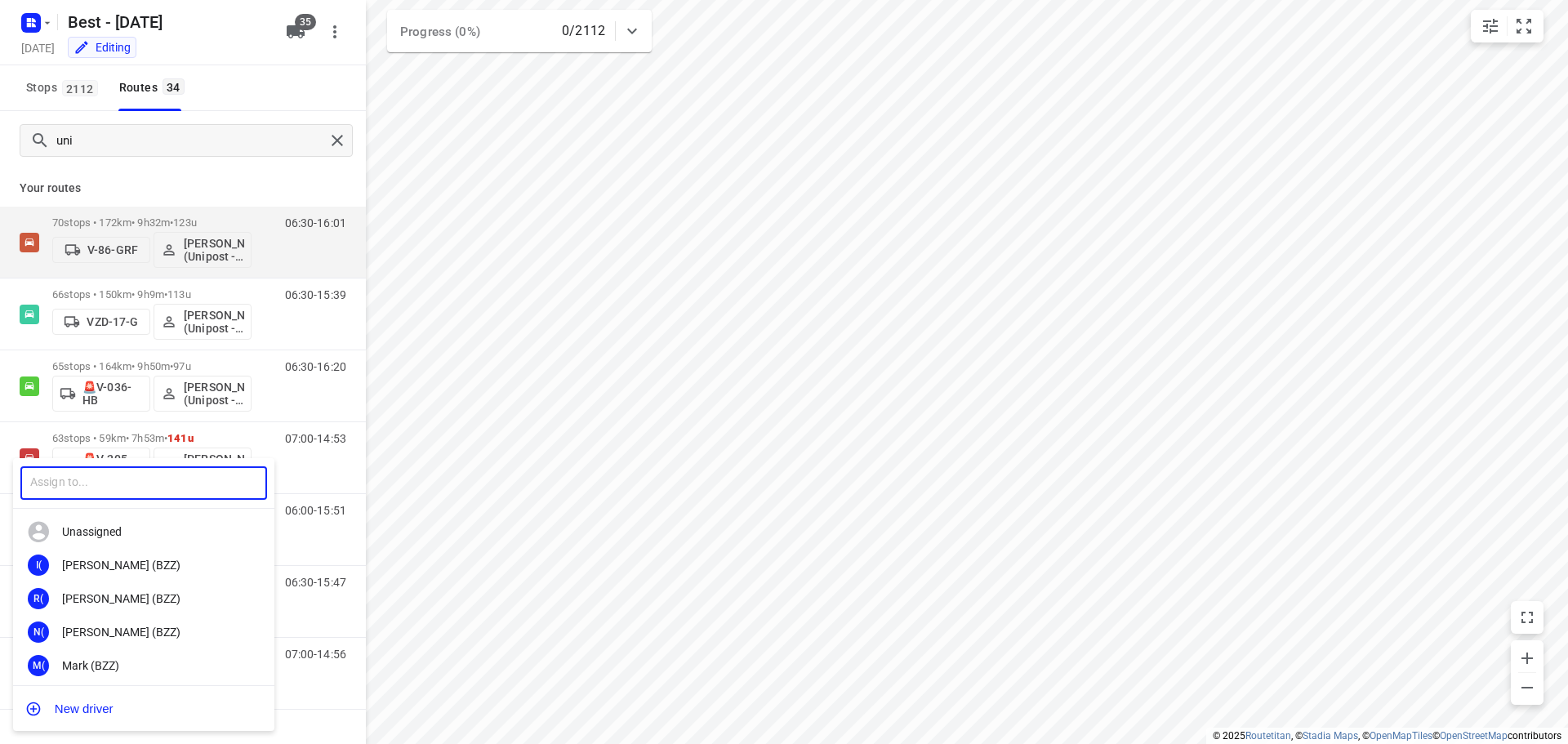
click at [88, 484] on input "text" at bounding box center [144, 483] width 247 height 34
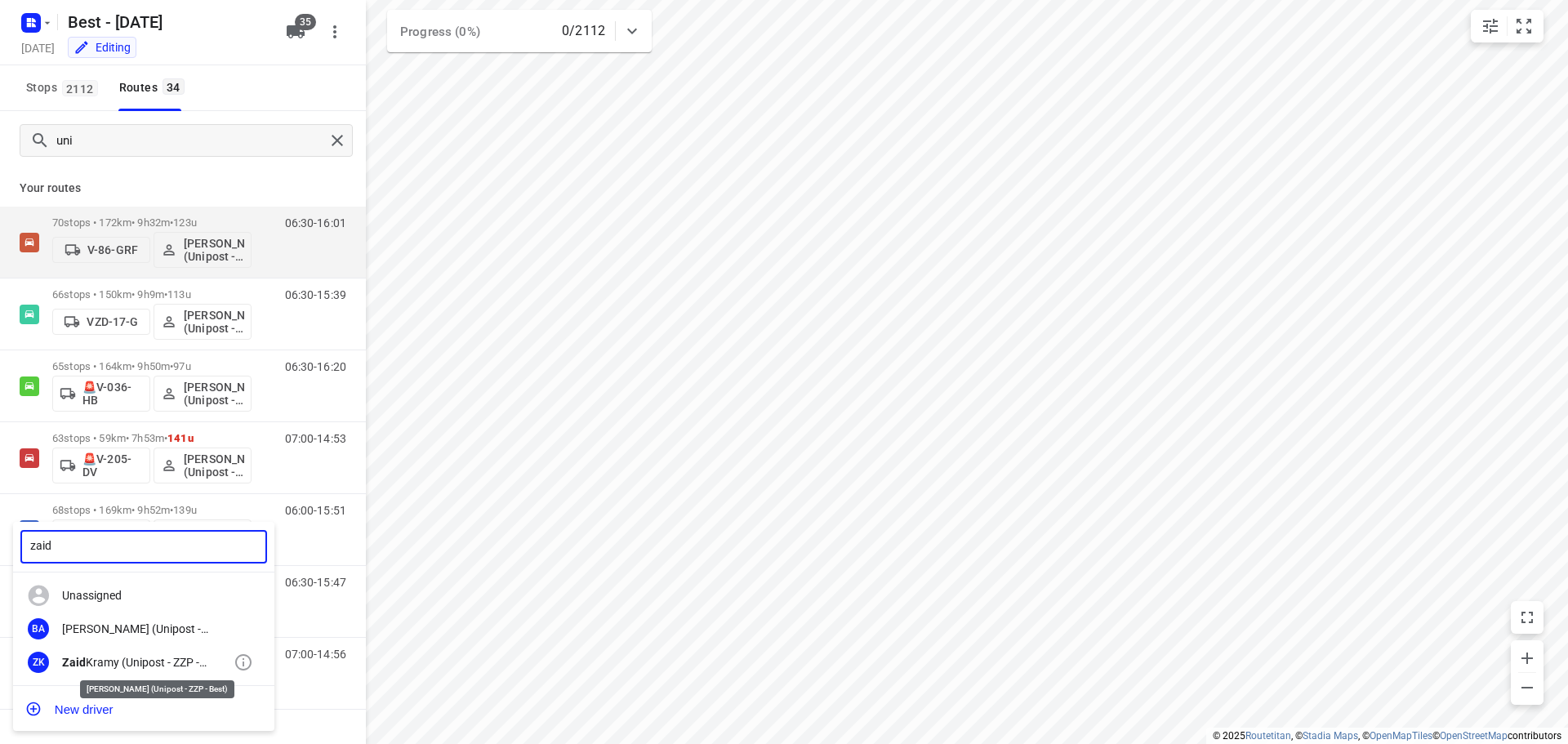
type input "zaid"
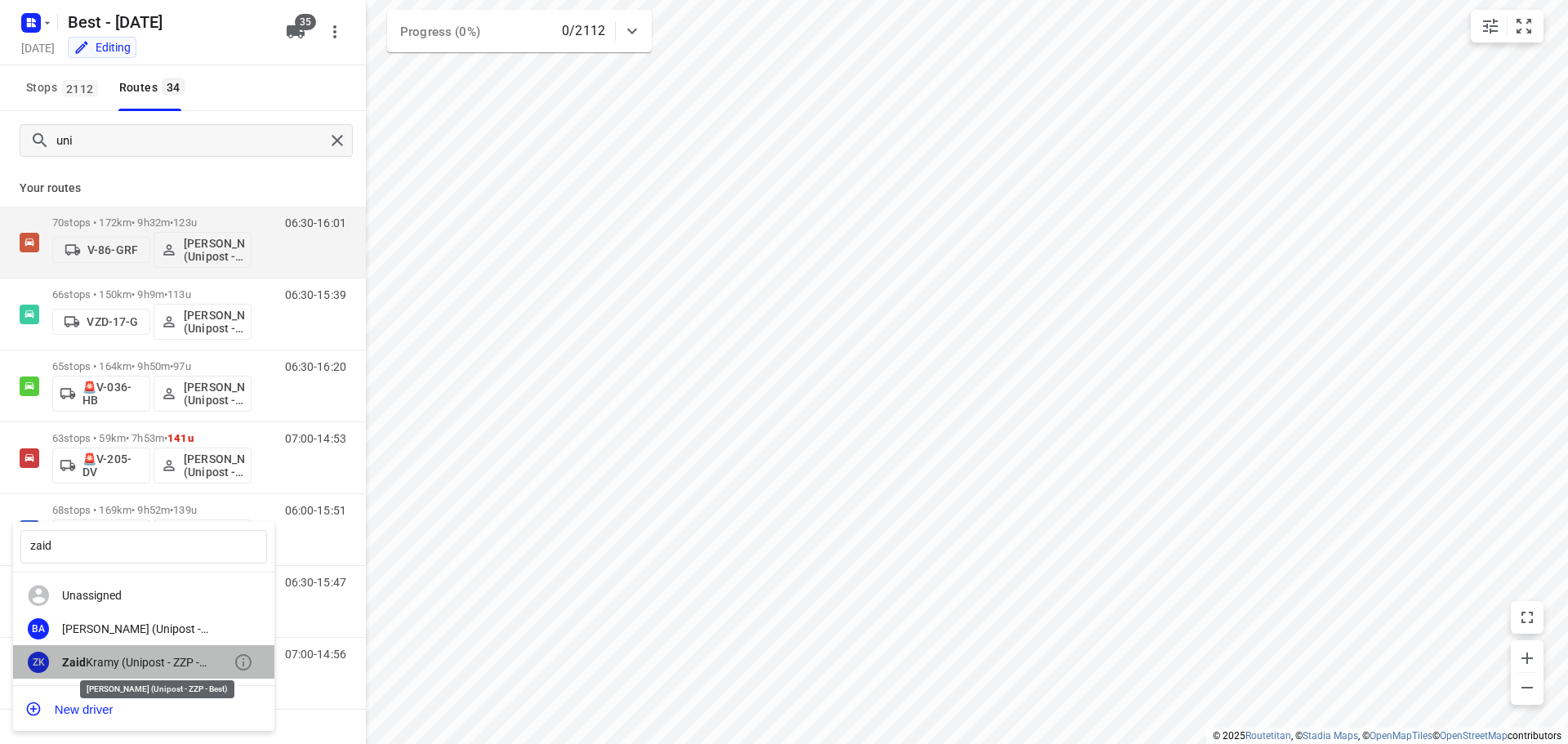
click at [149, 662] on div "Zaid Kramy (Unipost - ZZP - Best)" at bounding box center [148, 662] width 172 height 13
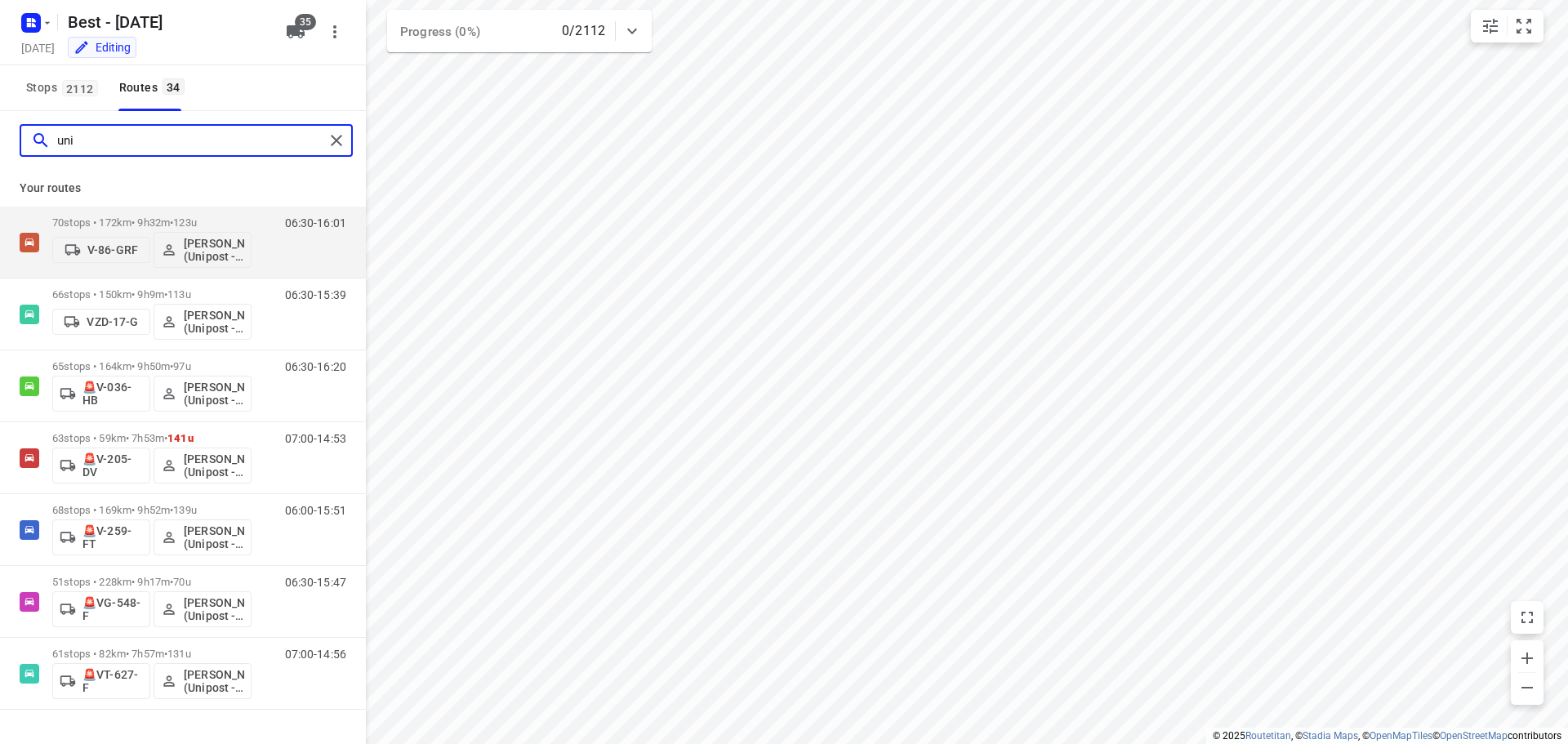
click at [209, 135] on input "uni" at bounding box center [191, 141] width 267 height 25
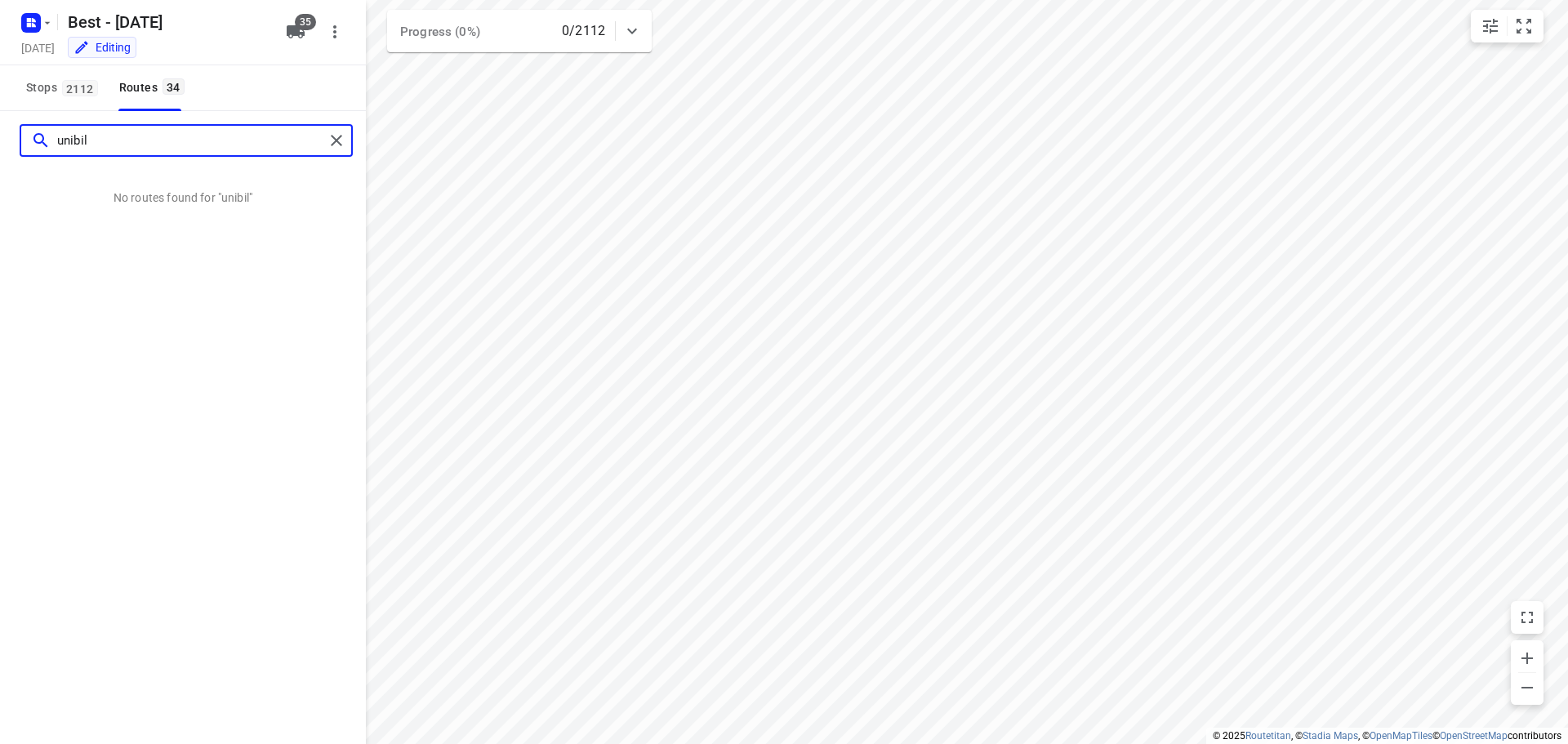
type input "unibi"
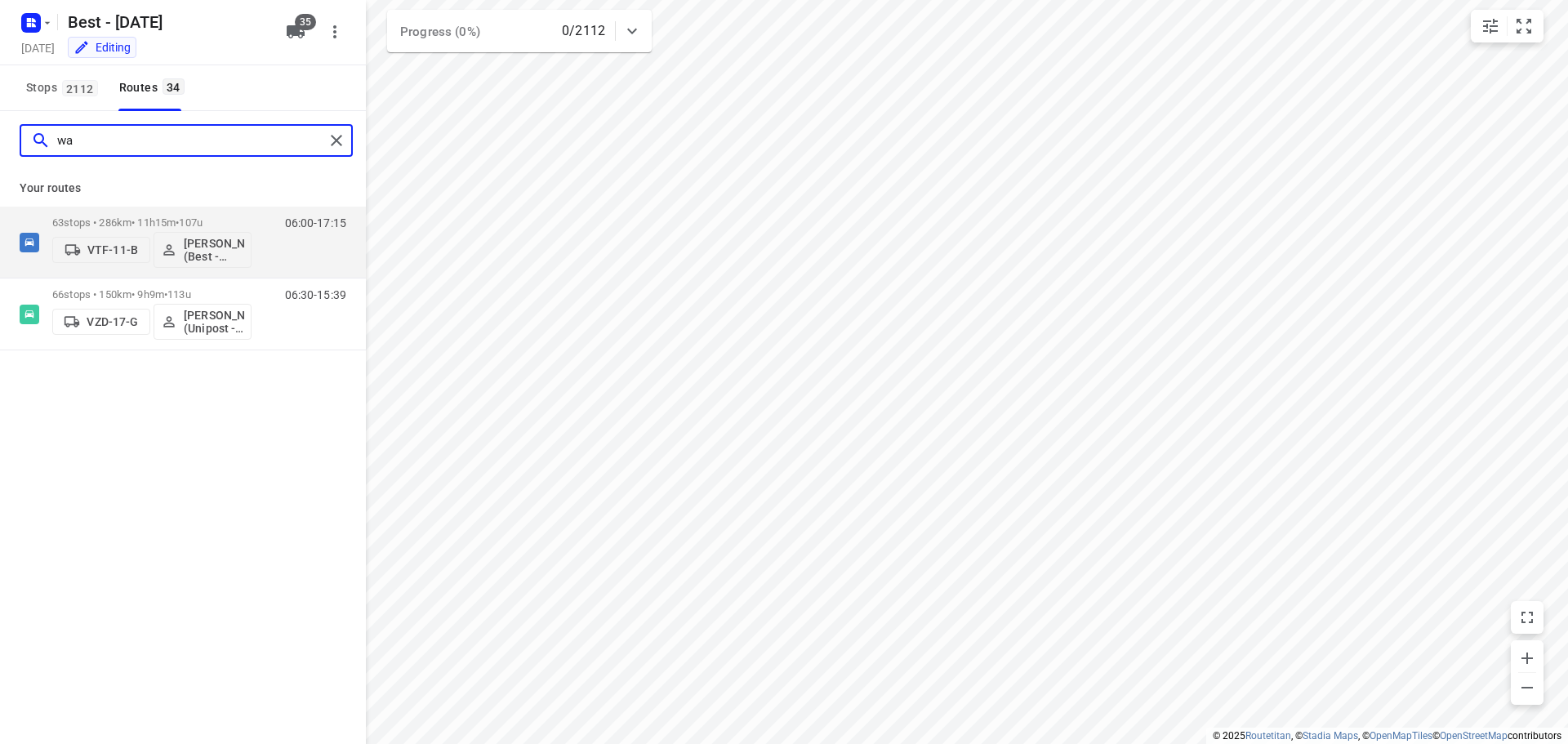
type input "w"
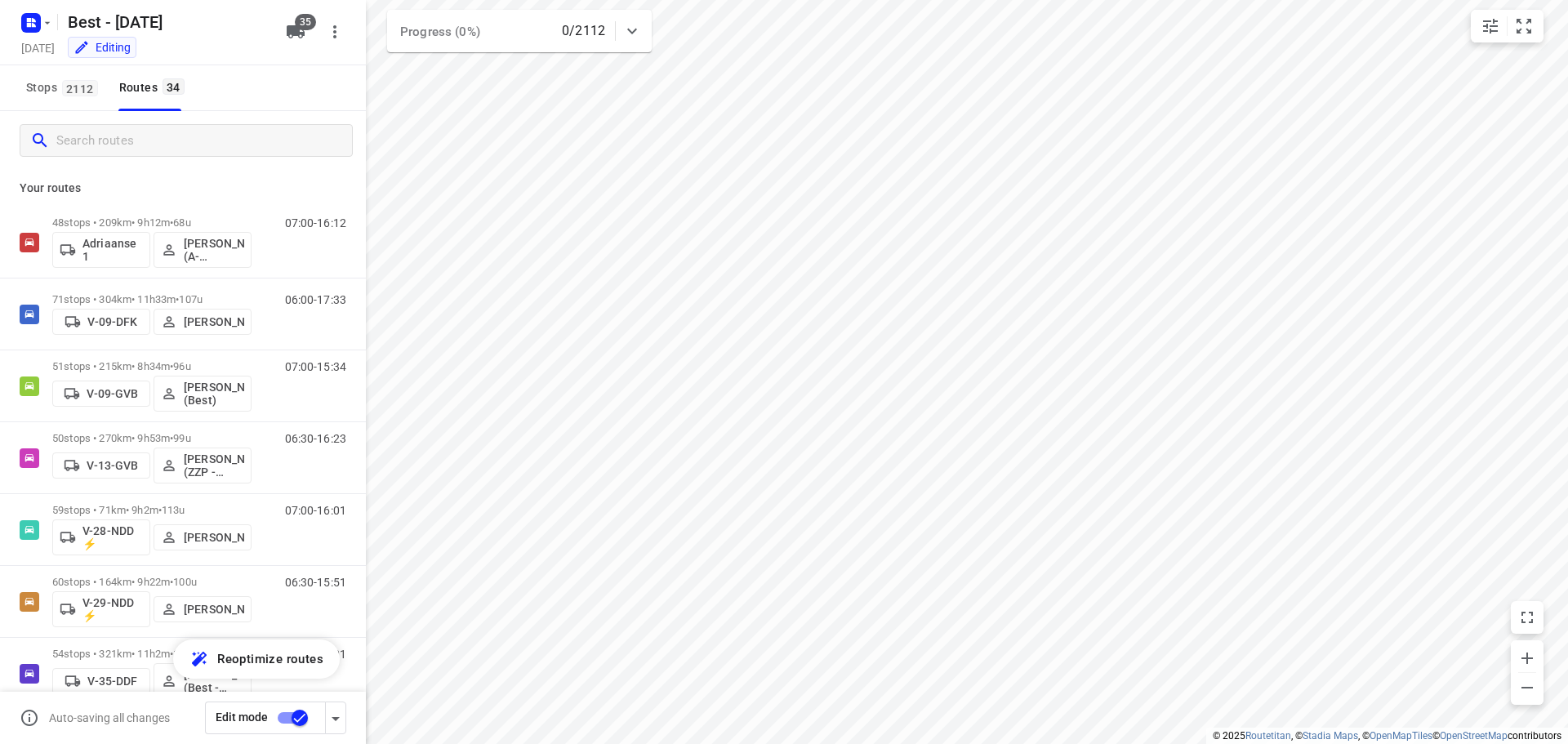
click at [303, 715] on input "checkbox" at bounding box center [300, 718] width 93 height 31
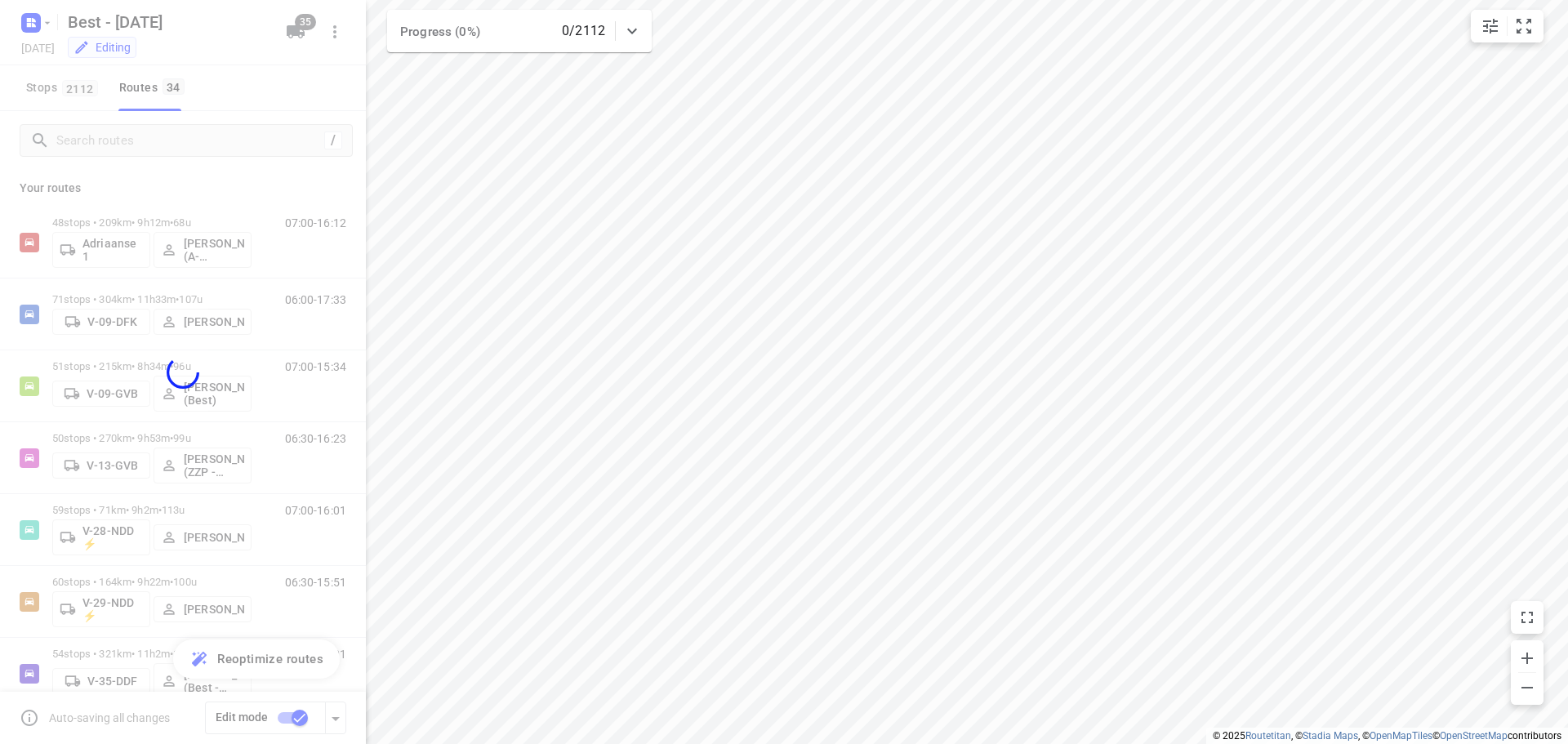
checkbox input "false"
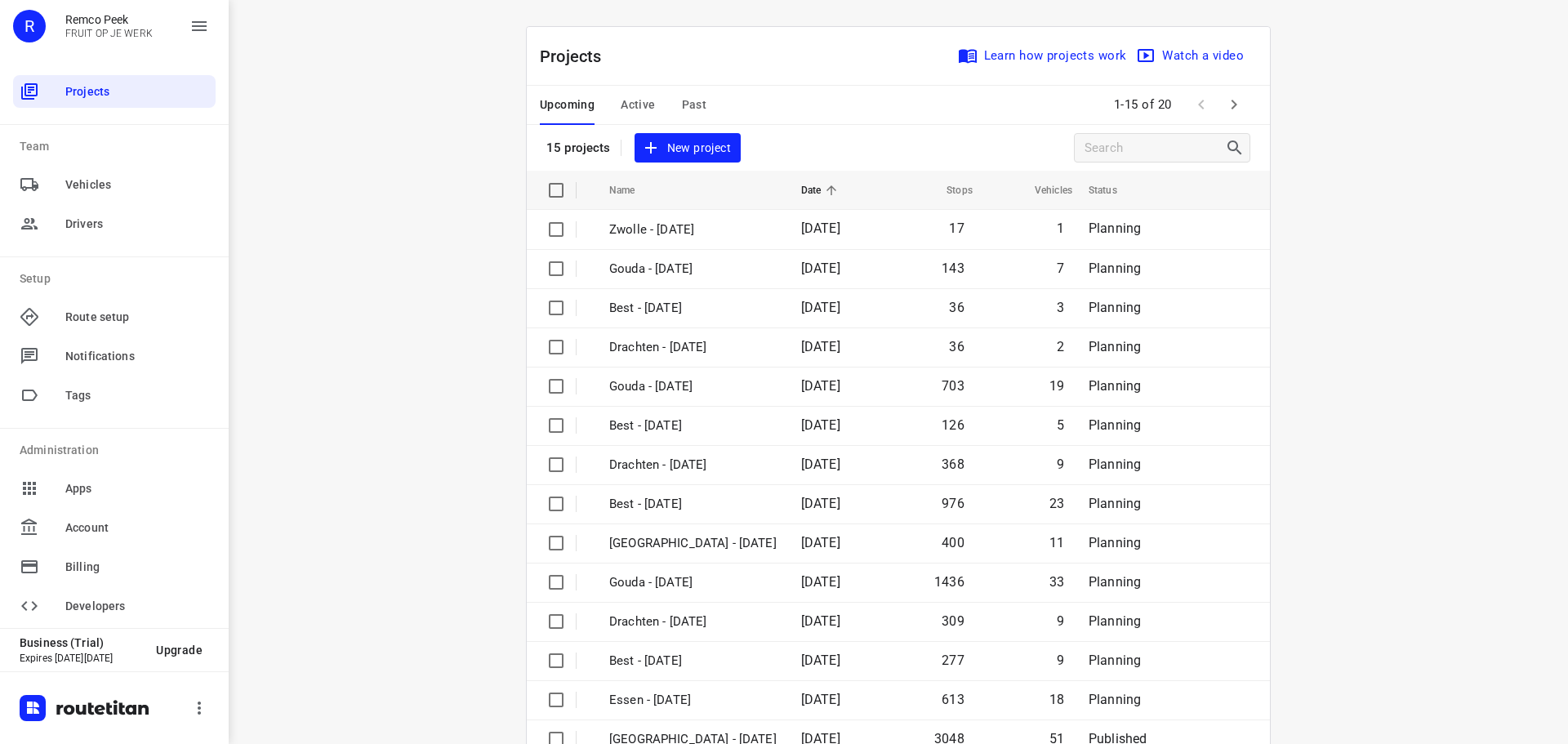
click at [695, 104] on span "Past" at bounding box center [694, 105] width 25 height 21
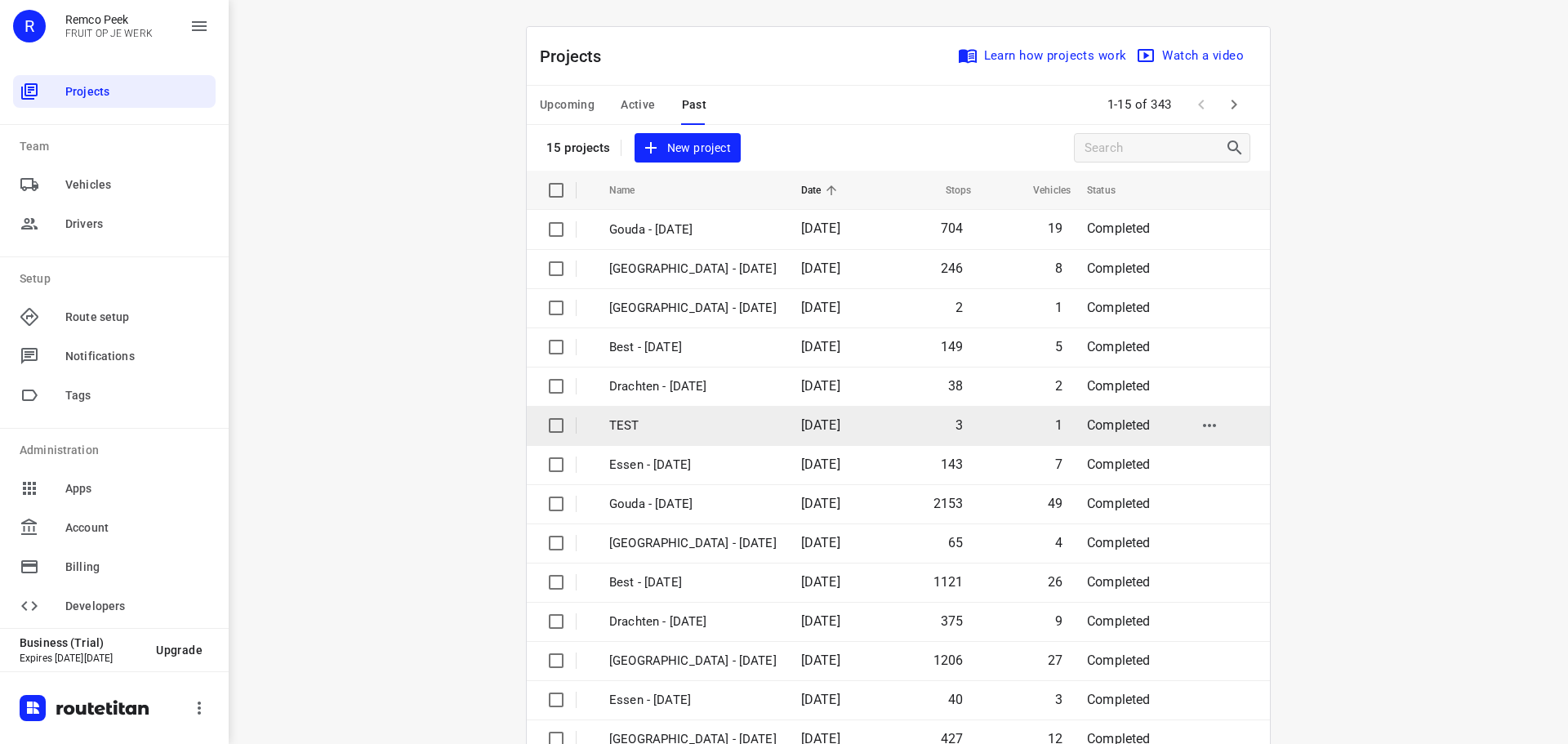
scroll to position [82, 0]
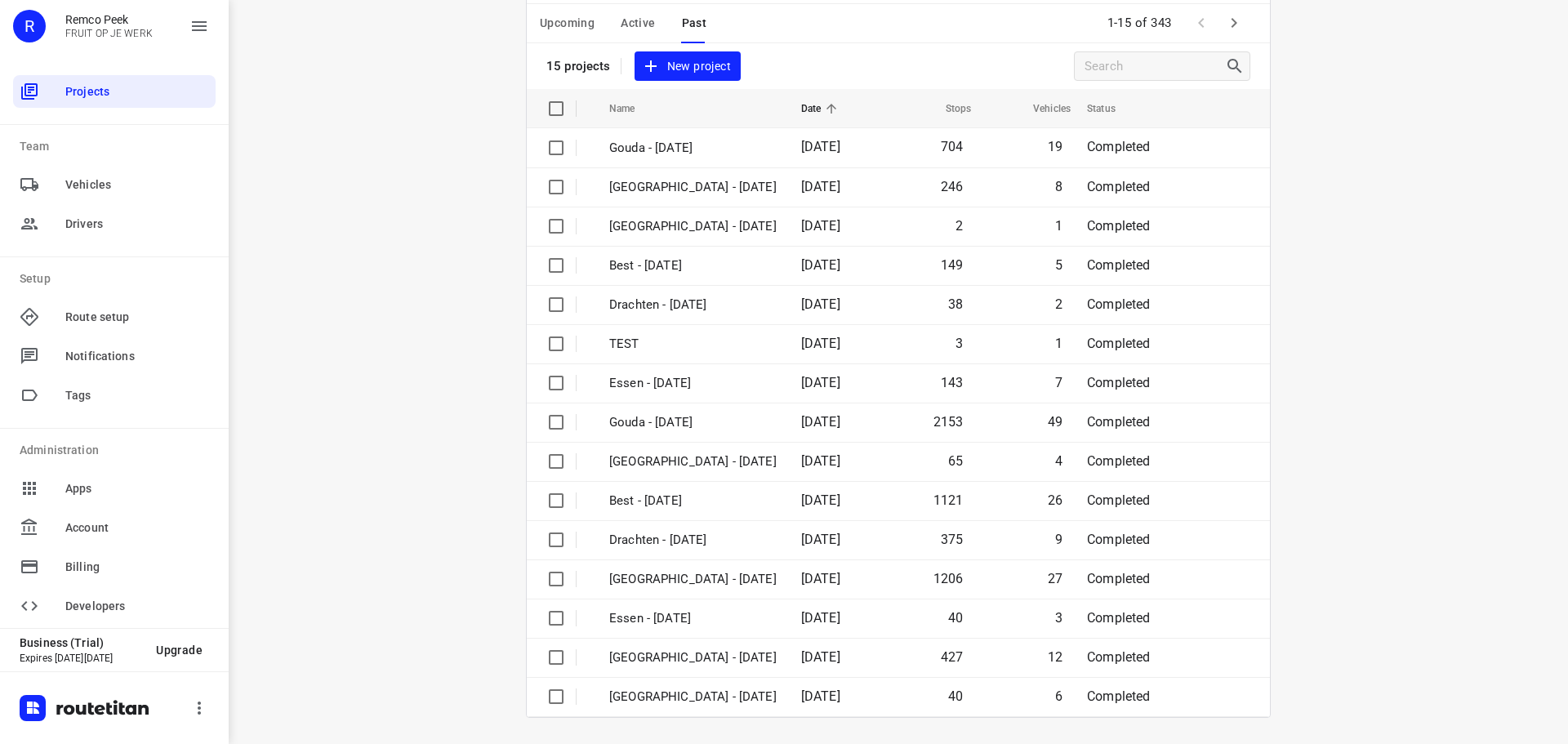
drag, startPoint x: 1242, startPoint y: 35, endPoint x: 1235, endPoint y: 31, distance: 8.1
click at [1242, 35] on span at bounding box center [1235, 23] width 33 height 33
click at [1233, 30] on icon "button" at bounding box center [1234, 23] width 20 height 20
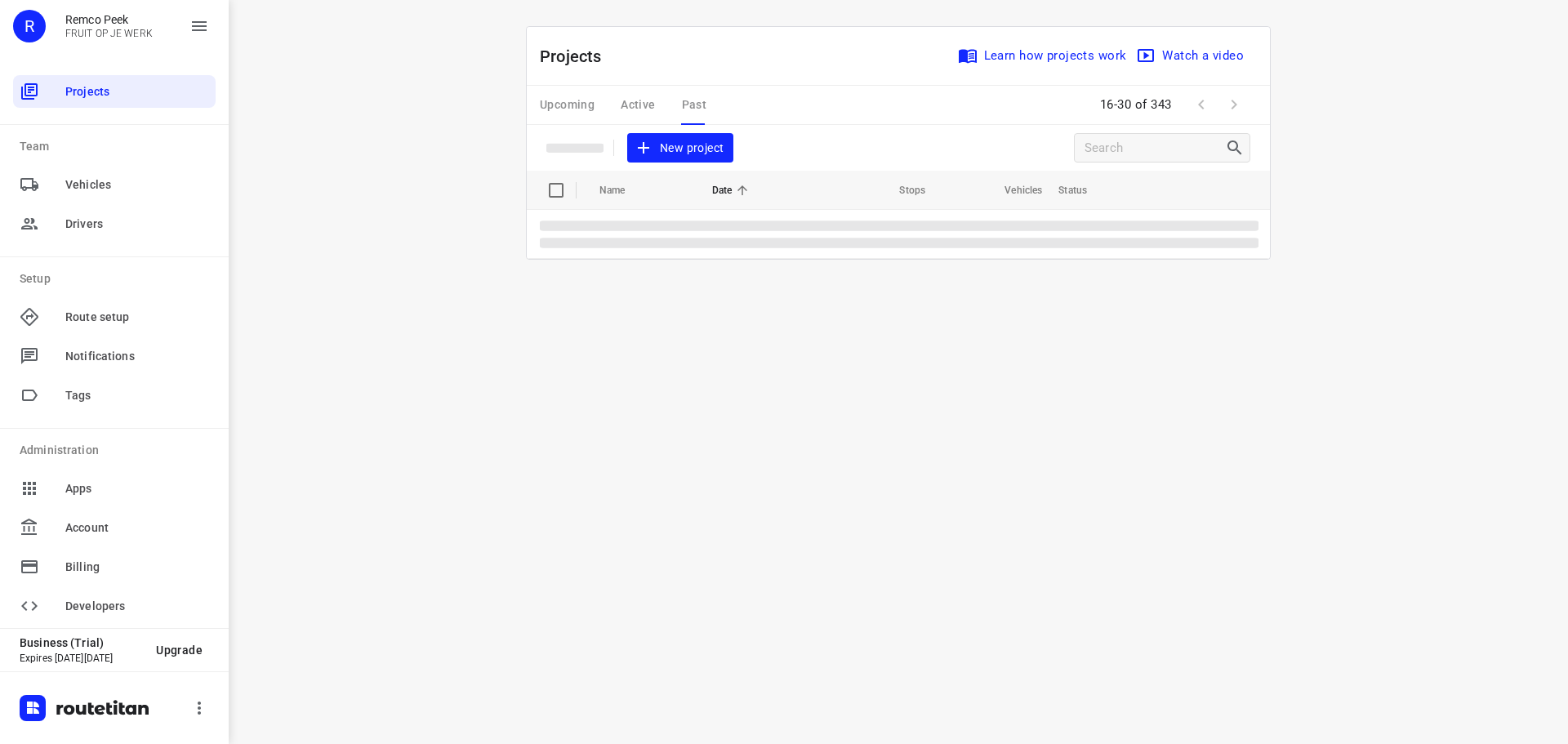
scroll to position [0, 0]
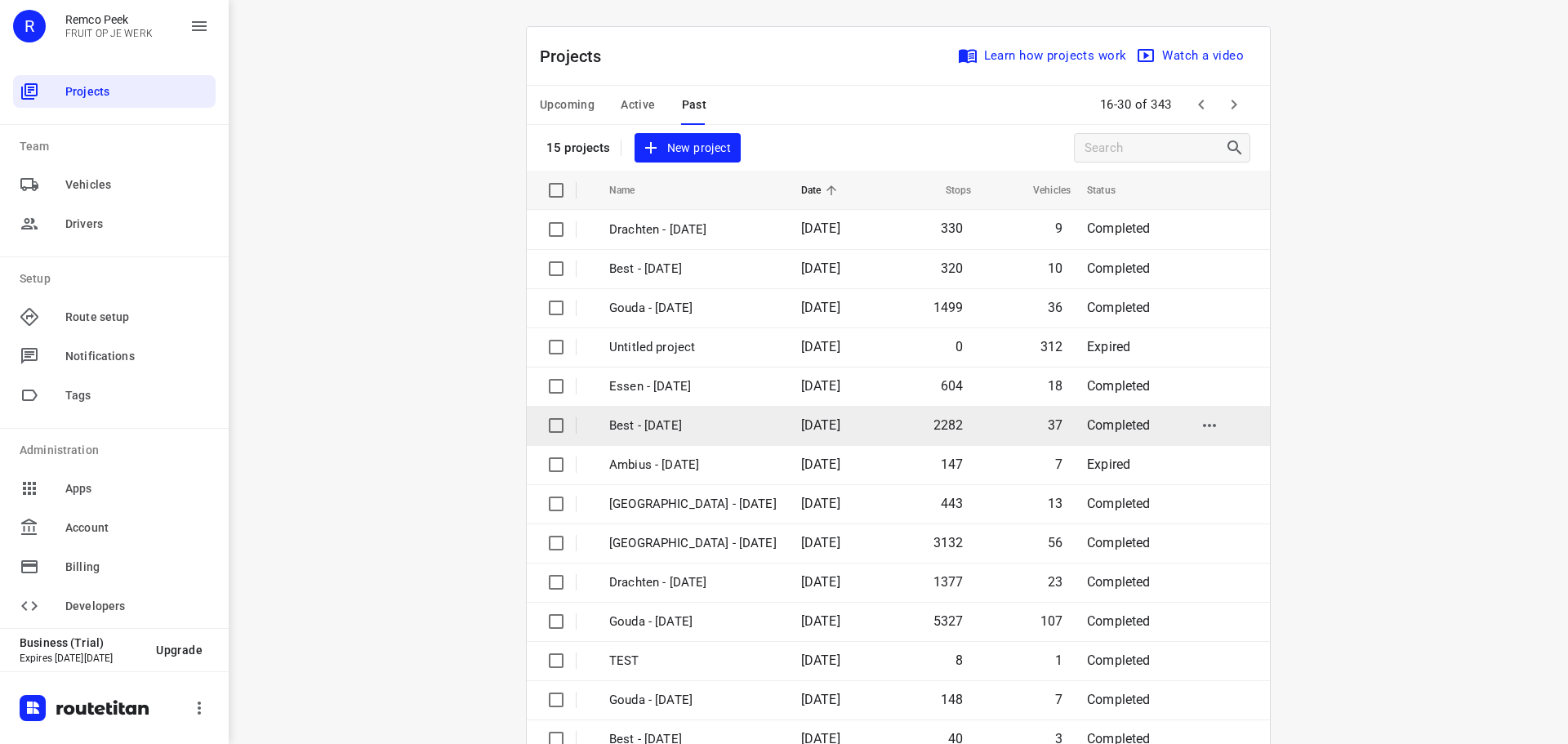
click at [645, 413] on td "Best - [DATE]" at bounding box center [690, 425] width 195 height 39
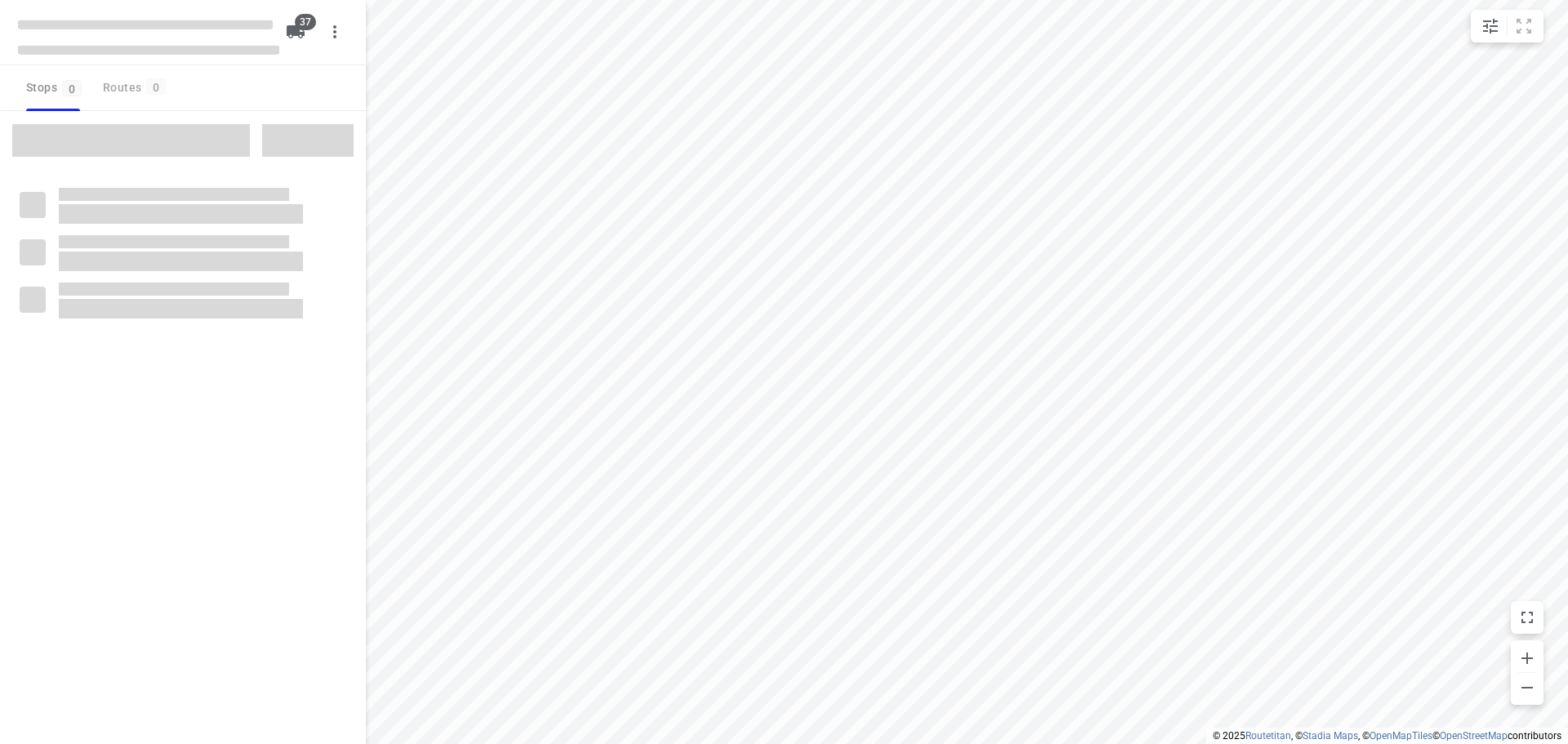
checkbox input "true"
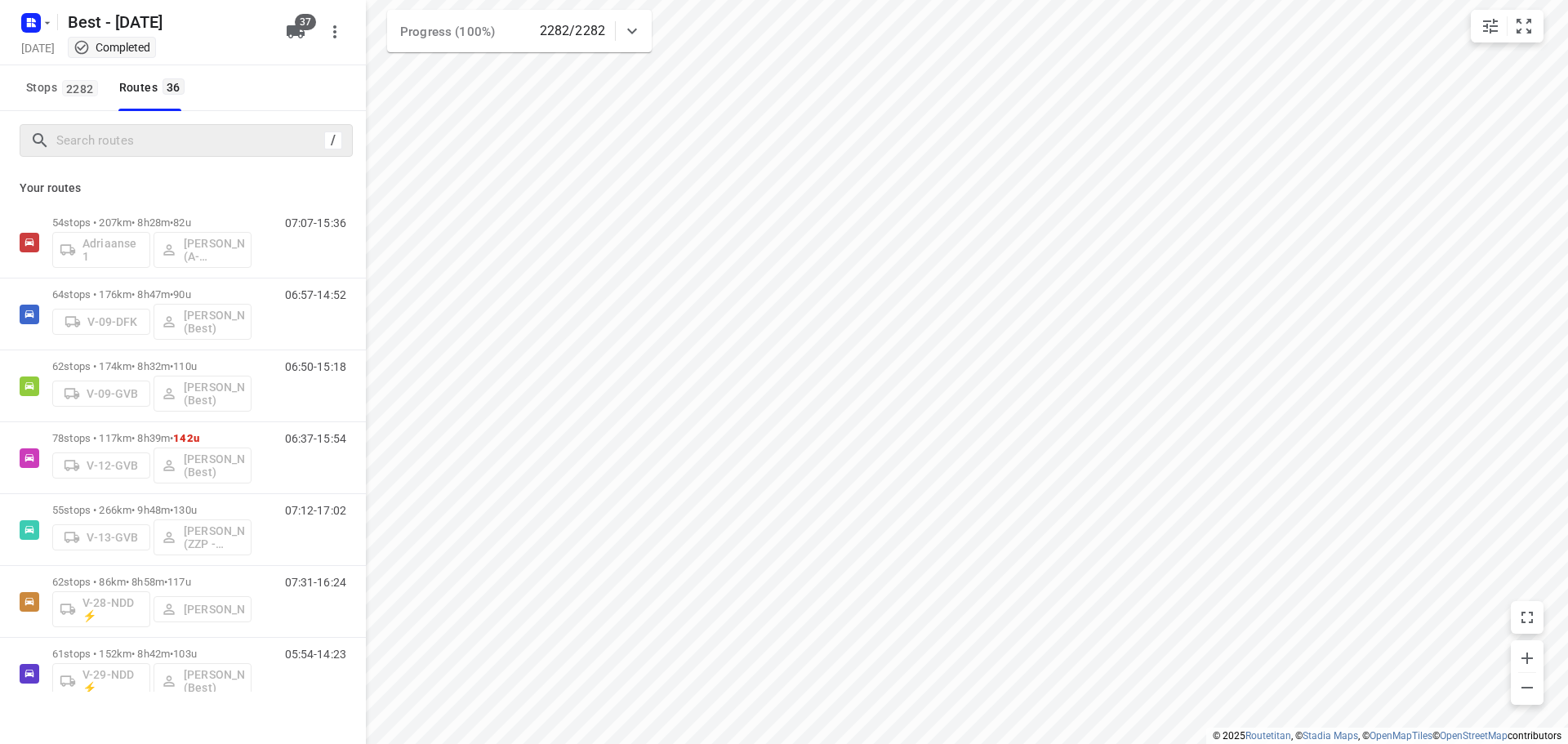
click at [280, 155] on div "/" at bounding box center [187, 141] width 333 height 33
click at [283, 144] on input "Search routes" at bounding box center [188, 141] width 261 height 25
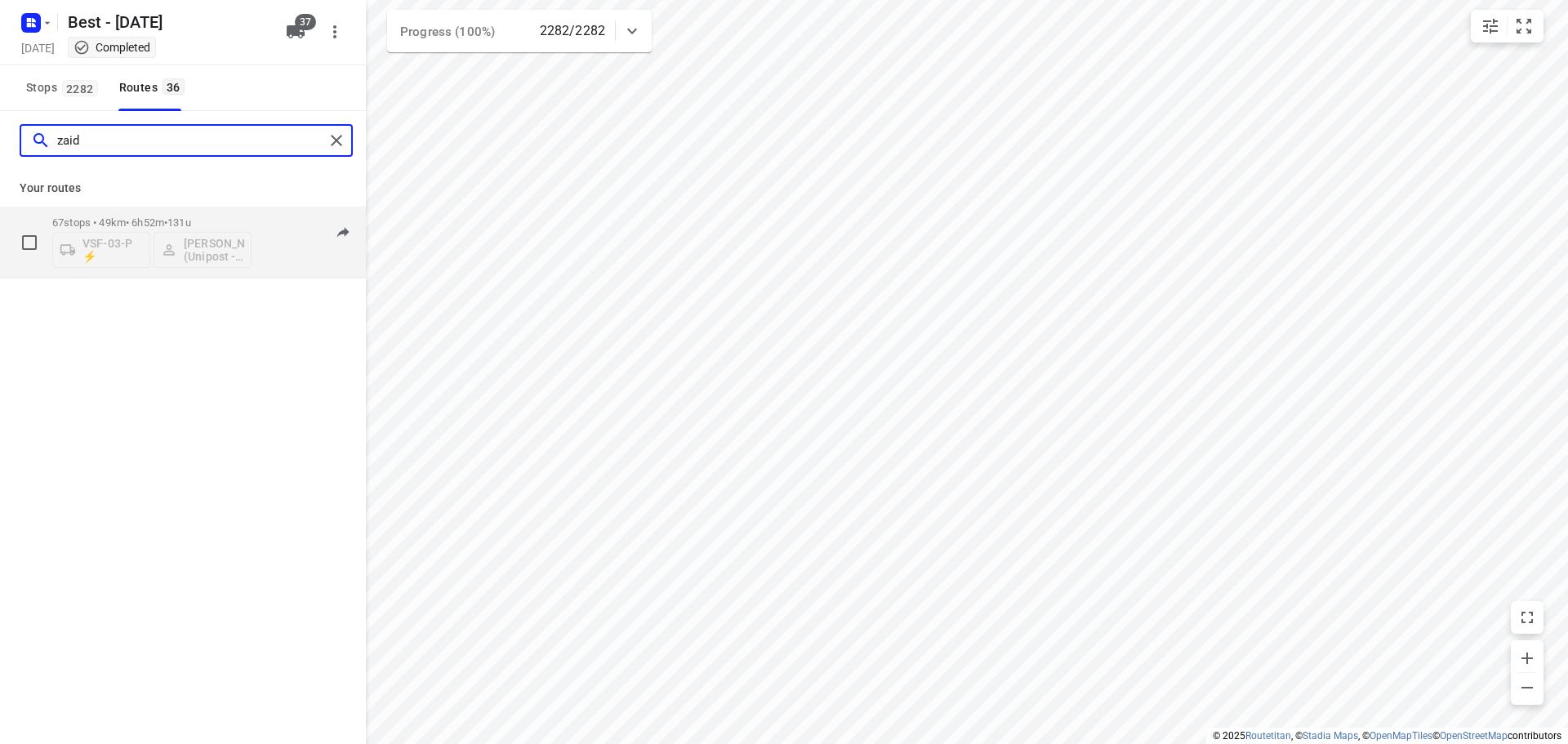
type input "zaid"
click at [158, 228] on div "VSF-03-P ⚡ Zaid Kramy (Unipost - ZZP - Best)" at bounding box center [152, 247] width 200 height 39
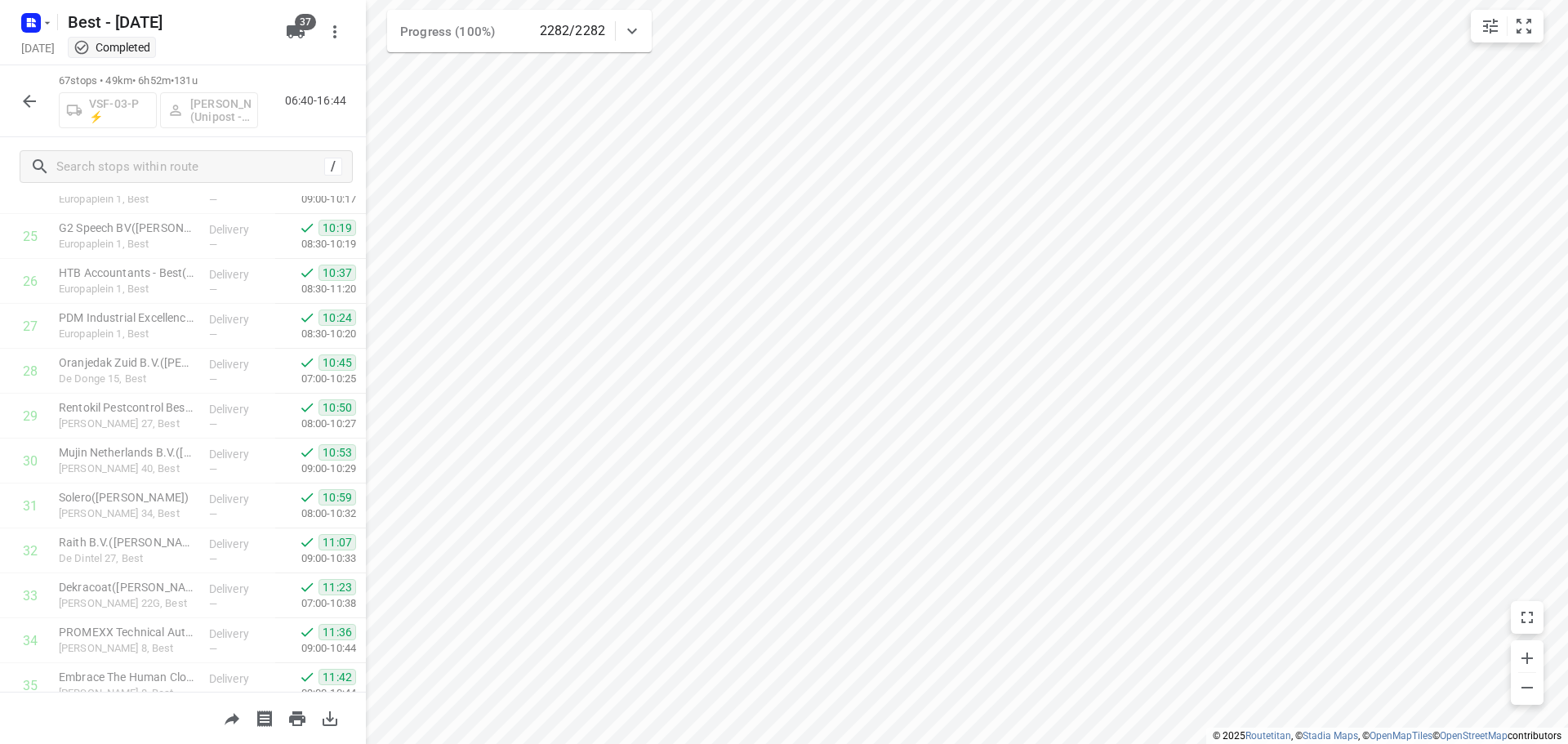
scroll to position [2640, 0]
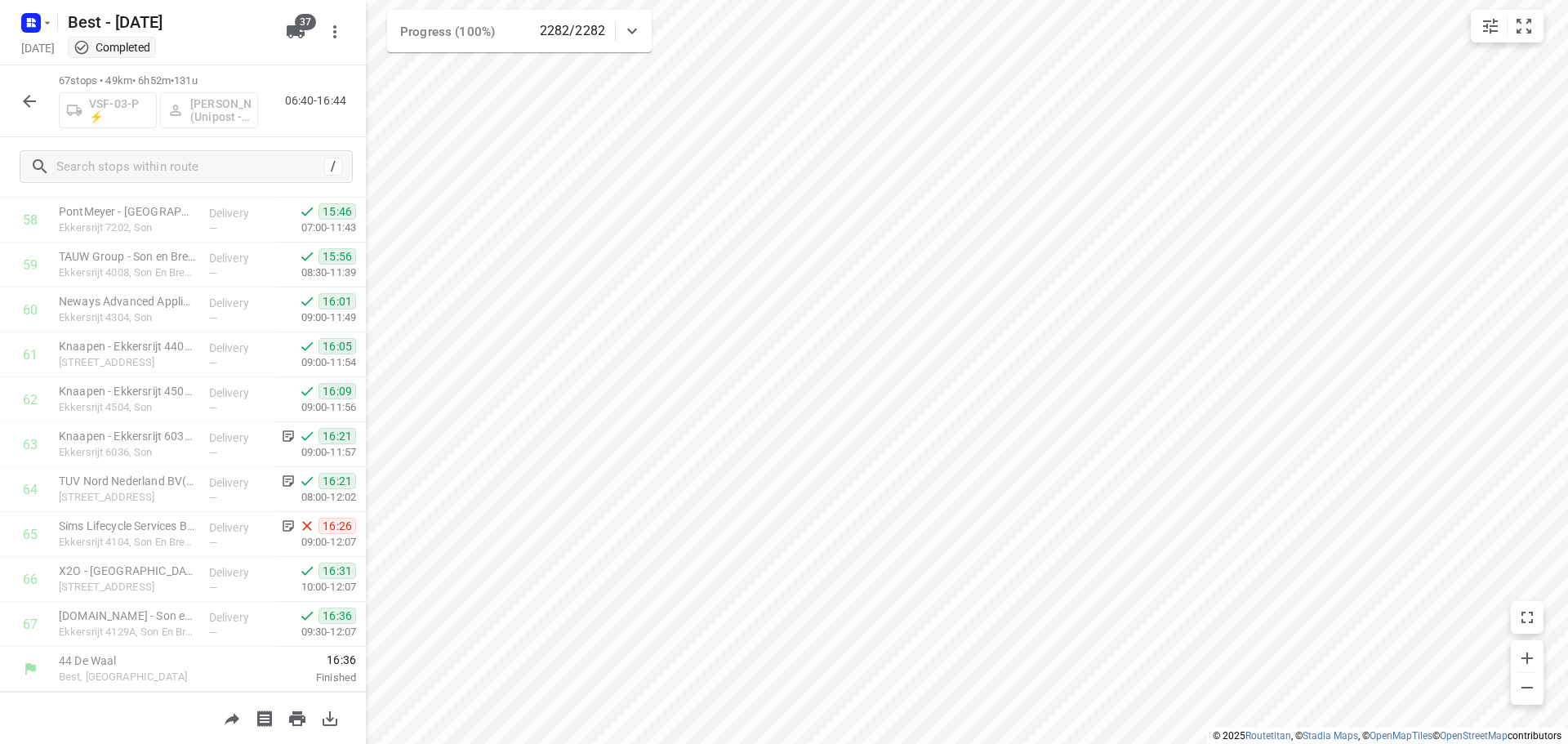
click at [34, 106] on icon "button" at bounding box center [30, 101] width 20 height 20
